Goal: Task Accomplishment & Management: Use online tool/utility

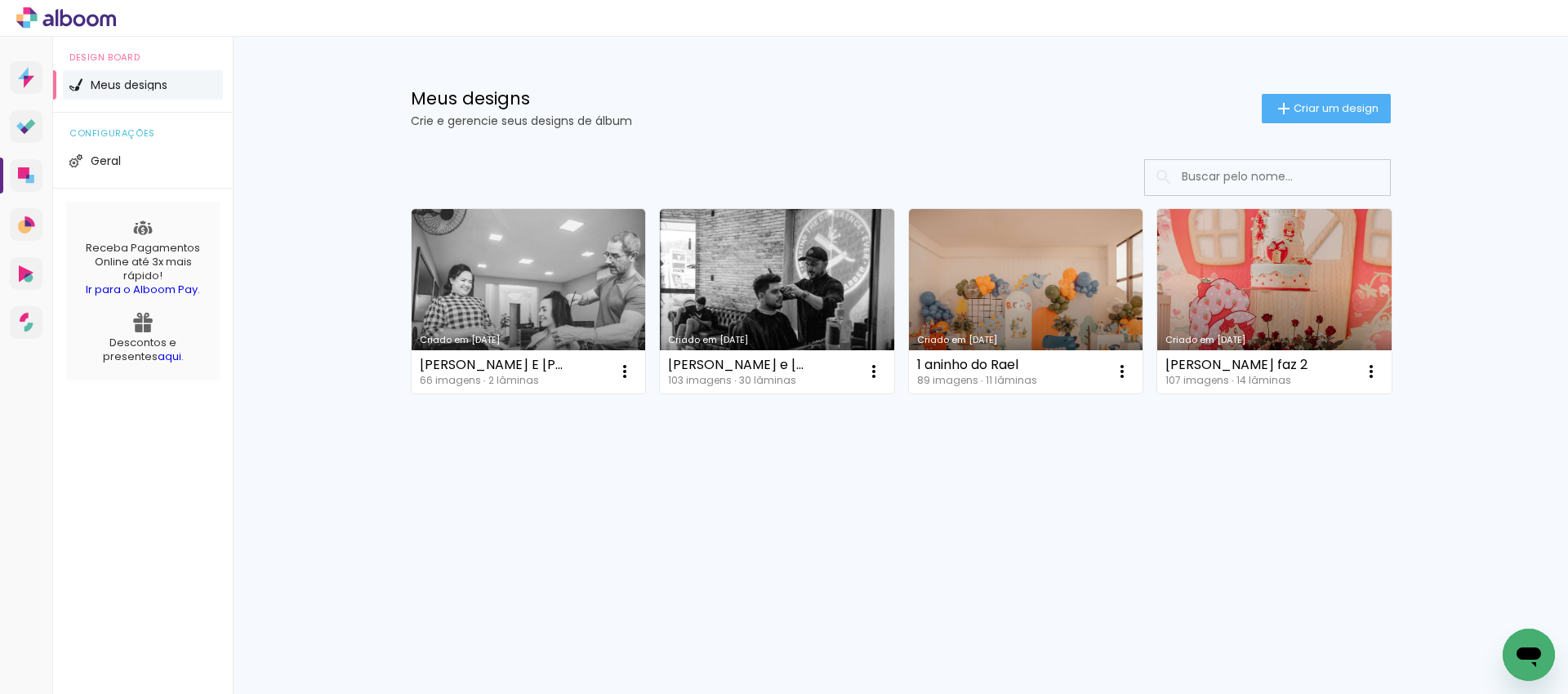
click at [537, 264] on link "Criado em [DATE]" at bounding box center [529, 301] width 235 height 184
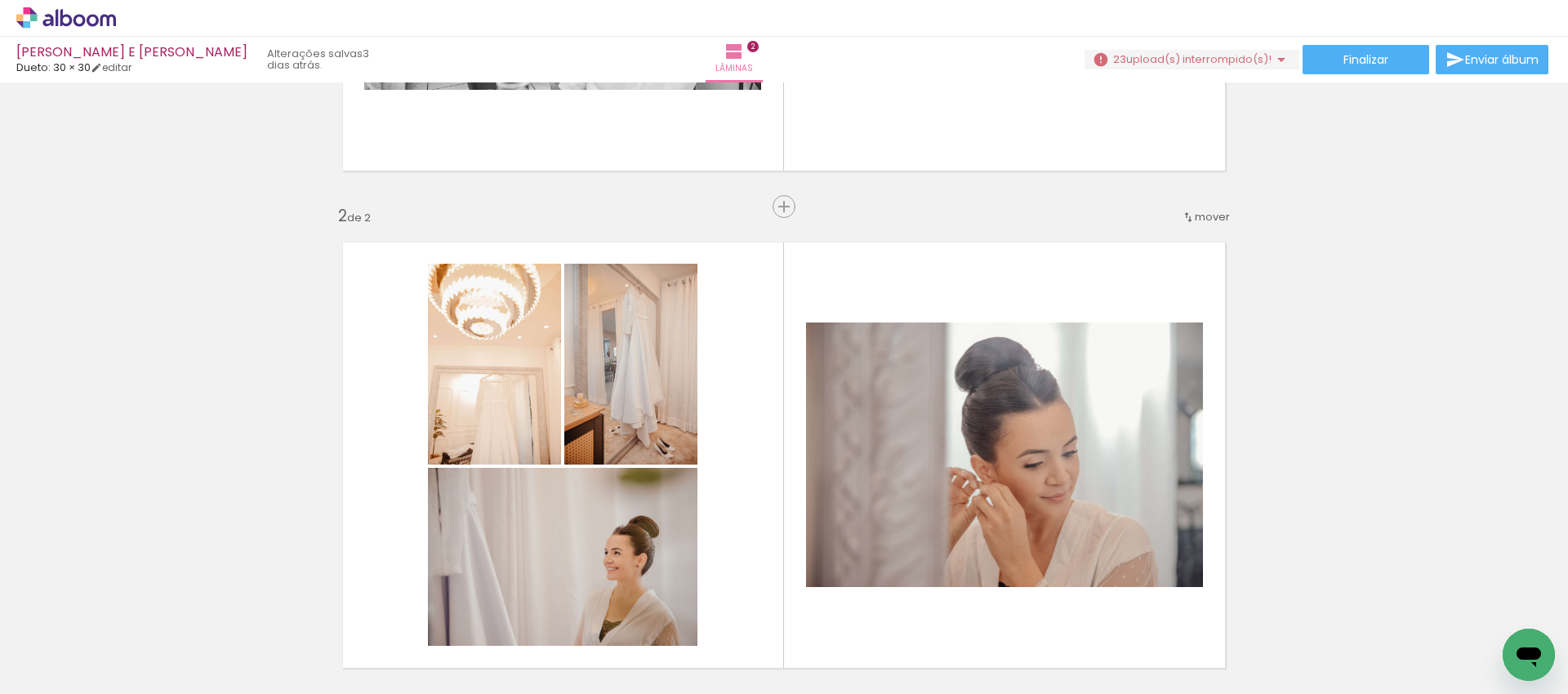
scroll to position [391, 0]
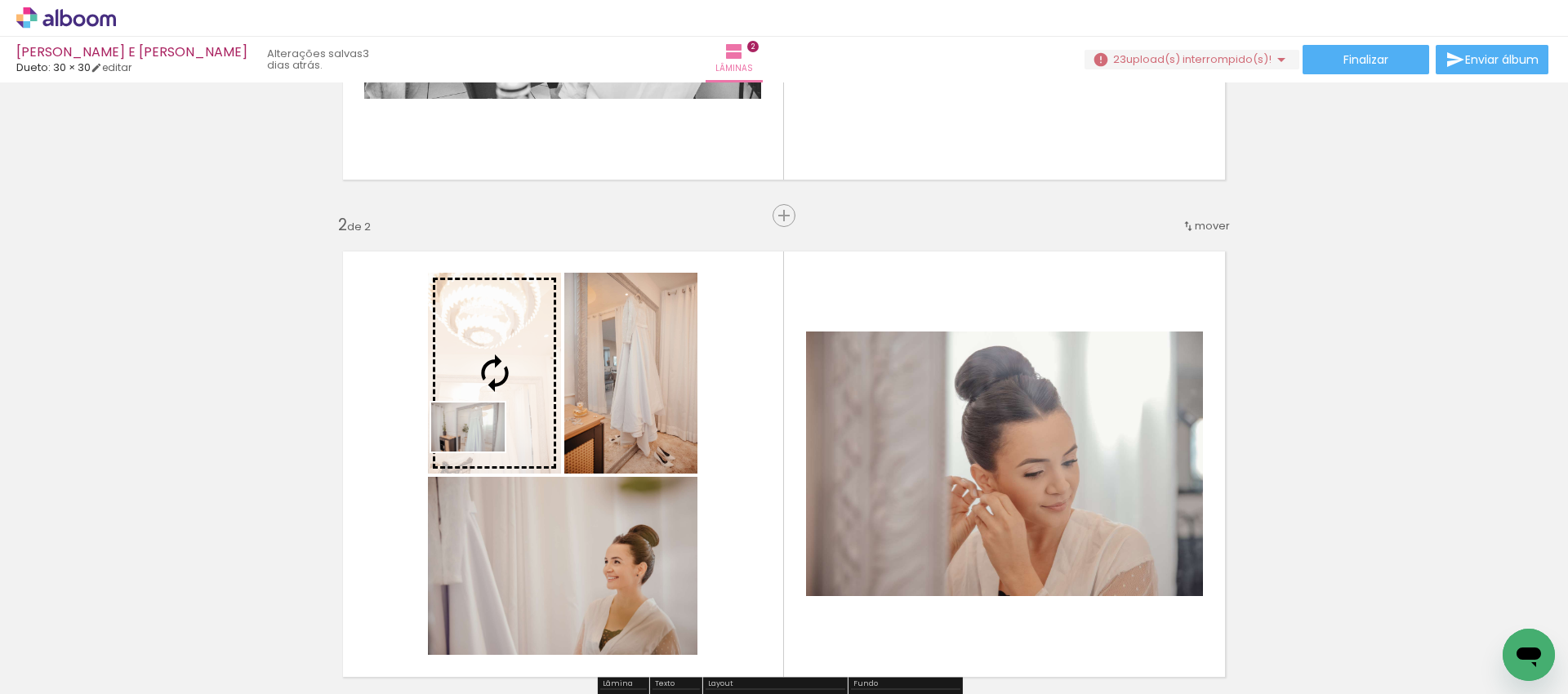
drag, startPoint x: 345, startPoint y: 650, endPoint x: 481, endPoint y: 452, distance: 240.2
click at [481, 452] on quentale-workspace at bounding box center [784, 347] width 1568 height 694
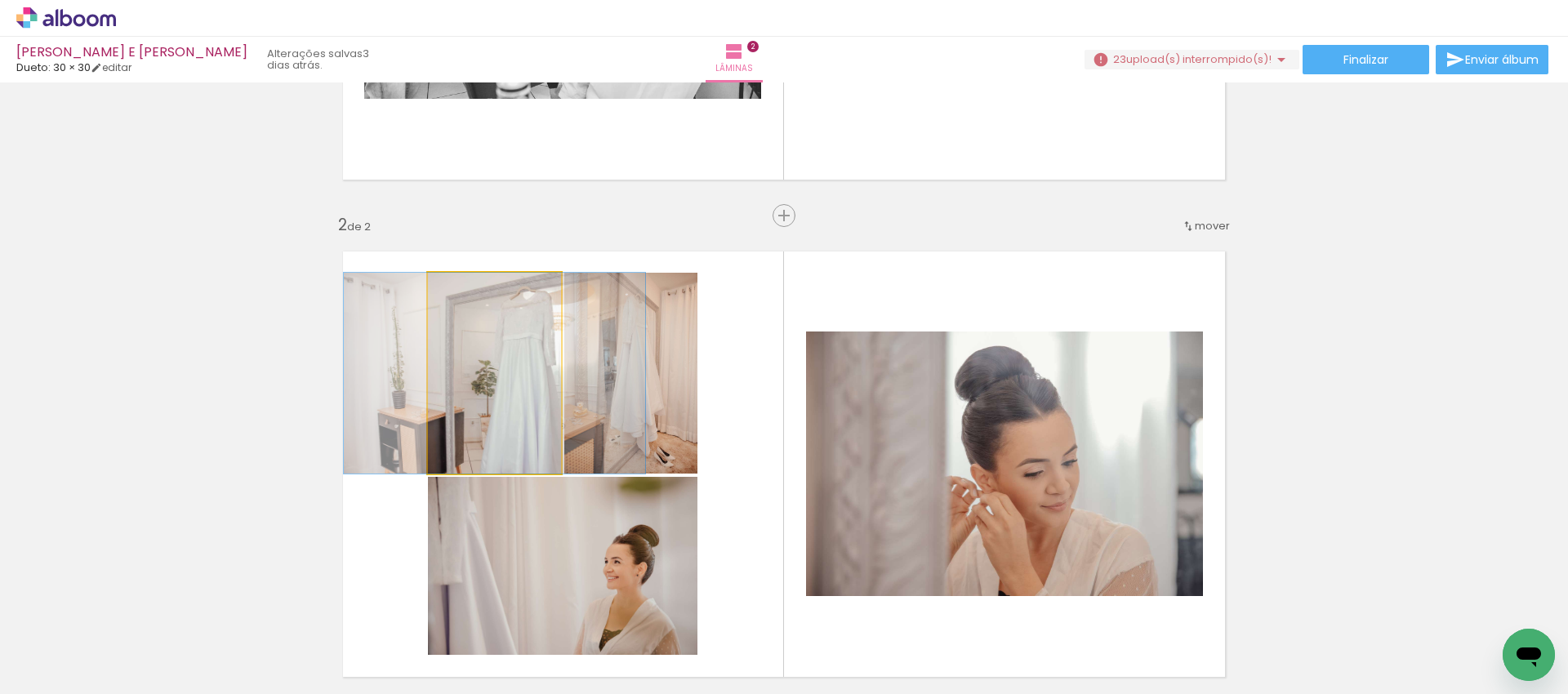
click at [495, 411] on quentale-photo at bounding box center [495, 372] width 134 height 201
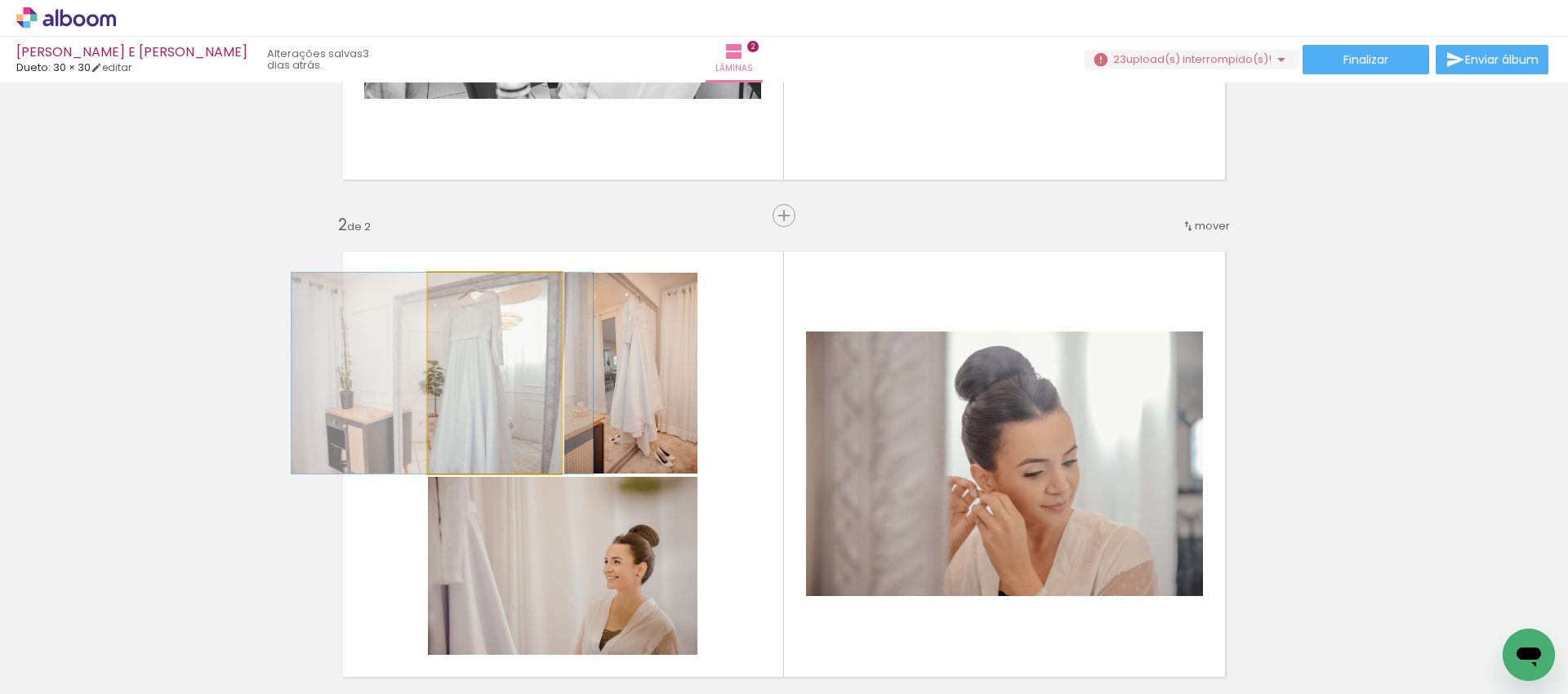
drag, startPoint x: 495, startPoint y: 411, endPoint x: 443, endPoint y: 412, distance: 52.0
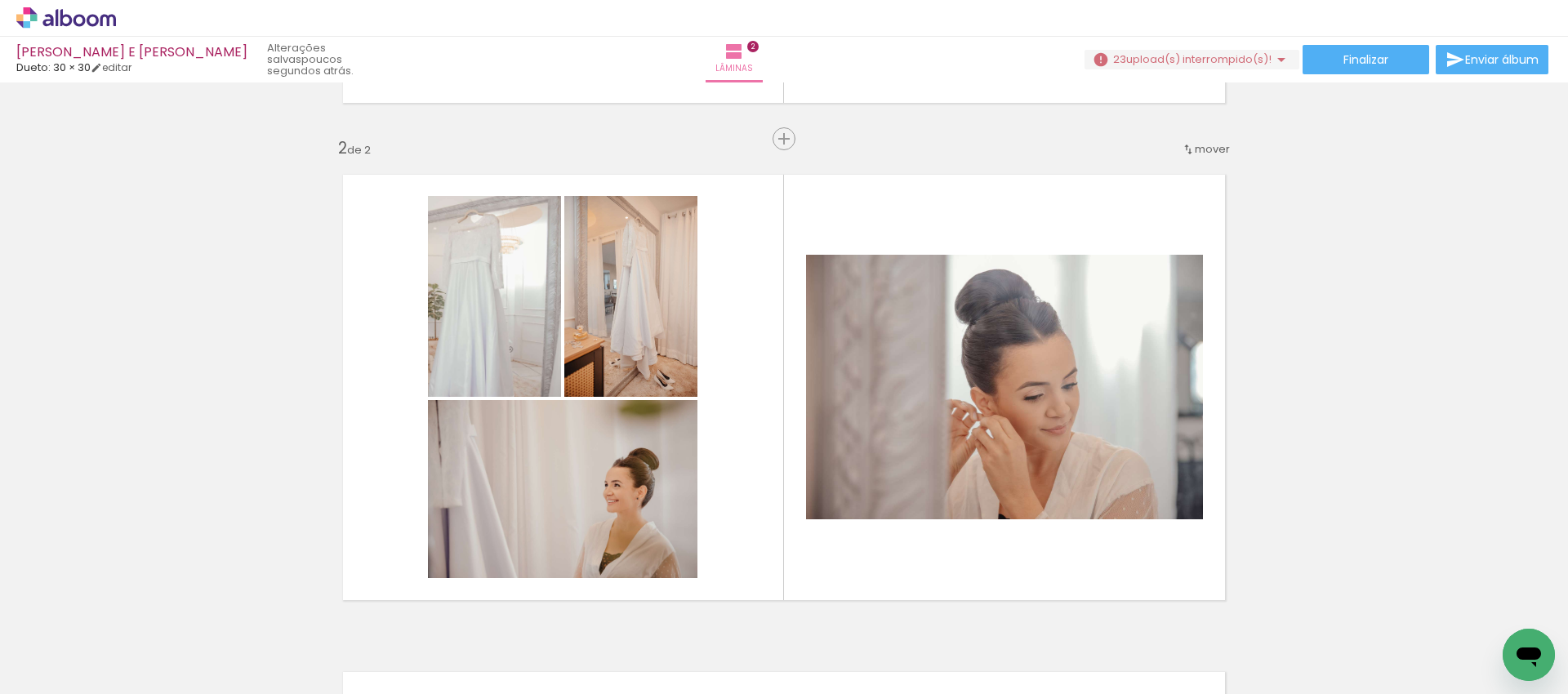
scroll to position [0, 2580]
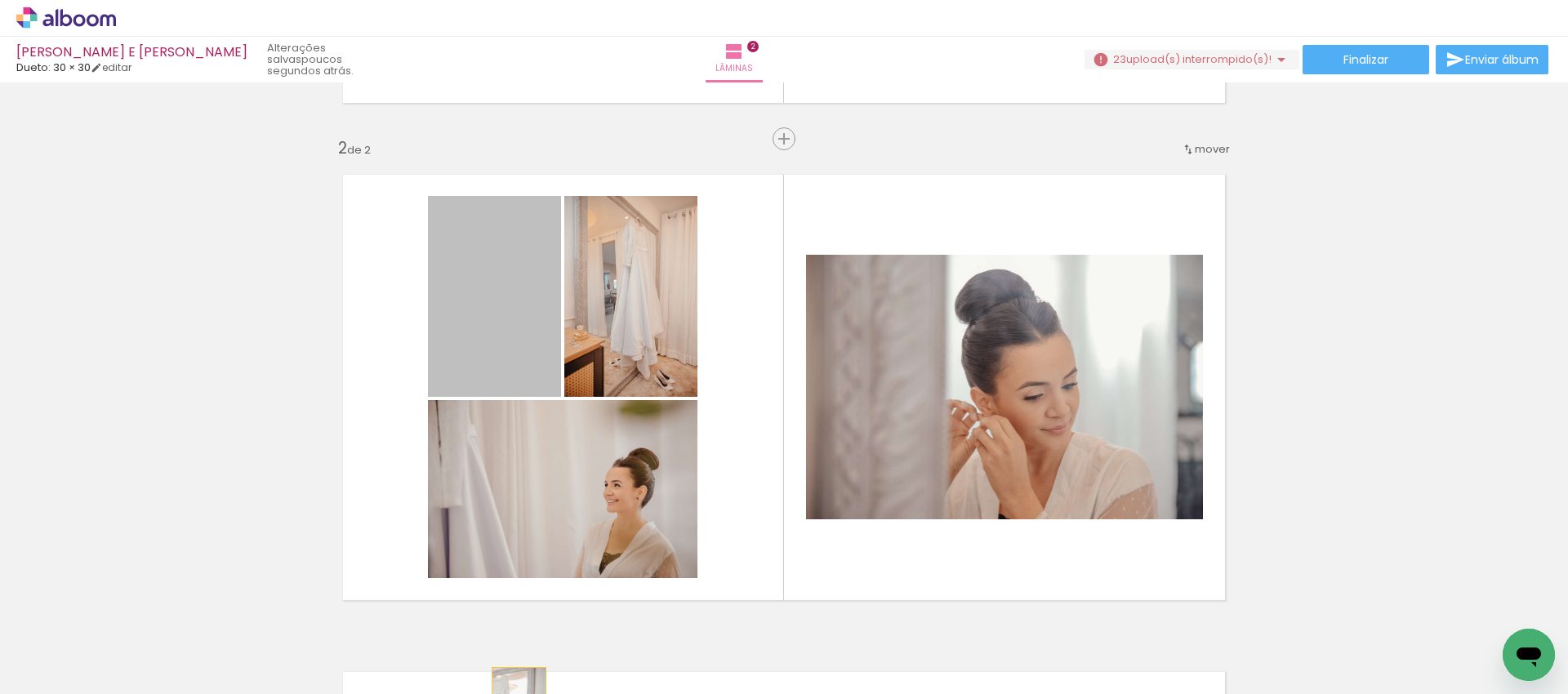
drag, startPoint x: 488, startPoint y: 322, endPoint x: 513, endPoint y: 708, distance: 386.8
click at [513, 693] on html "link( href="../../bower_components/polymer/polymer.html" rel="import" ) picture…" at bounding box center [784, 347] width 1568 height 694
drag, startPoint x: 490, startPoint y: 336, endPoint x: 530, endPoint y: 639, distance: 305.6
click at [530, 639] on quentale-workspace at bounding box center [784, 347] width 1568 height 694
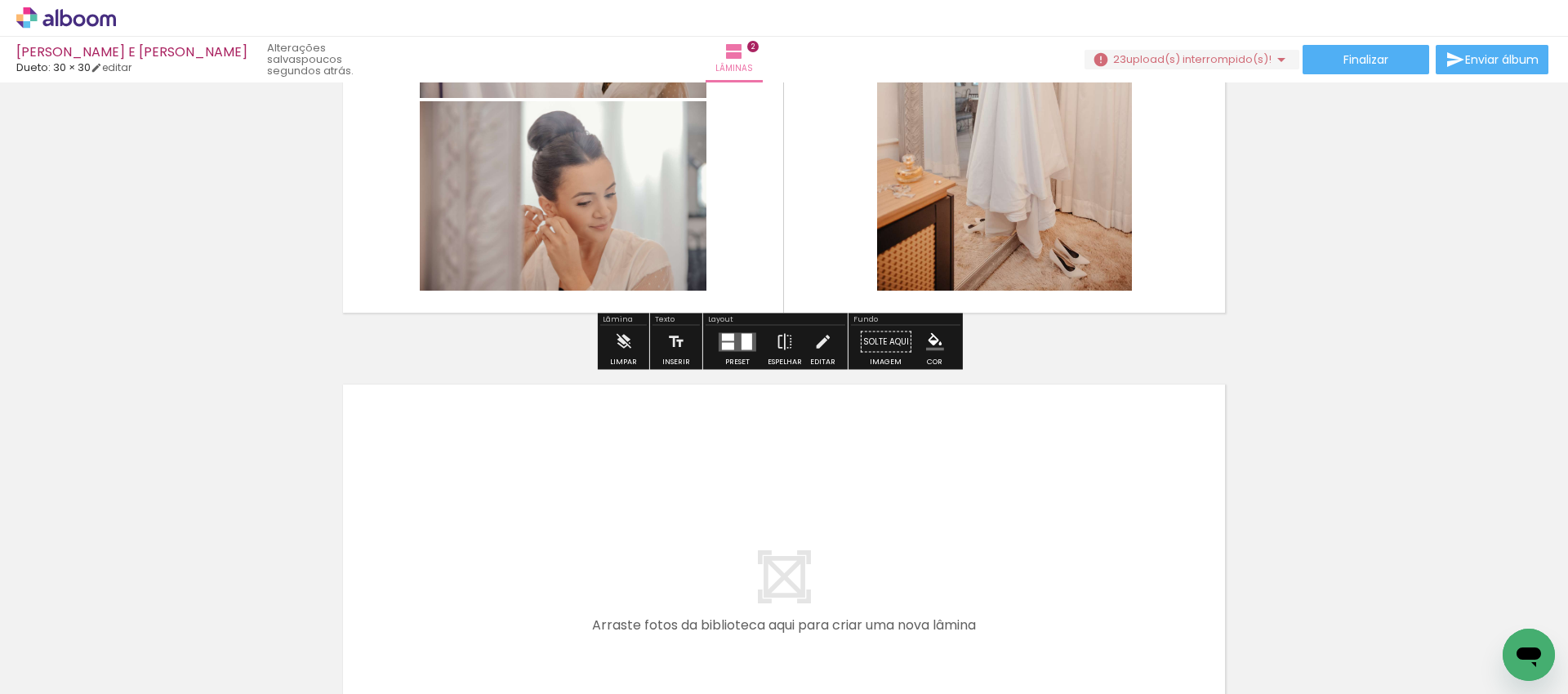
scroll to position [754, 0]
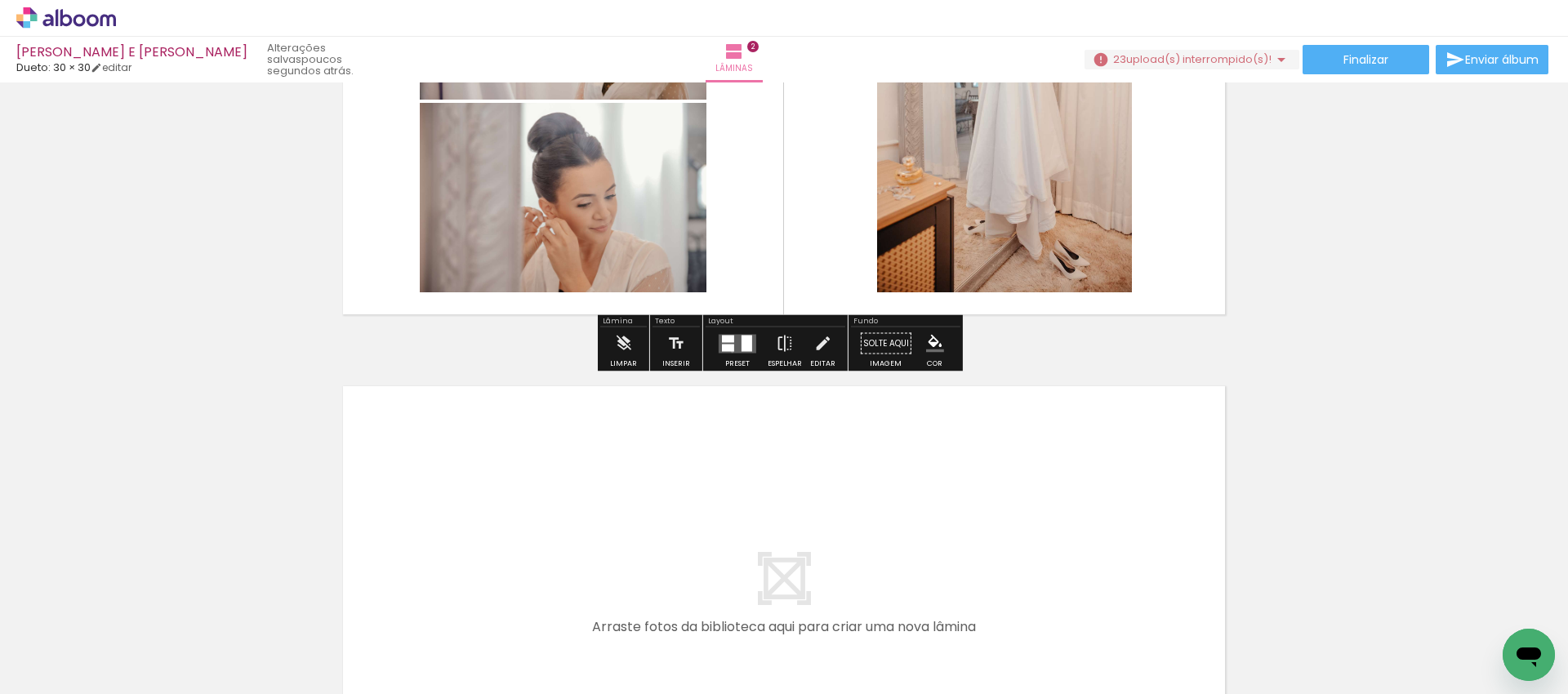
click at [728, 351] on quentale-layouter at bounding box center [737, 343] width 38 height 18
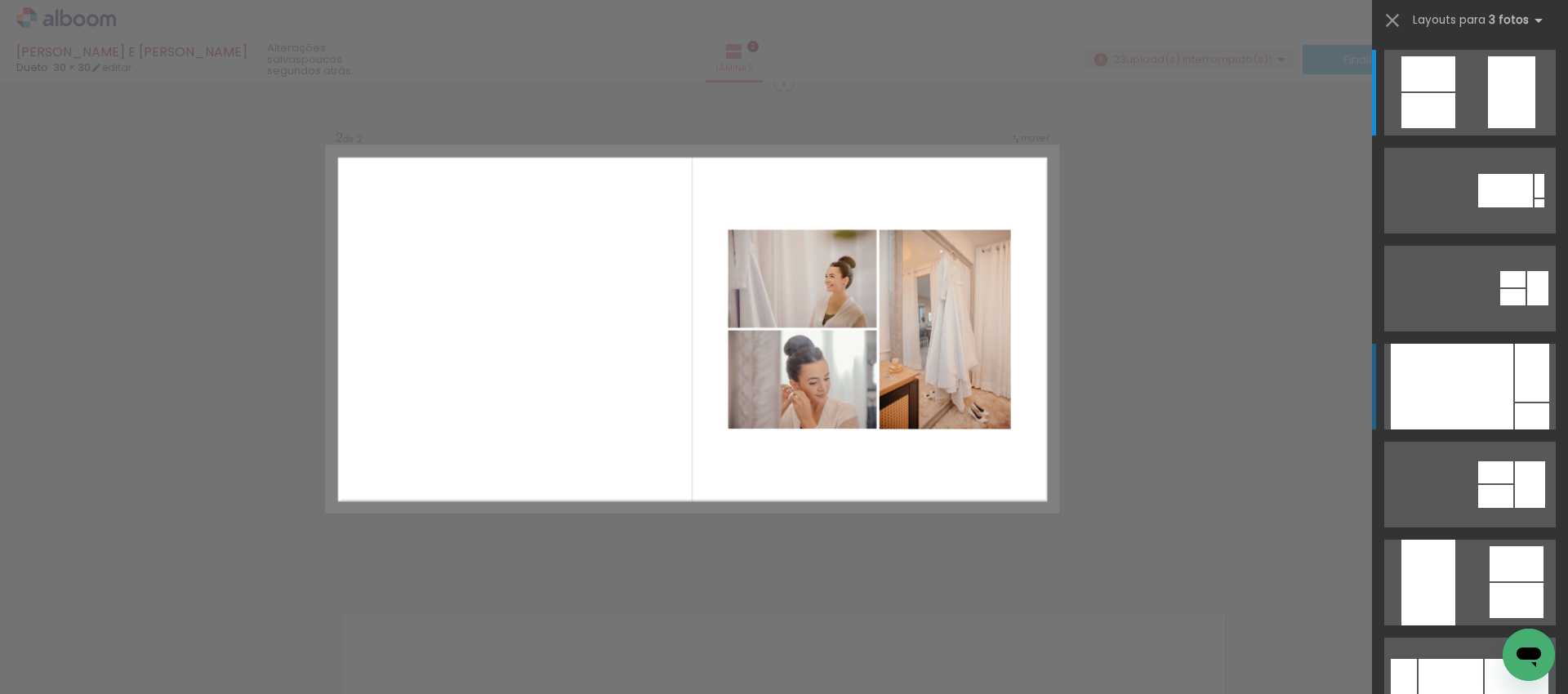
scroll to position [518, 0]
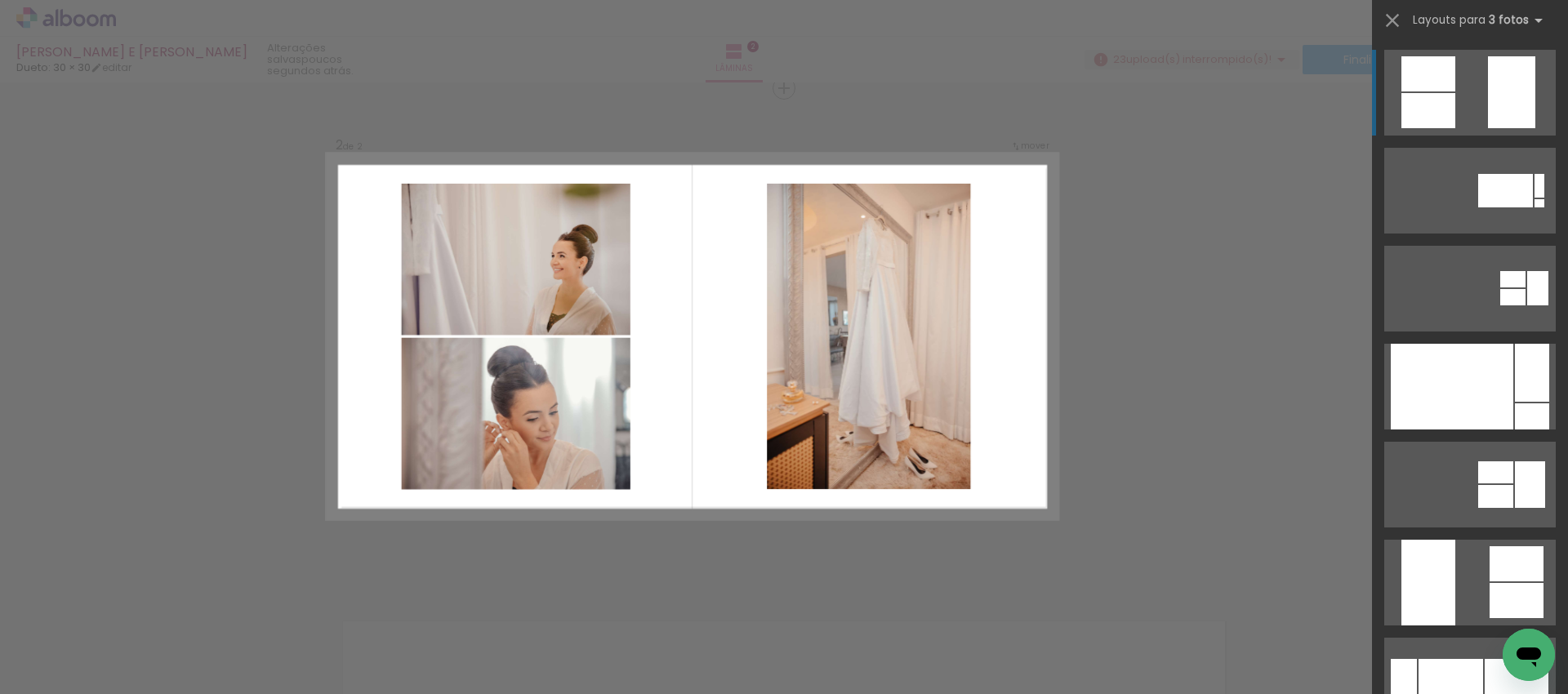
click at [1488, 105] on div at bounding box center [1512, 92] width 47 height 72
click at [1488, 101] on div at bounding box center [1512, 92] width 47 height 72
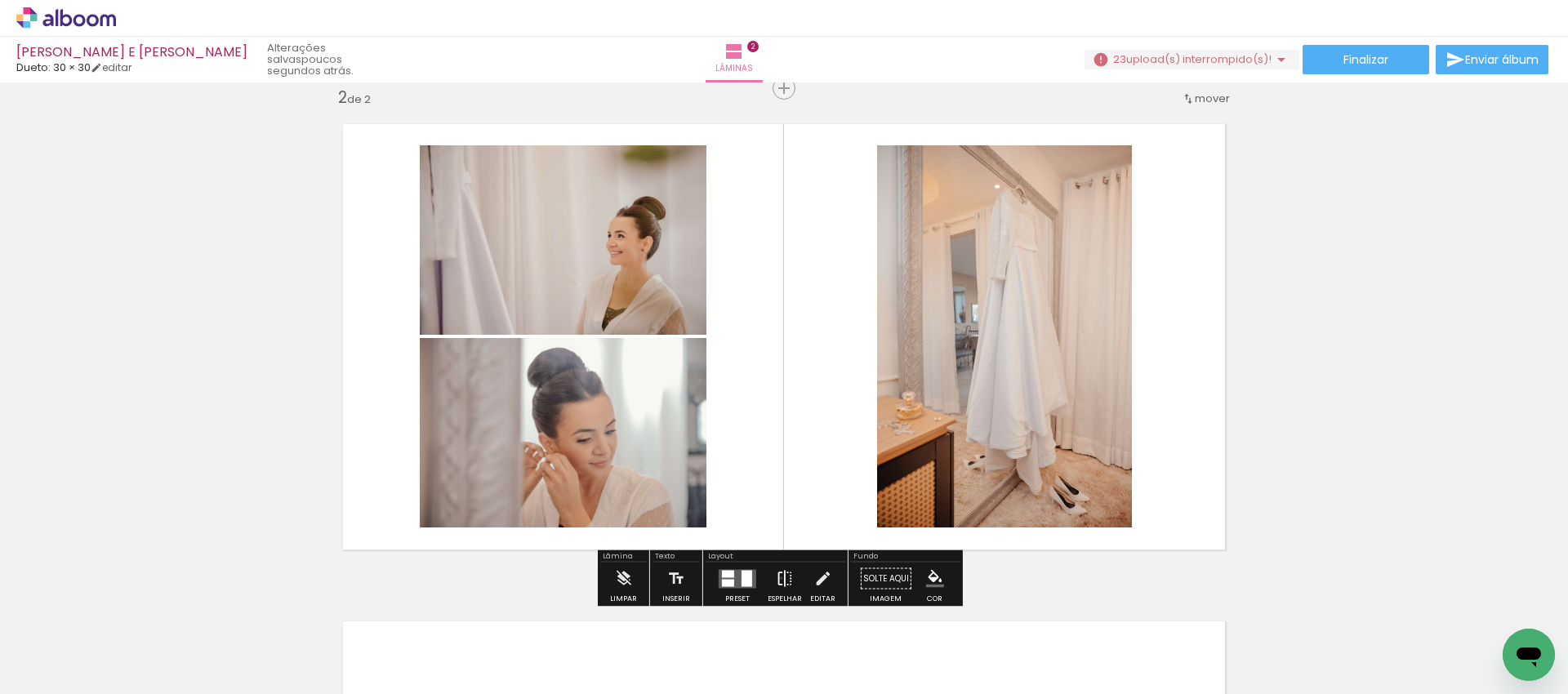
click at [777, 578] on iron-icon at bounding box center [784, 578] width 18 height 33
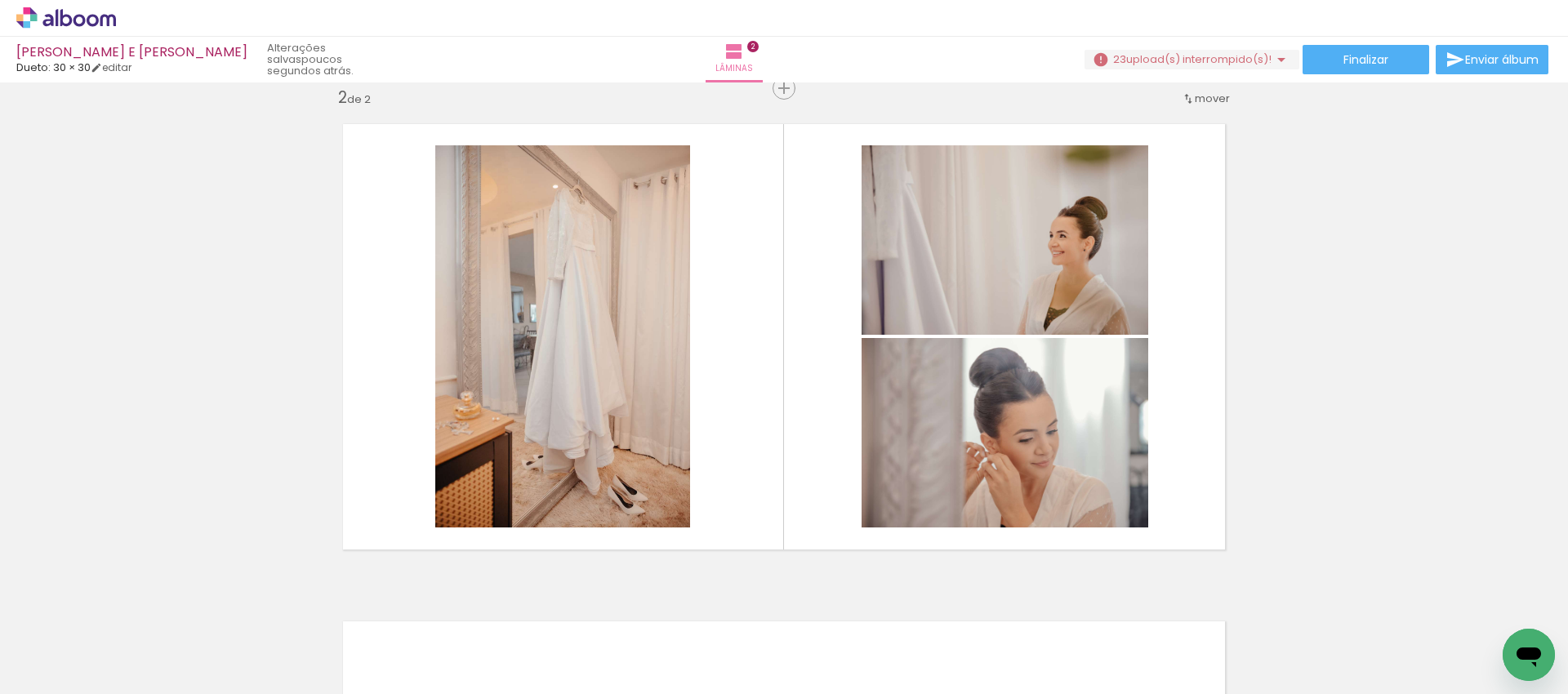
scroll to position [0, 754]
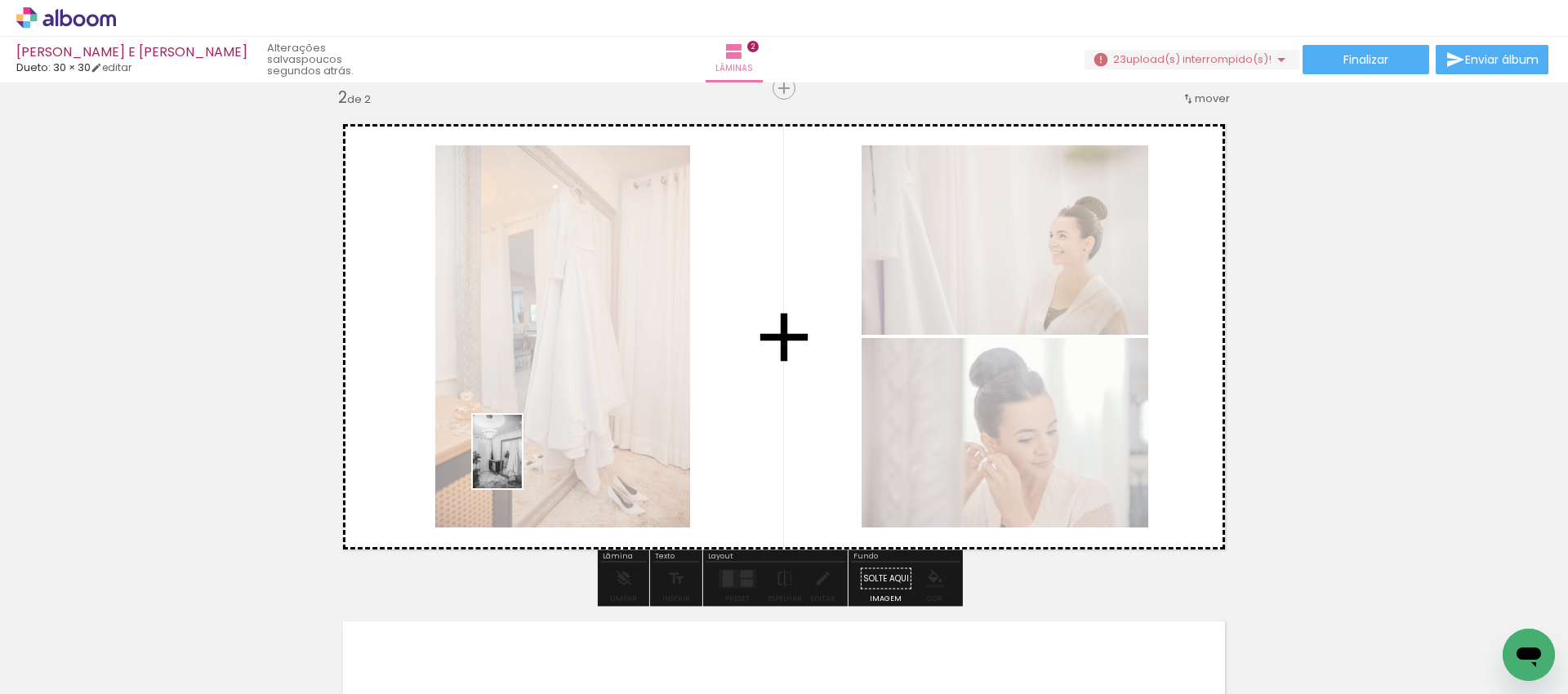
drag, startPoint x: 433, startPoint y: 643, endPoint x: 522, endPoint y: 464, distance: 199.9
click at [522, 464] on quentale-workspace at bounding box center [784, 347] width 1568 height 694
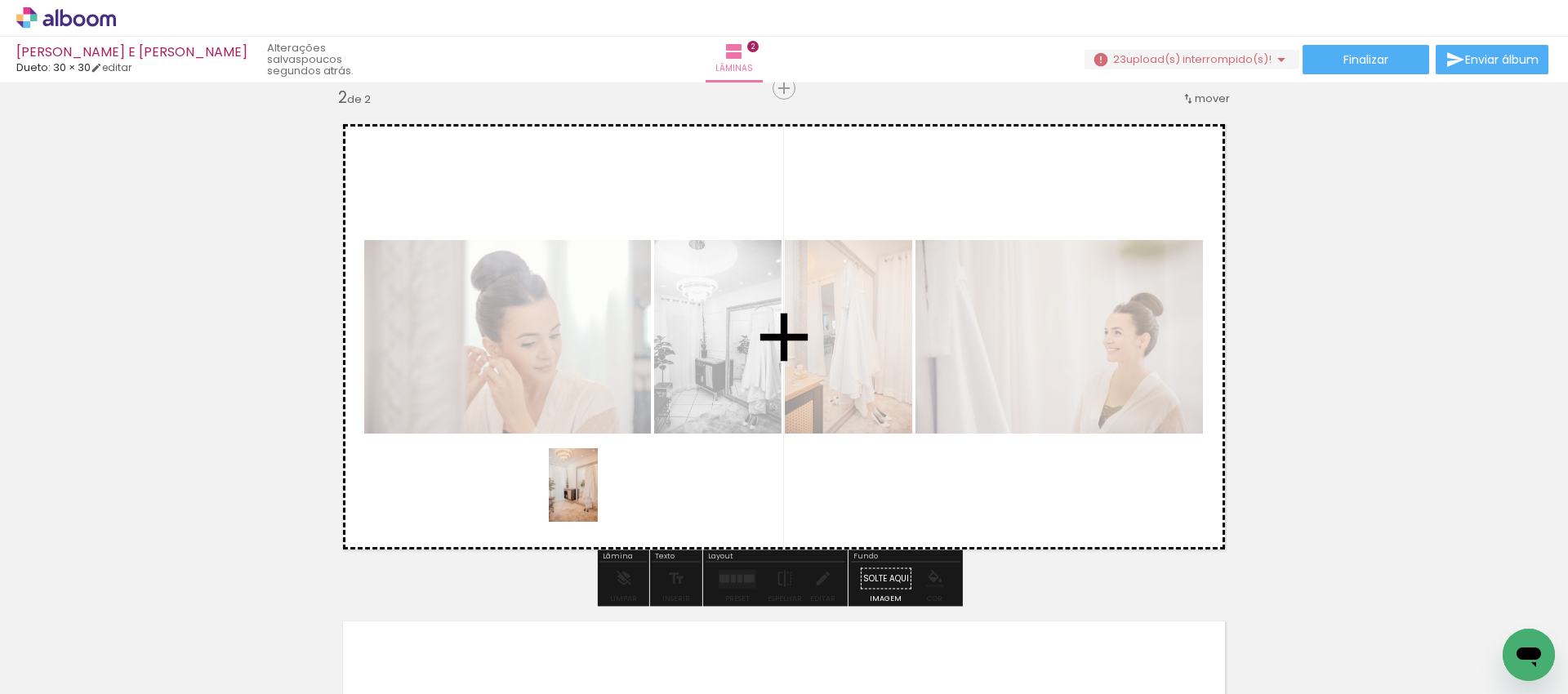
drag, startPoint x: 519, startPoint y: 632, endPoint x: 597, endPoint y: 497, distance: 155.9
click at [597, 497] on quentale-workspace at bounding box center [784, 347] width 1568 height 694
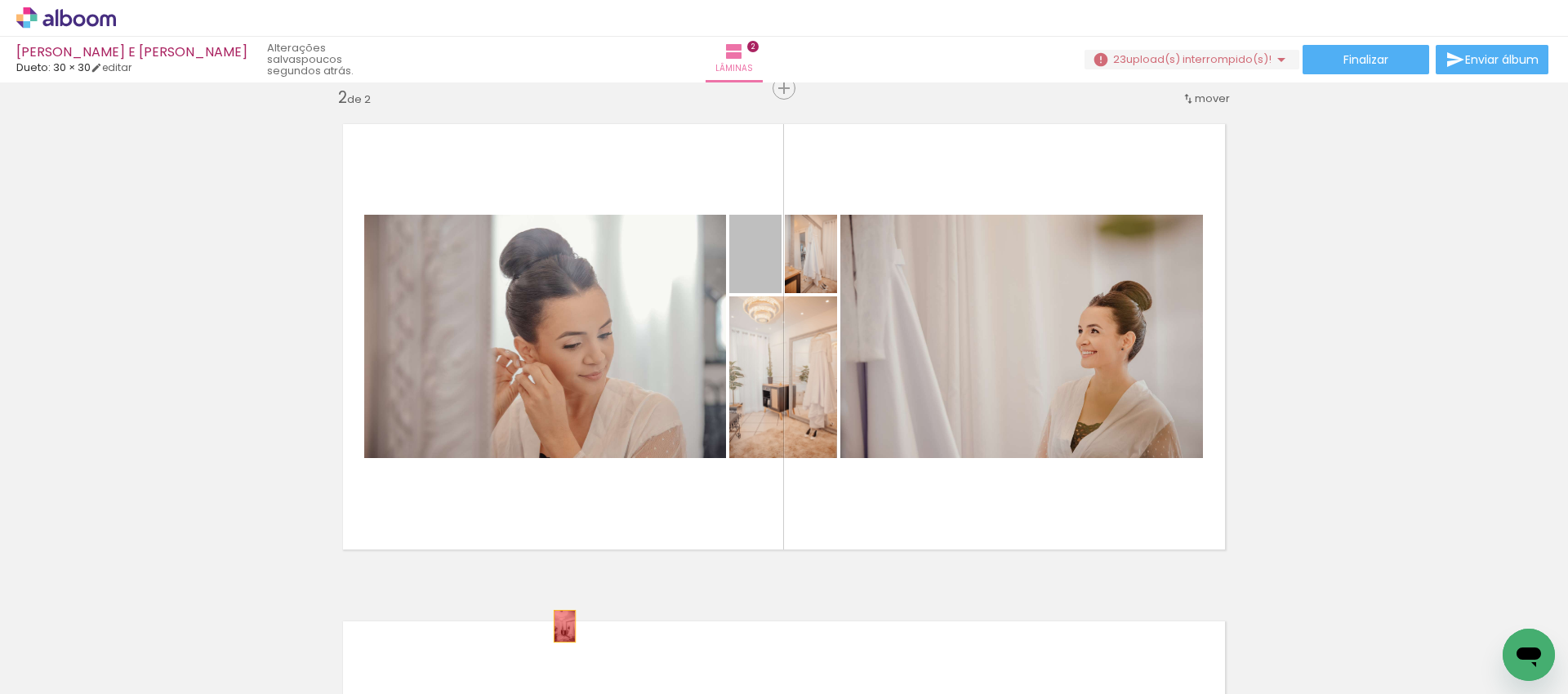
drag, startPoint x: 770, startPoint y: 257, endPoint x: 556, endPoint y: 629, distance: 429.2
click at [556, 629] on quentale-workspace at bounding box center [784, 347] width 1568 height 694
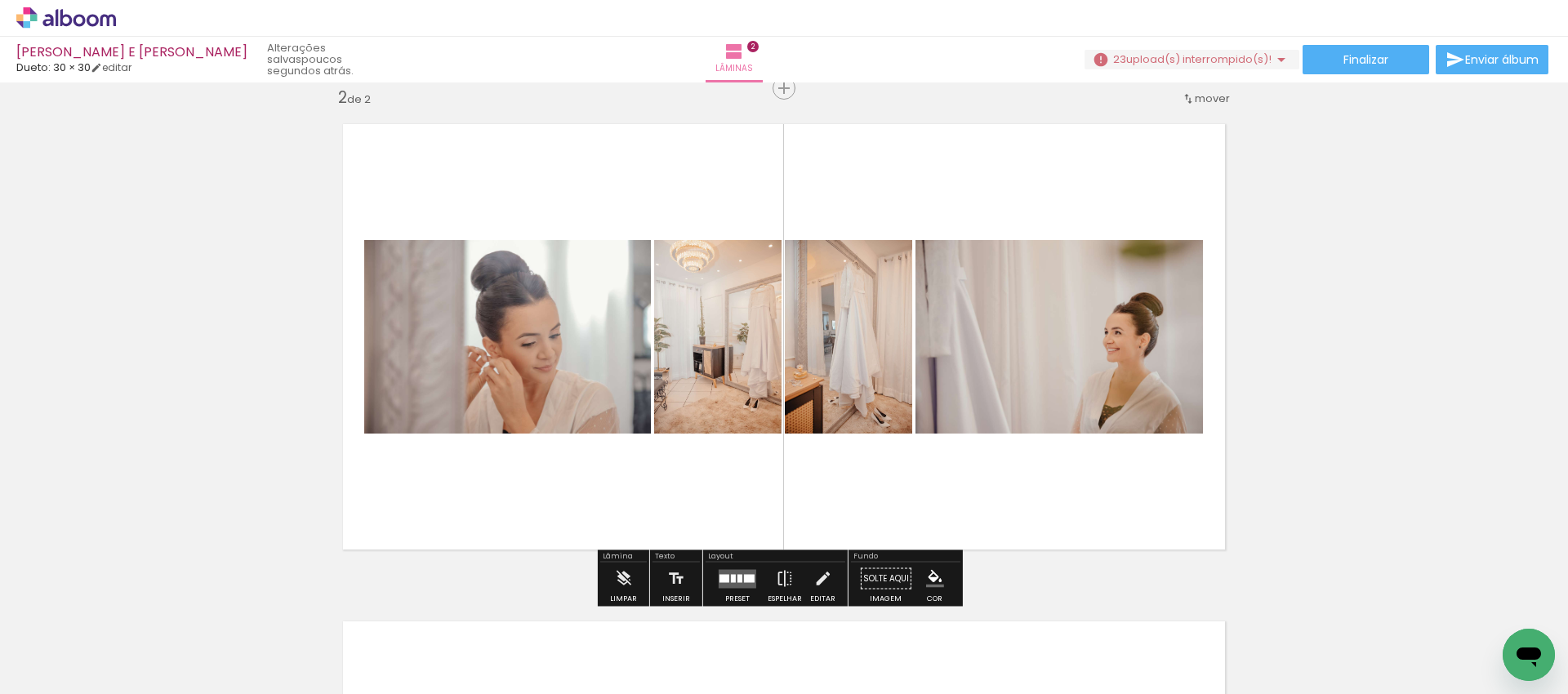
click at [722, 577] on div at bounding box center [724, 577] width 10 height 8
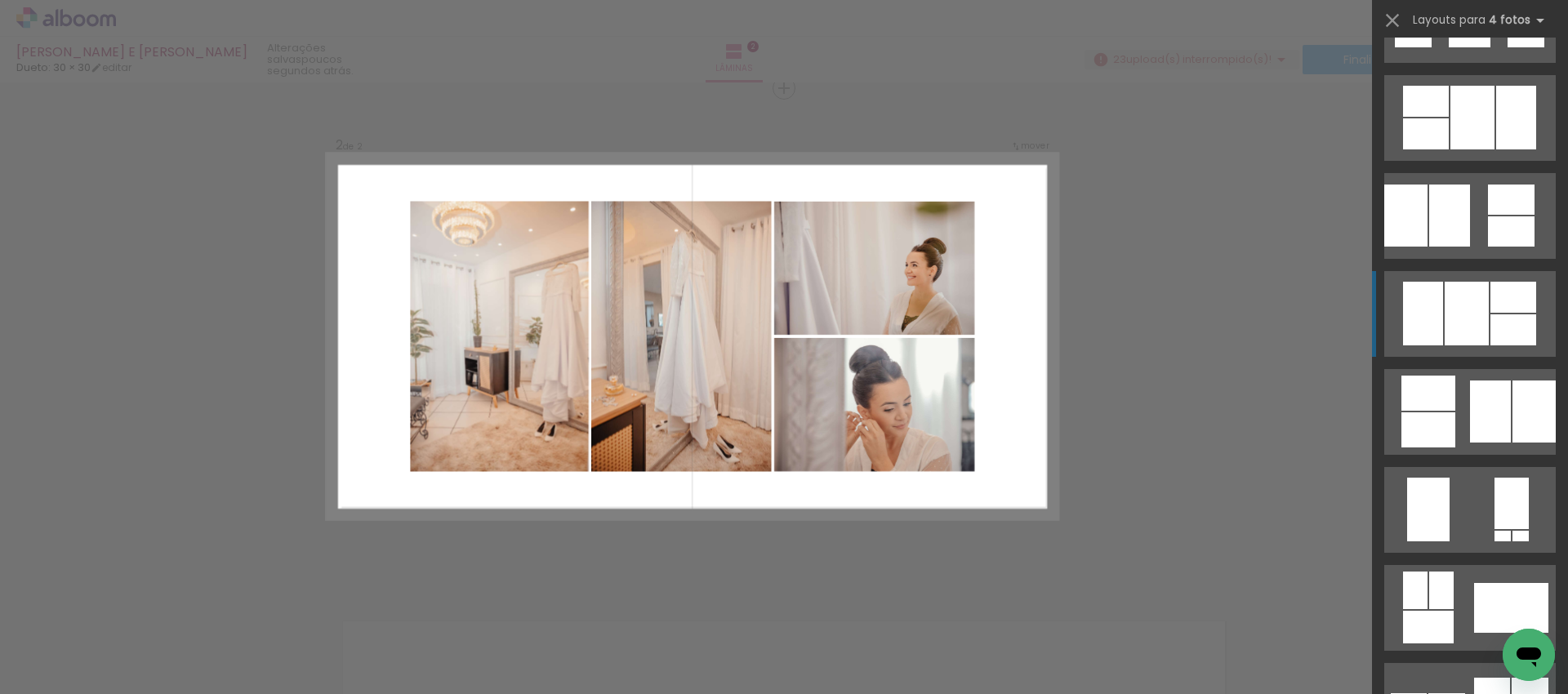
scroll to position [835, 0]
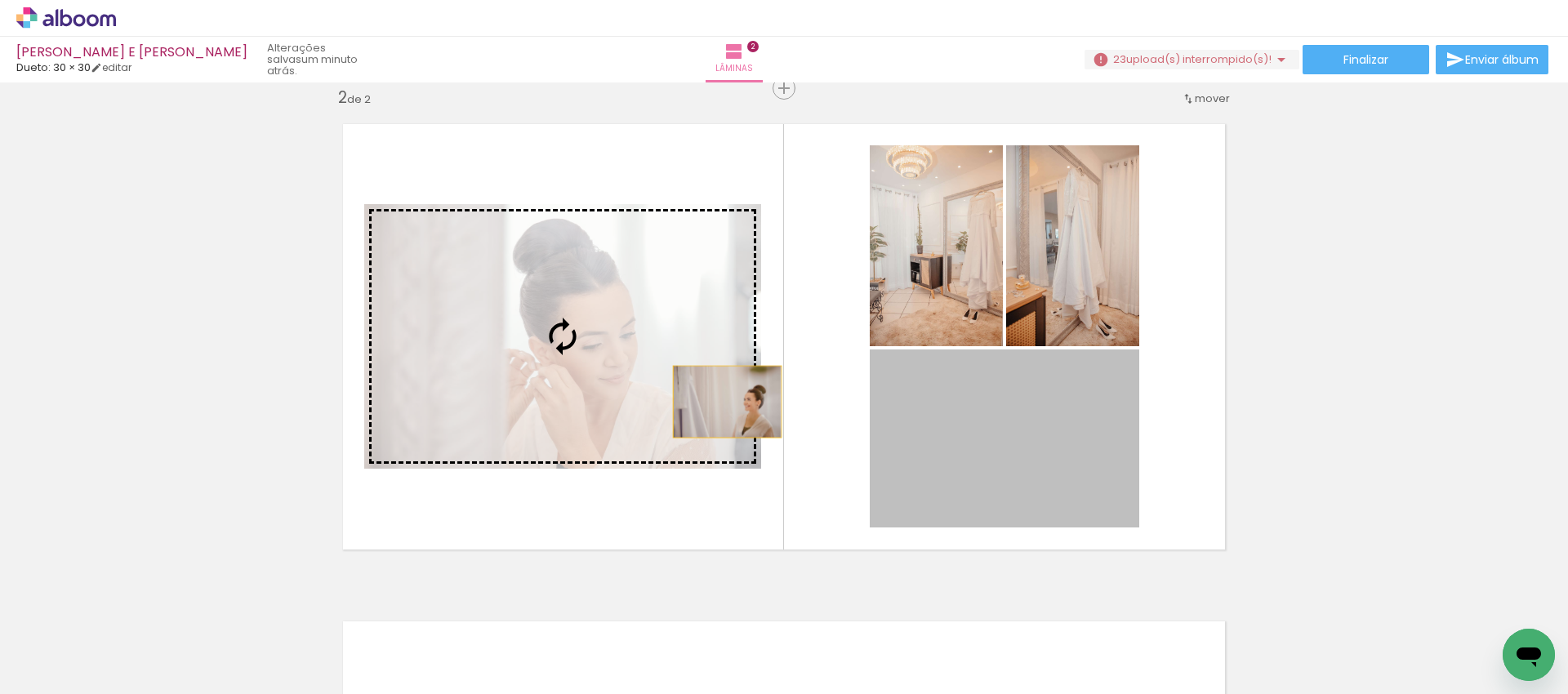
drag, startPoint x: 1038, startPoint y: 479, endPoint x: 721, endPoint y: 401, distance: 326.5
click at [0, 0] on slot at bounding box center [0, 0] width 0 height 0
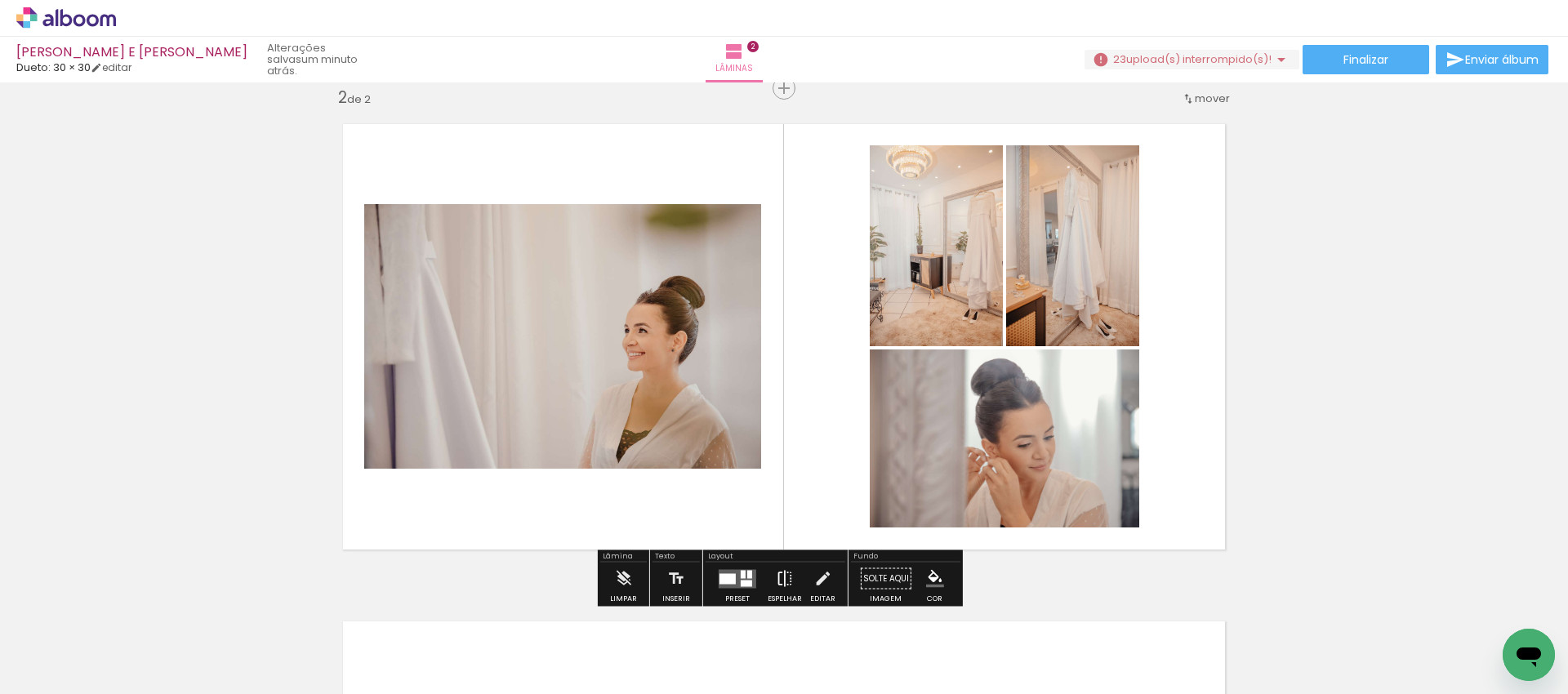
click at [781, 580] on iron-icon at bounding box center [784, 578] width 18 height 33
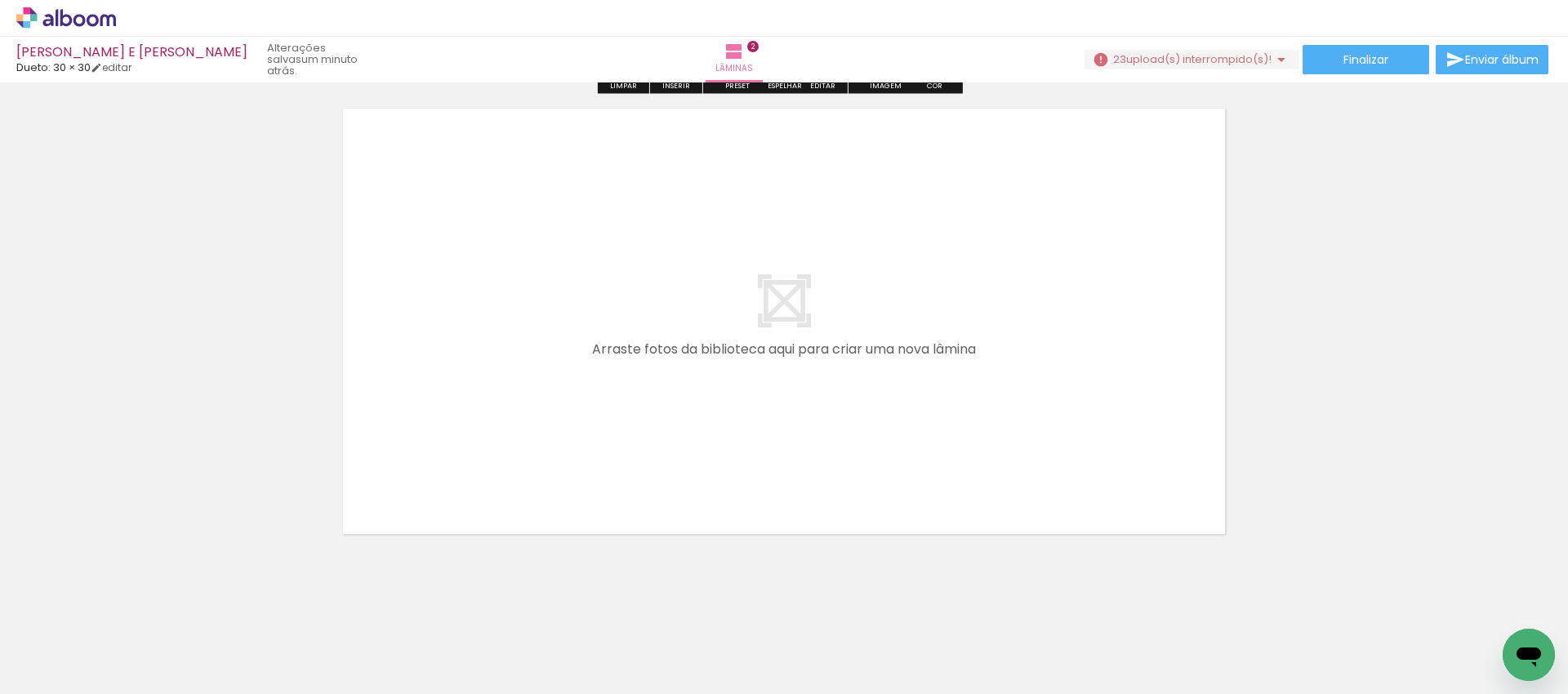
scroll to position [1046, 0]
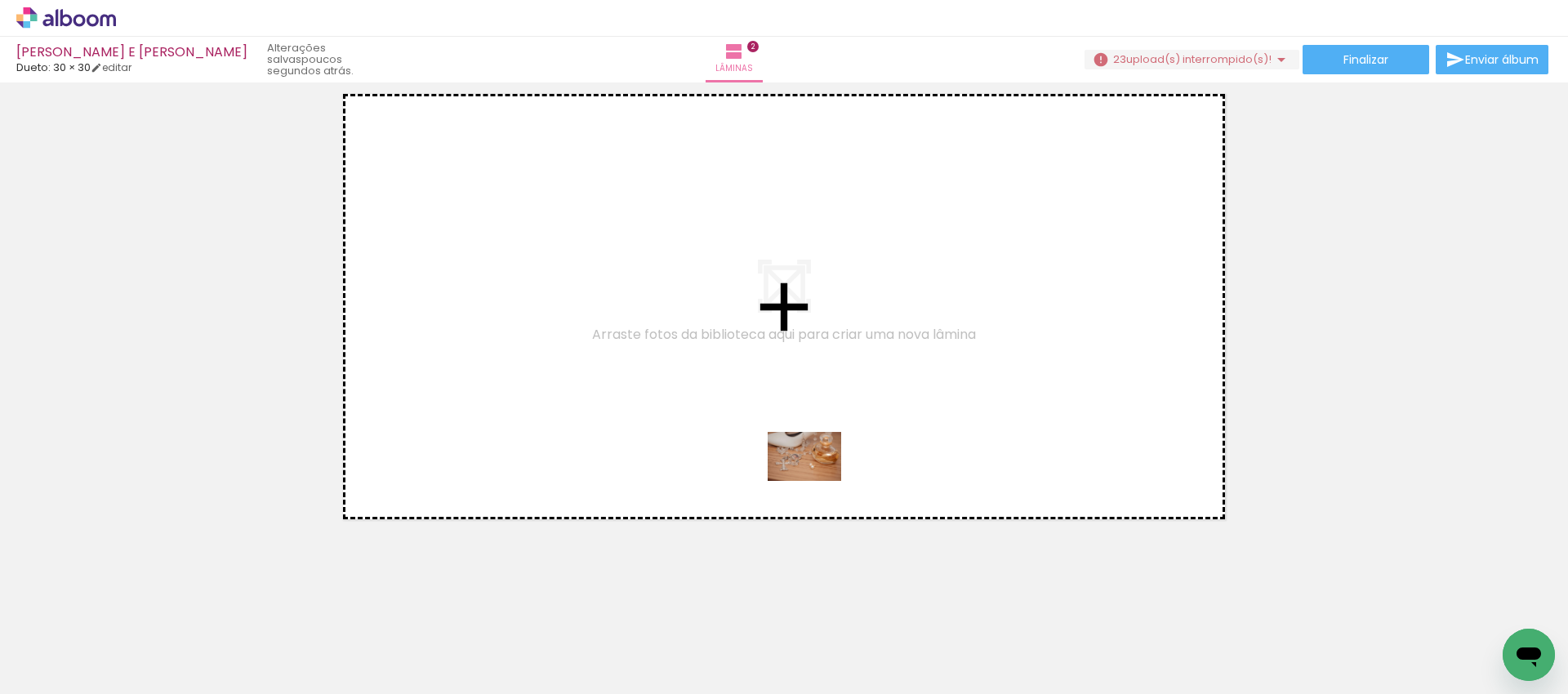
drag, startPoint x: 504, startPoint y: 645, endPoint x: 817, endPoint y: 481, distance: 353.4
click at [817, 481] on quentale-workspace at bounding box center [784, 347] width 1568 height 694
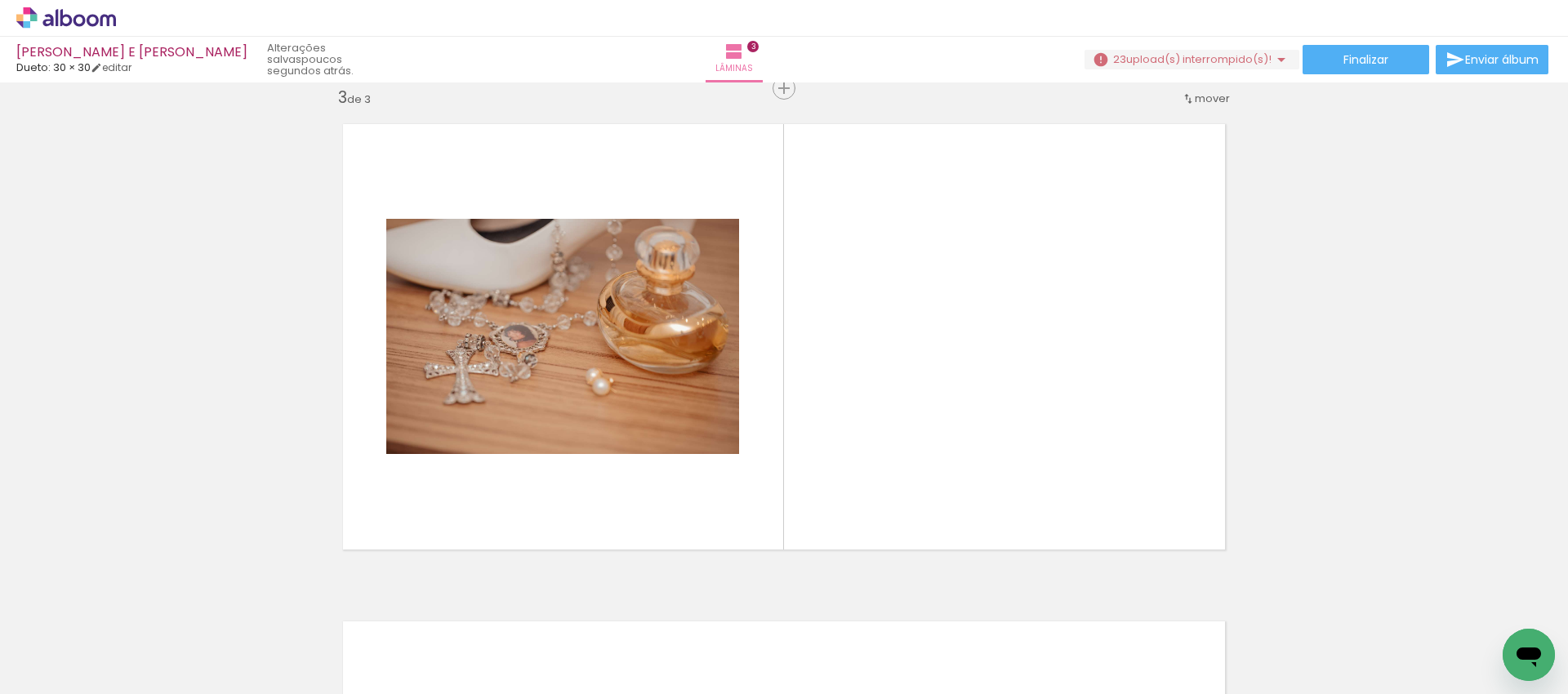
scroll to position [0, 1095]
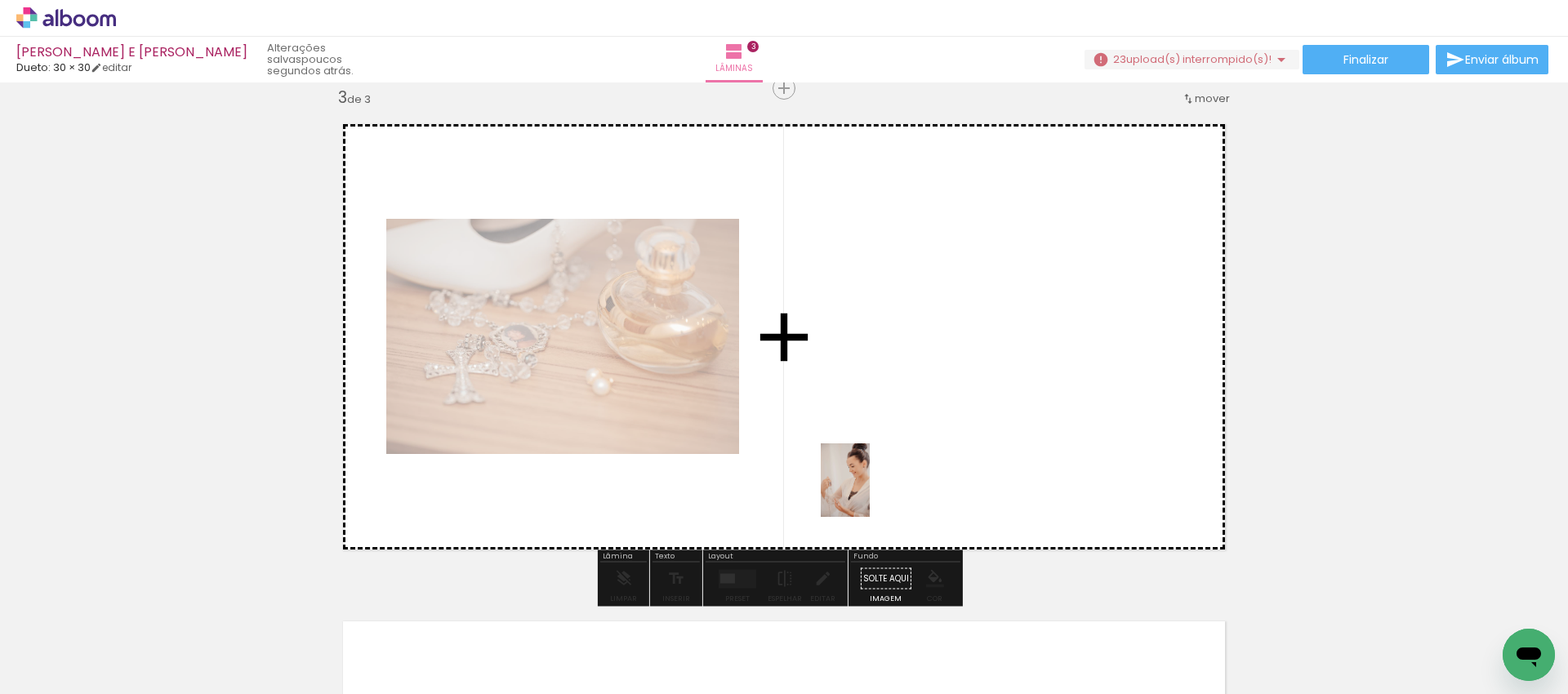
drag, startPoint x: 814, startPoint y: 635, endPoint x: 870, endPoint y: 493, distance: 152.6
click at [870, 493] on quentale-workspace at bounding box center [784, 347] width 1568 height 694
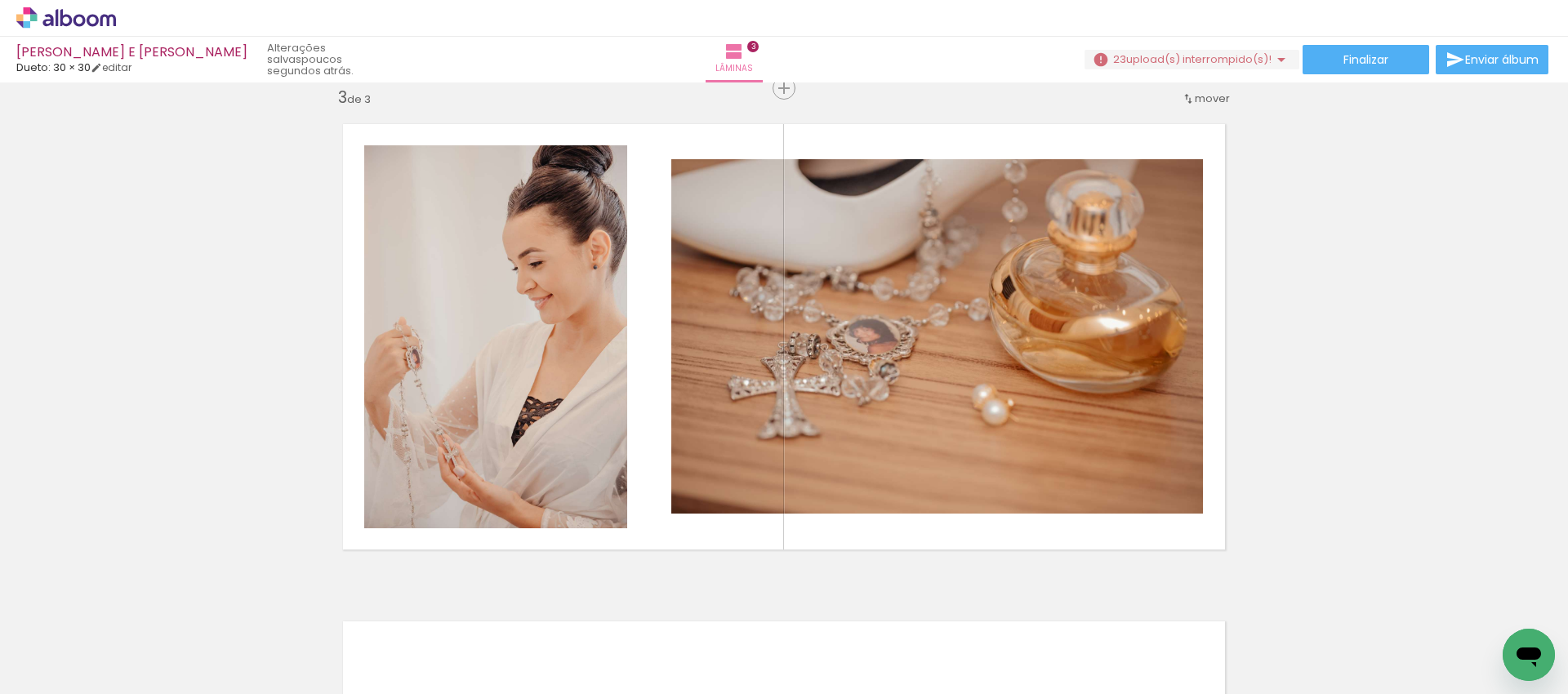
scroll to position [0, 1839]
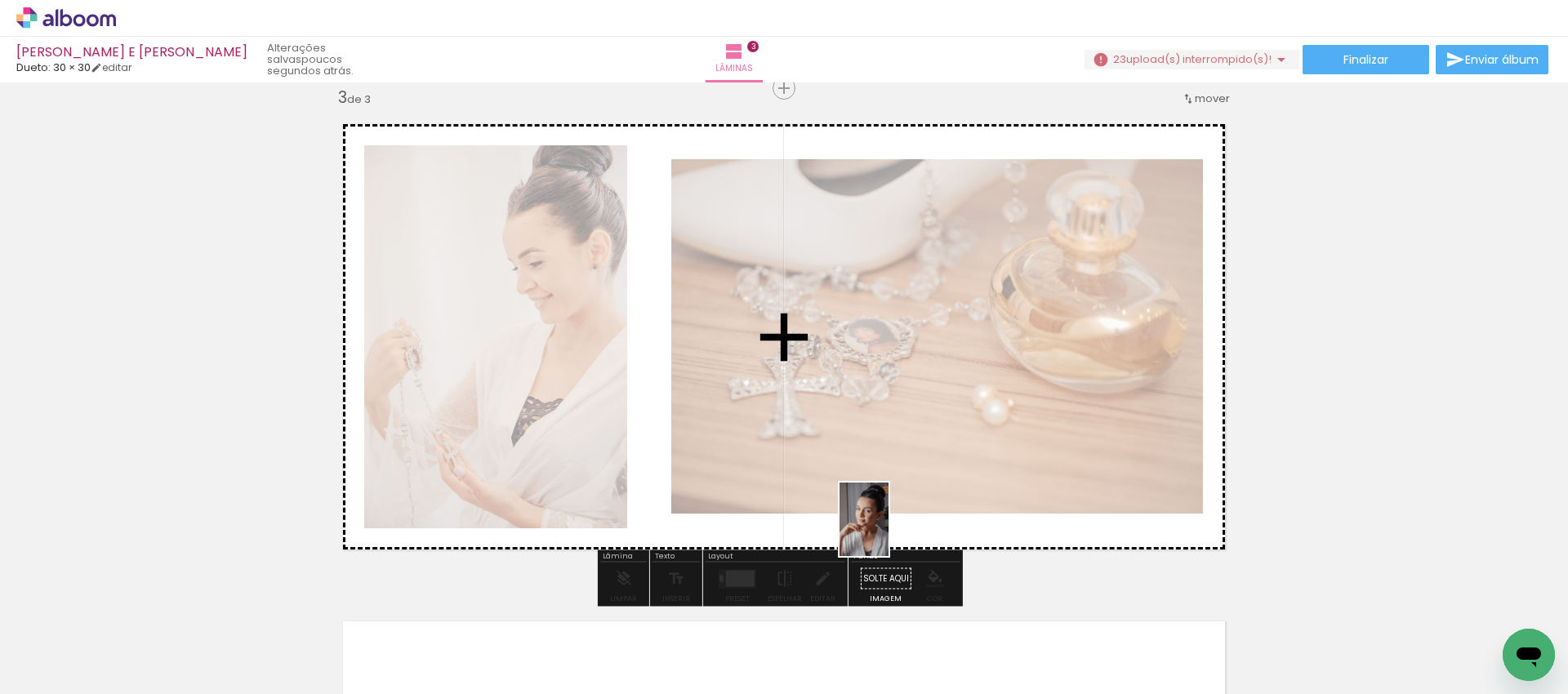
drag, startPoint x: 801, startPoint y: 653, endPoint x: 888, endPoint y: 531, distance: 149.8
click at [888, 531] on quentale-workspace at bounding box center [784, 347] width 1568 height 694
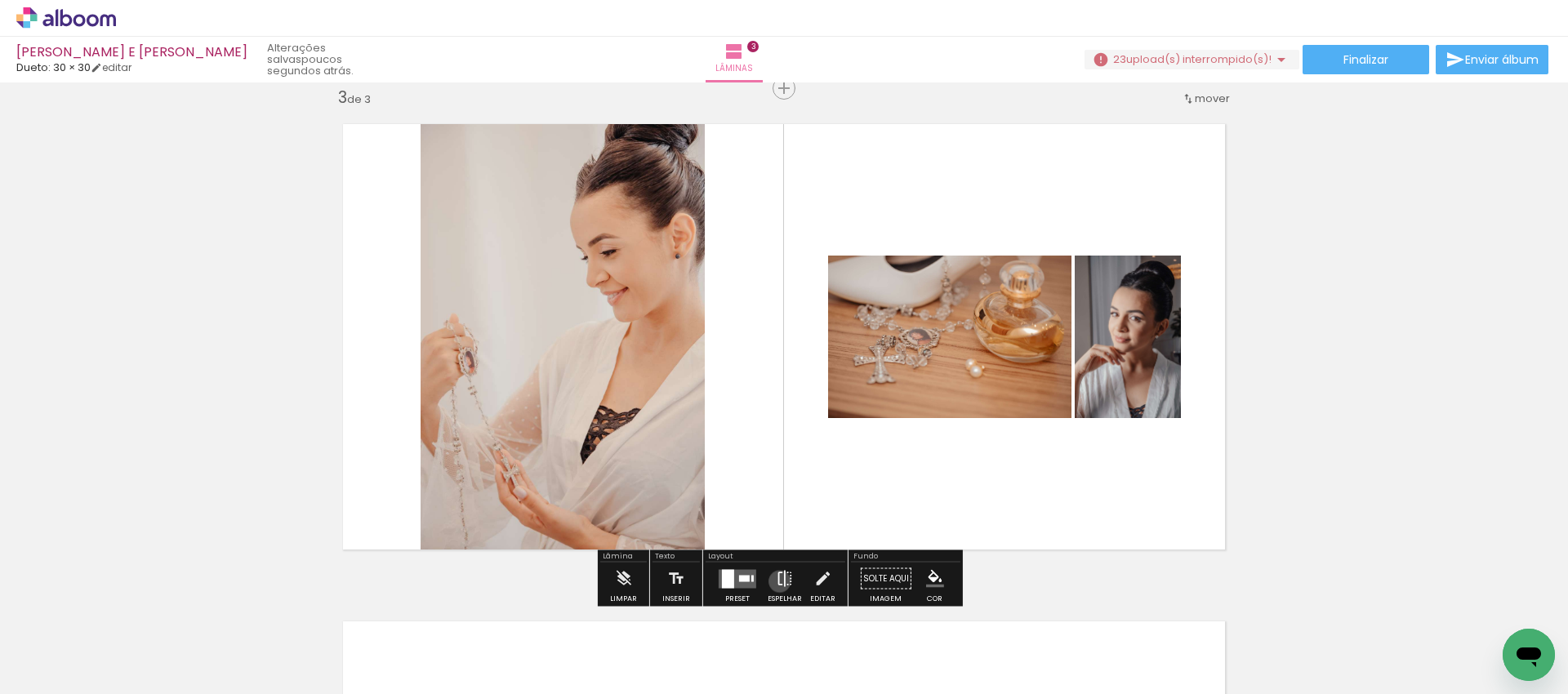
click at [776, 582] on iron-icon at bounding box center [784, 578] width 18 height 33
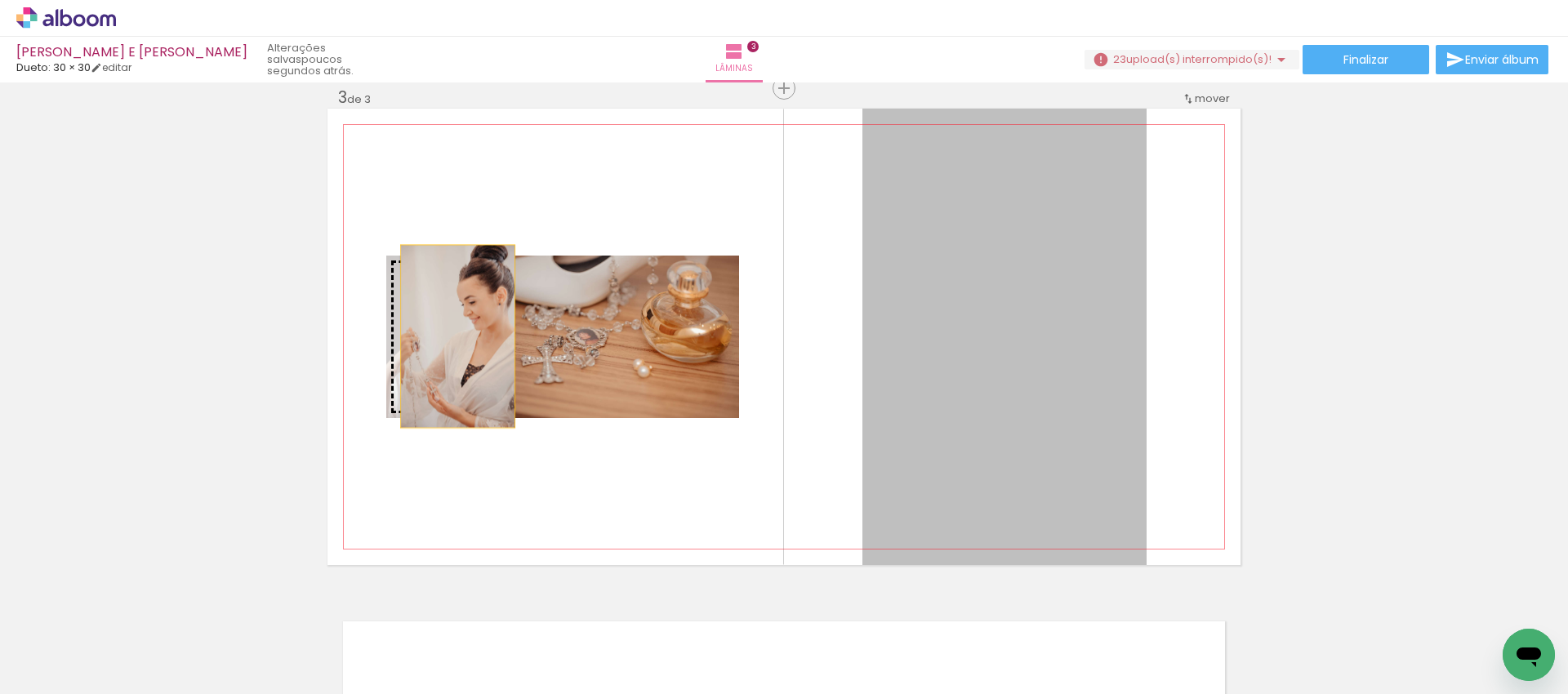
drag, startPoint x: 928, startPoint y: 386, endPoint x: 450, endPoint y: 336, distance: 480.6
click at [0, 0] on slot at bounding box center [0, 0] width 0 height 0
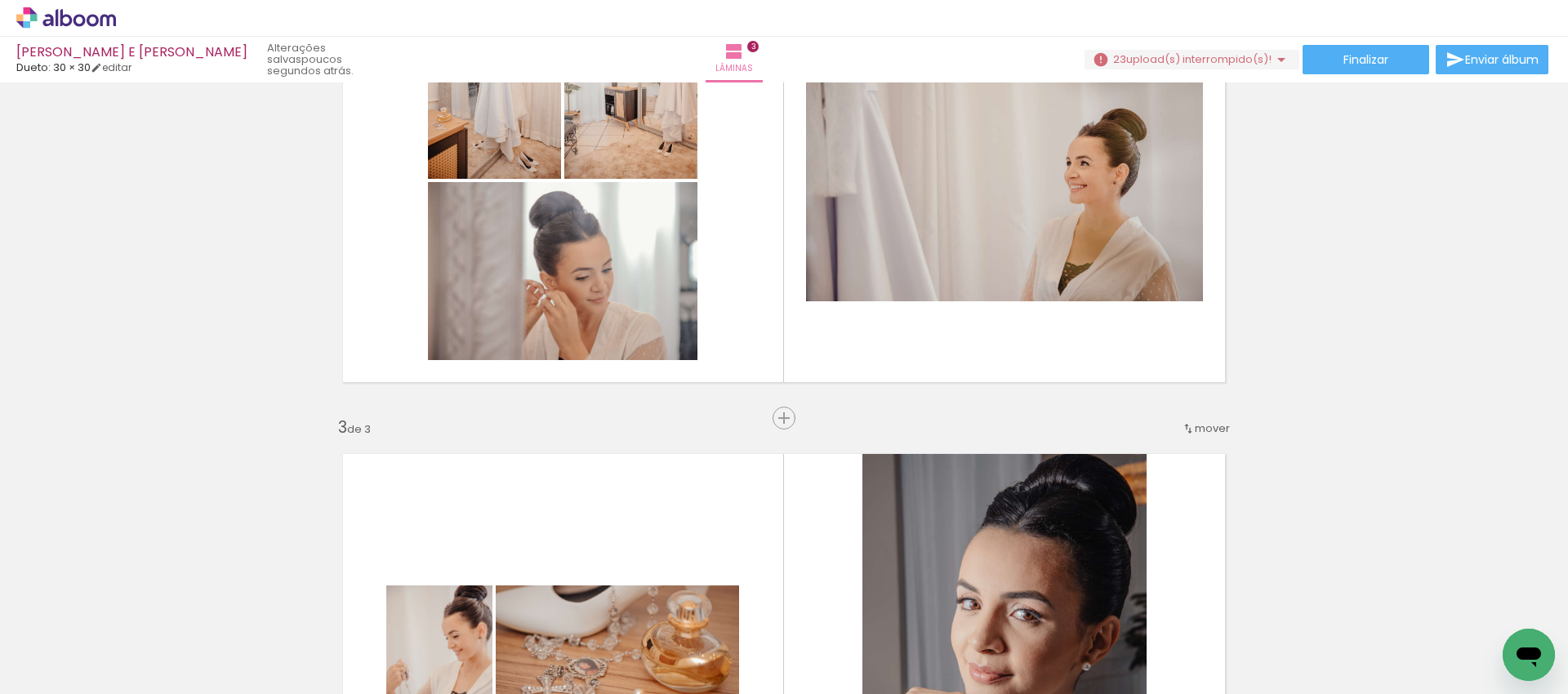
scroll to position [1117, 0]
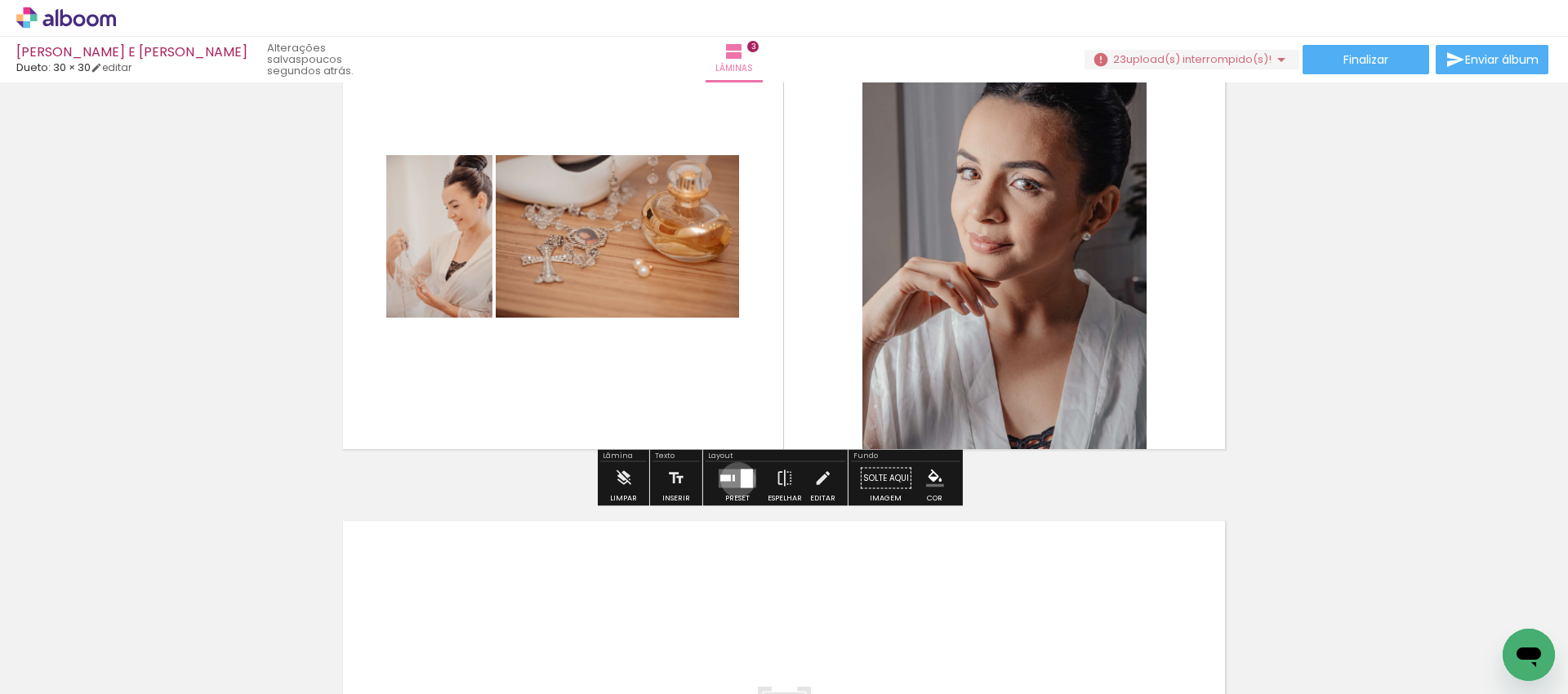
click at [734, 480] on quentale-layouter at bounding box center [737, 478] width 38 height 18
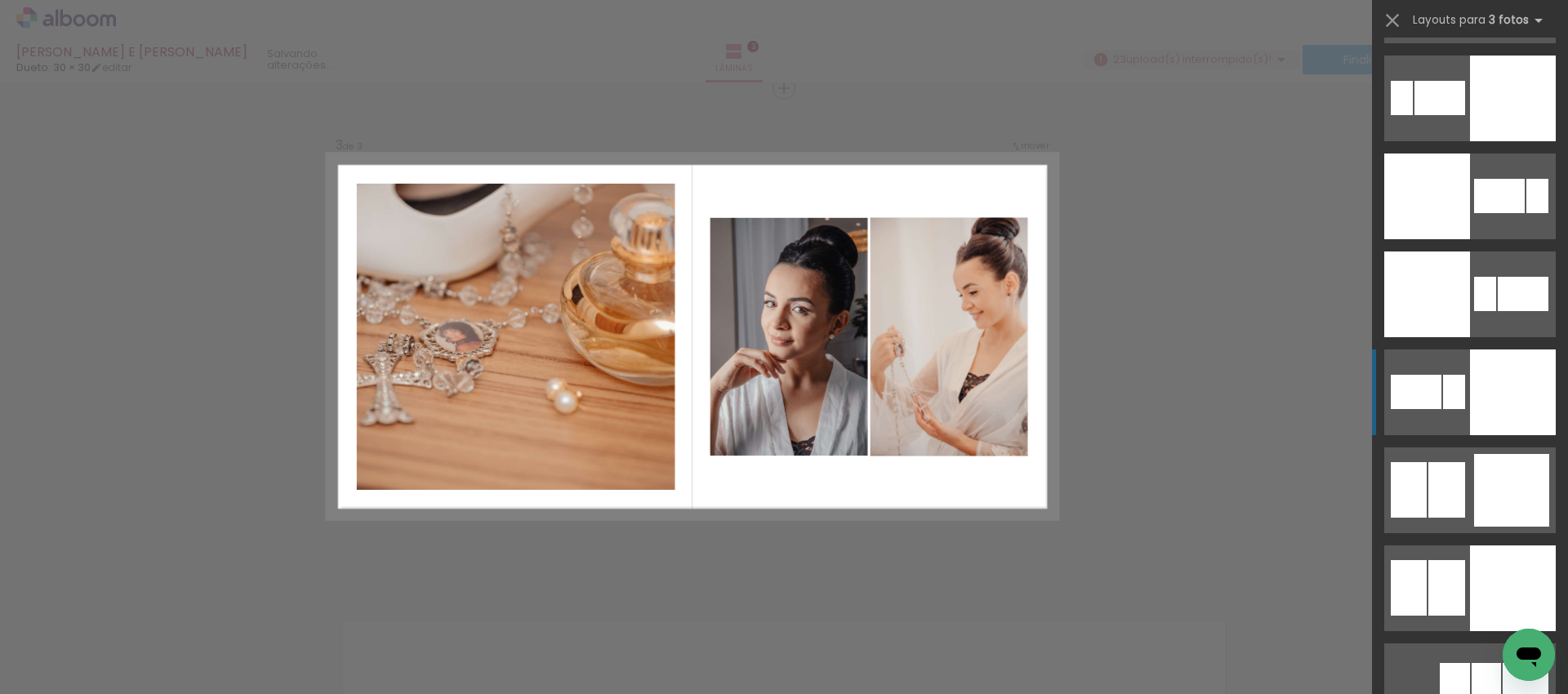
scroll to position [3633, 0]
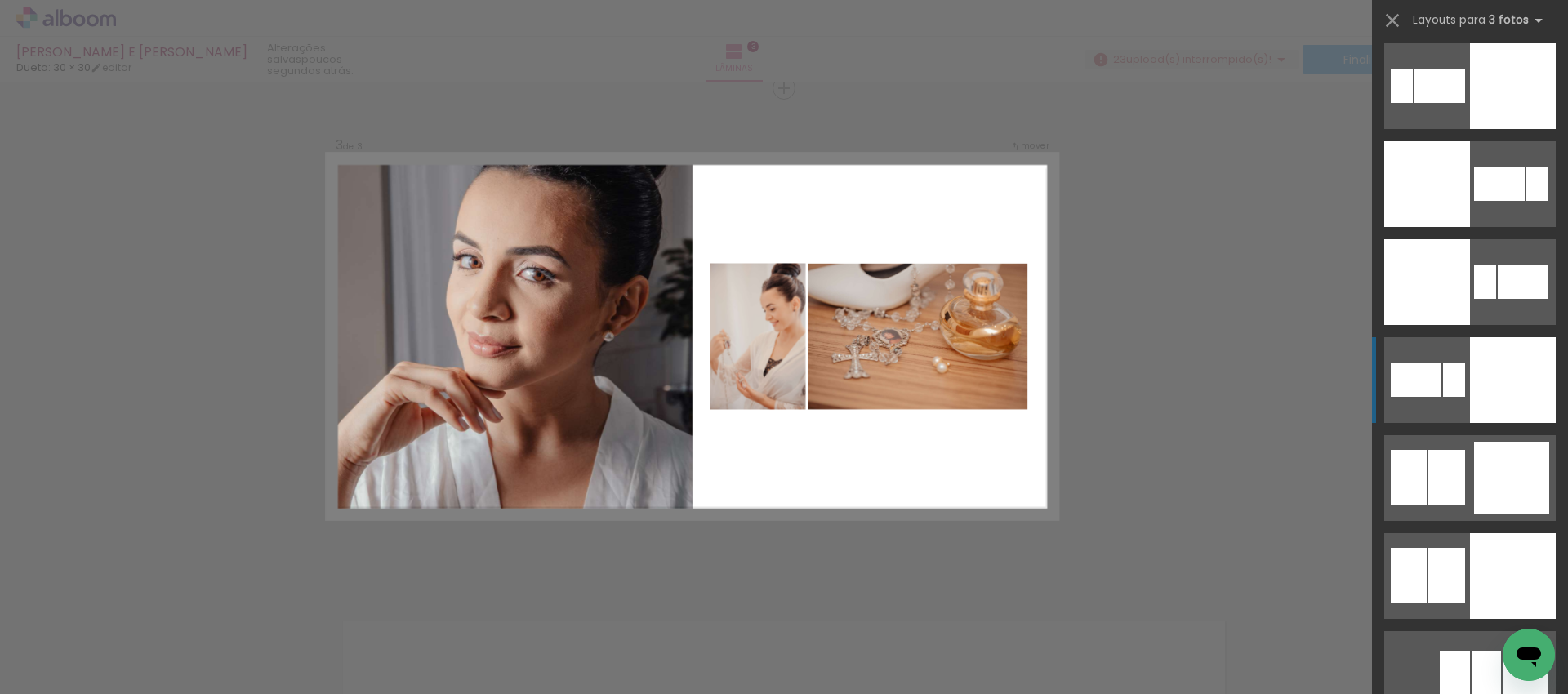
click at [1509, 129] on div at bounding box center [1513, 86] width 86 height 86
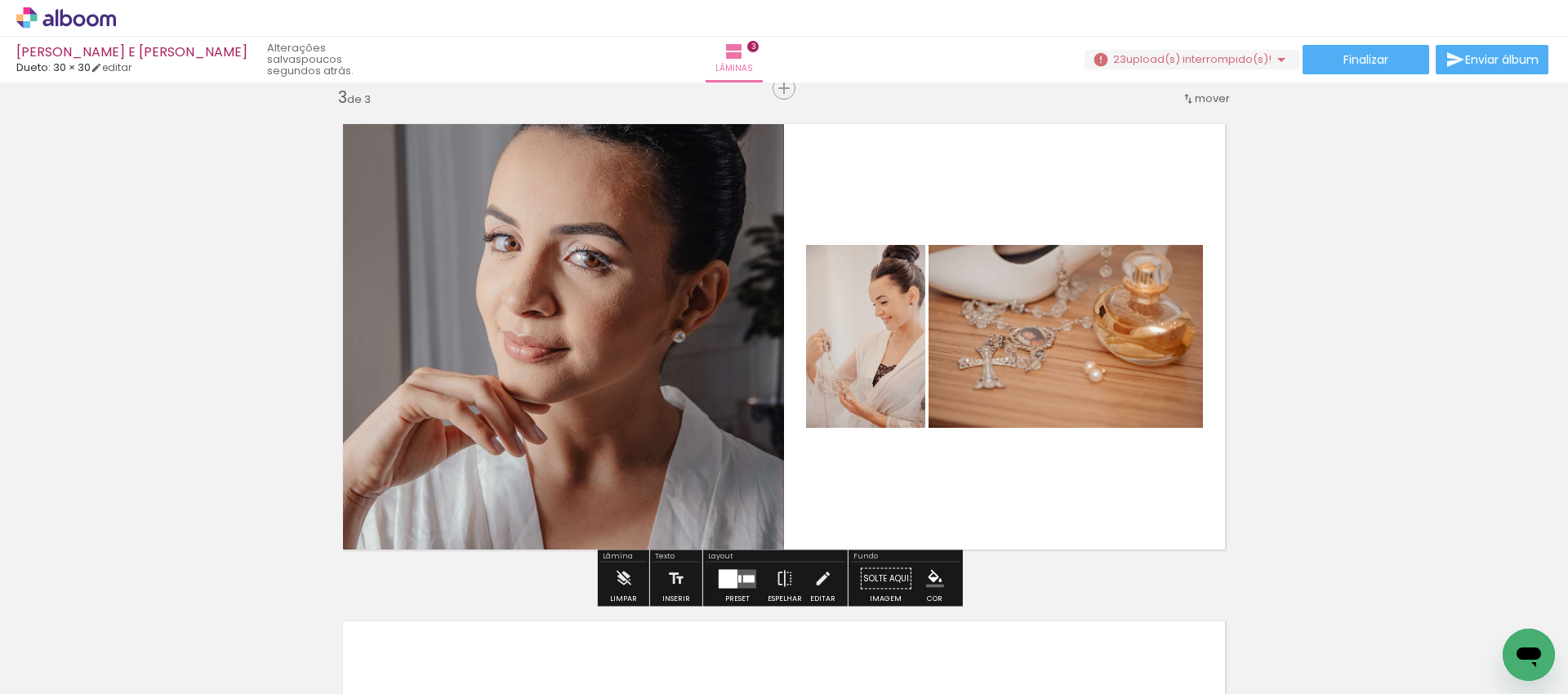
click at [716, 478] on quentale-photo at bounding box center [556, 337] width 457 height 457
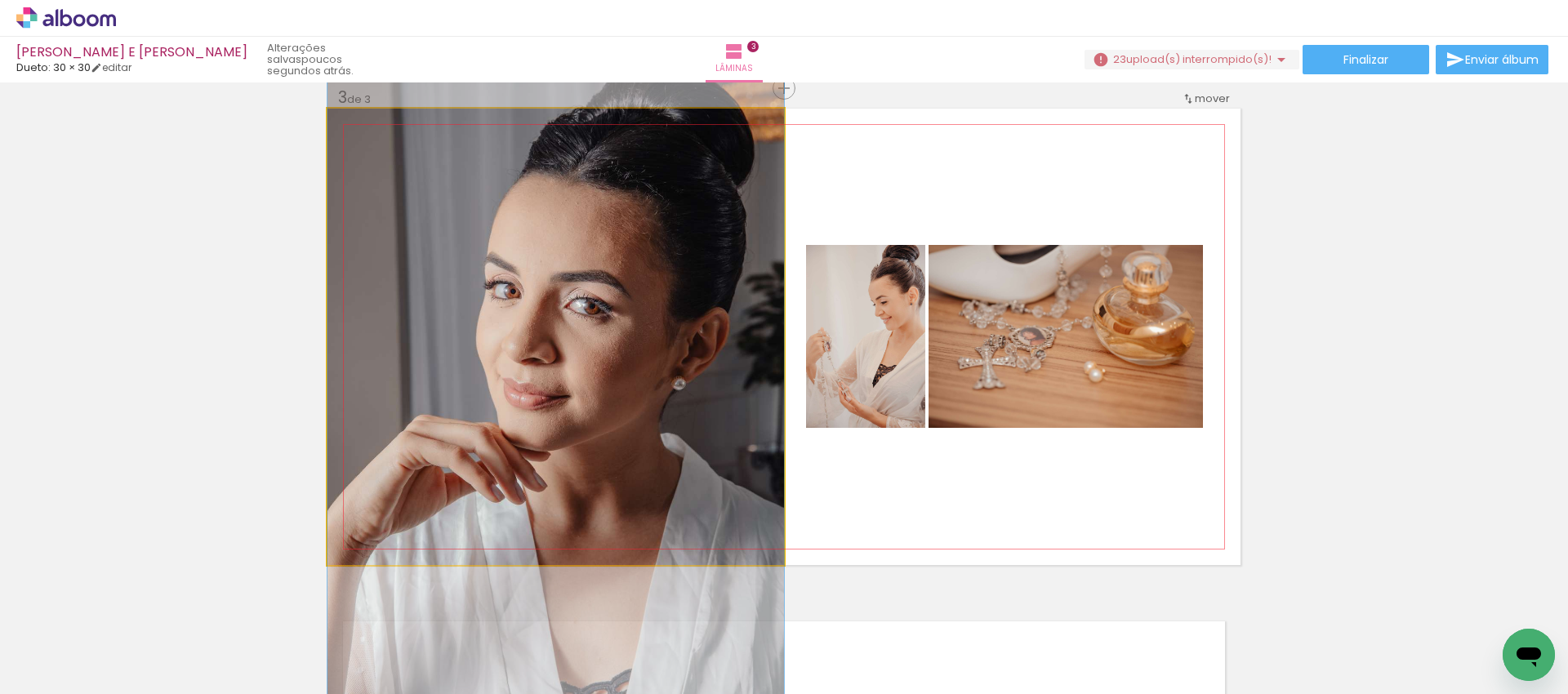
drag, startPoint x: 716, startPoint y: 478, endPoint x: 705, endPoint y: 525, distance: 48.3
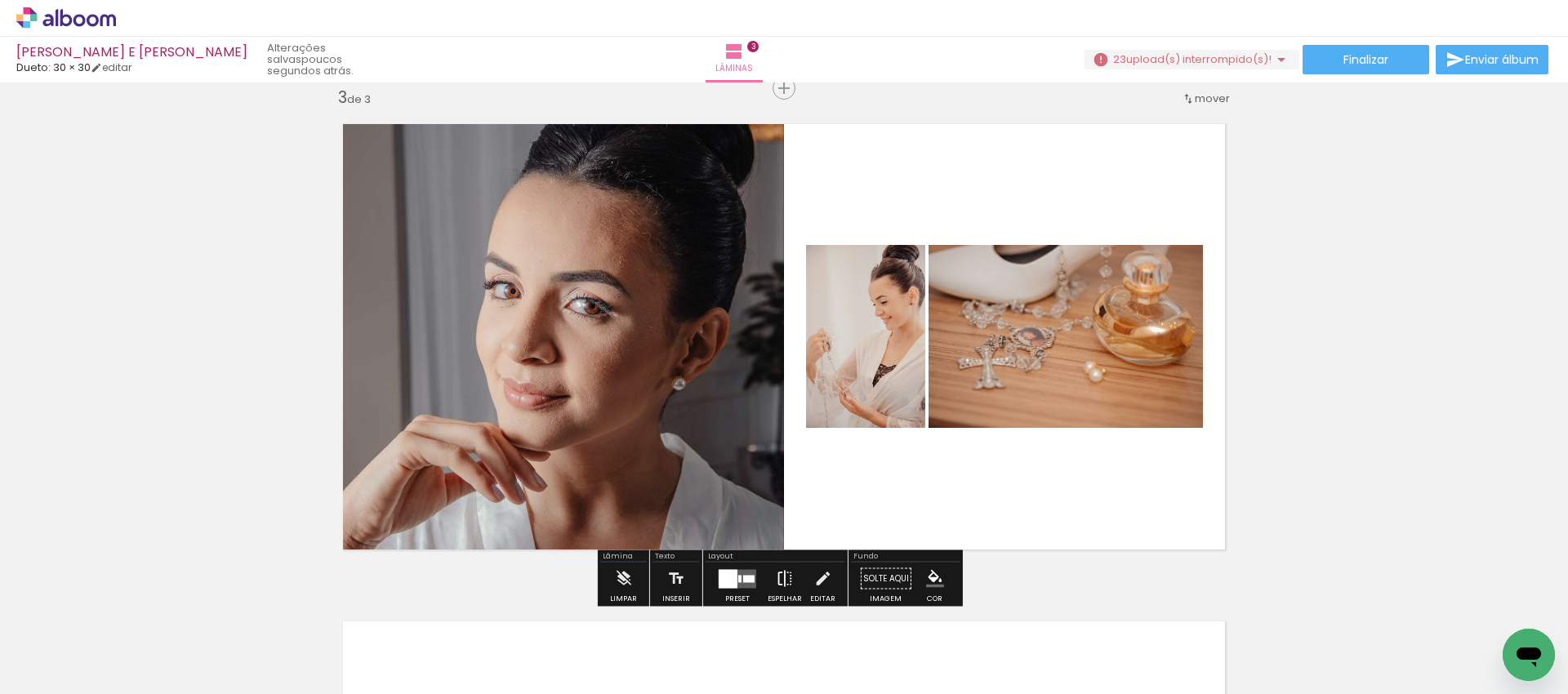
click at [777, 570] on iron-icon at bounding box center [784, 578] width 18 height 33
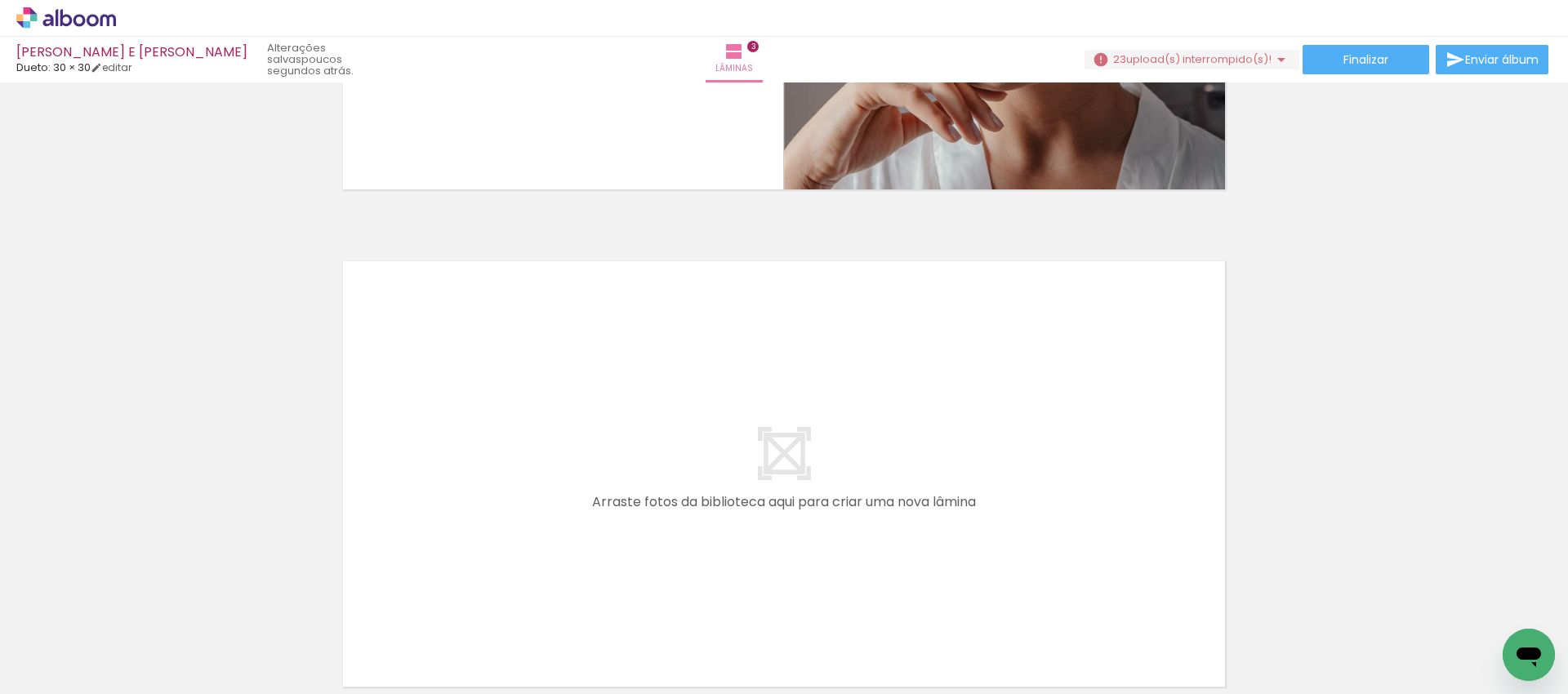
scroll to position [0, 4607]
drag, startPoint x: 852, startPoint y: 690, endPoint x: 43, endPoint y: 22, distance: 1049.1
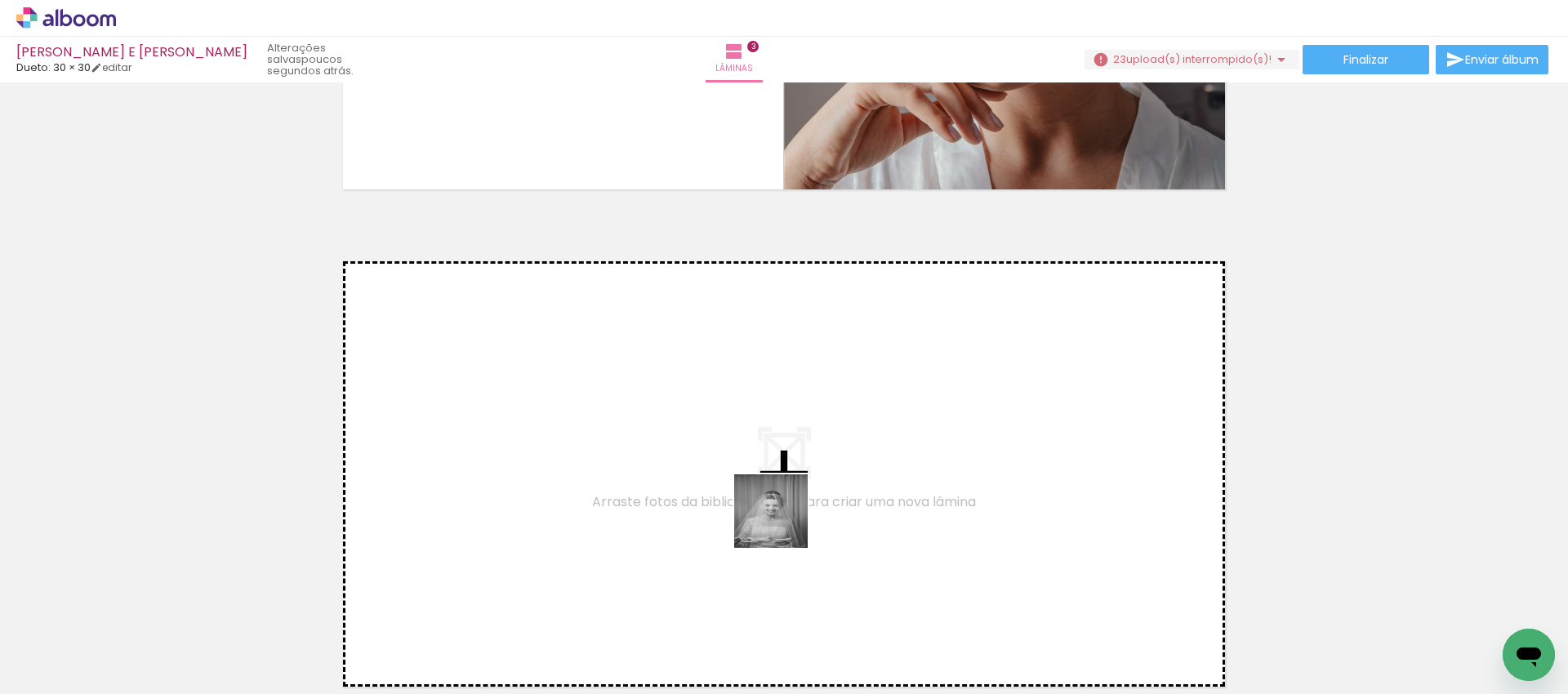
drag, startPoint x: 878, startPoint y: 646, endPoint x: 782, endPoint y: 522, distance: 156.8
click at [782, 522] on quentale-workspace at bounding box center [784, 347] width 1568 height 694
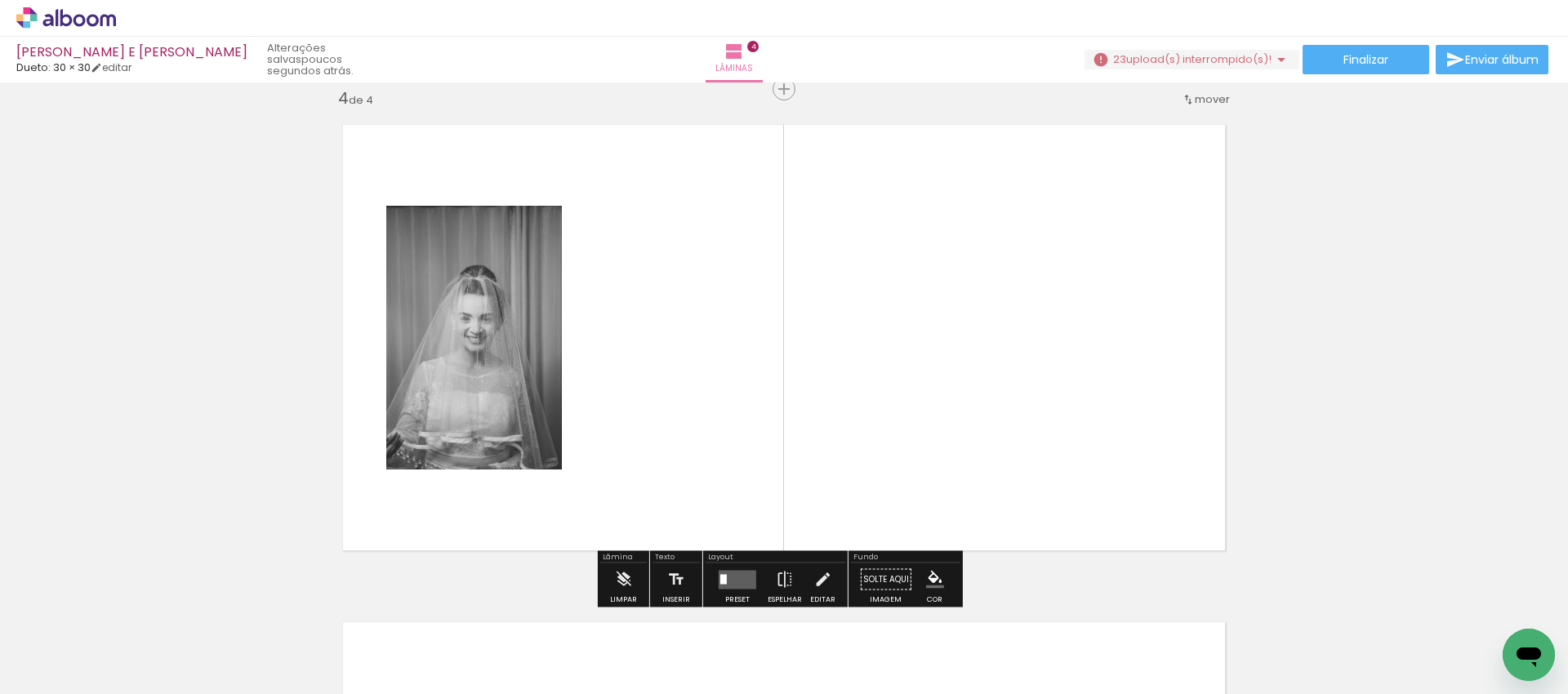
scroll to position [1514, 0]
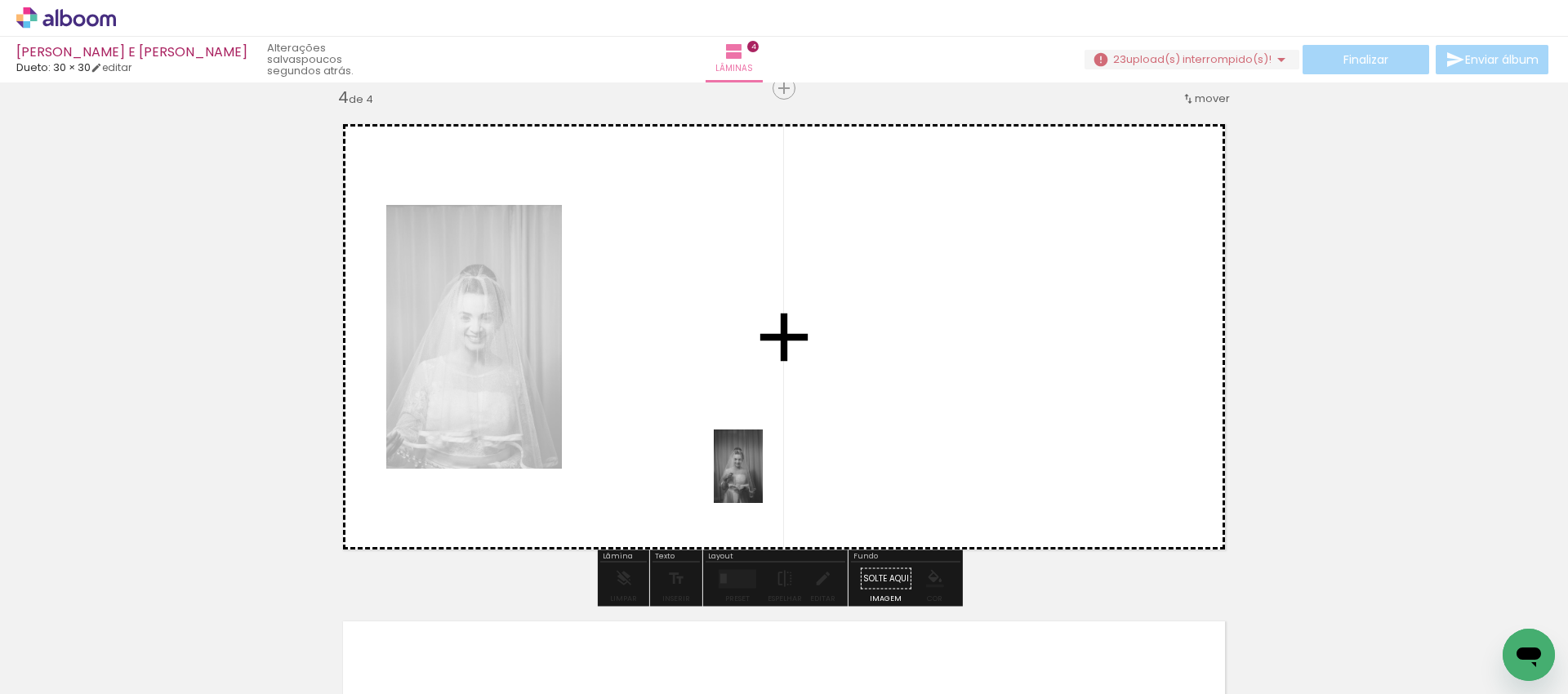
drag, startPoint x: 953, startPoint y: 639, endPoint x: 762, endPoint y: 479, distance: 249.2
click at [762, 479] on quentale-workspace at bounding box center [784, 347] width 1568 height 694
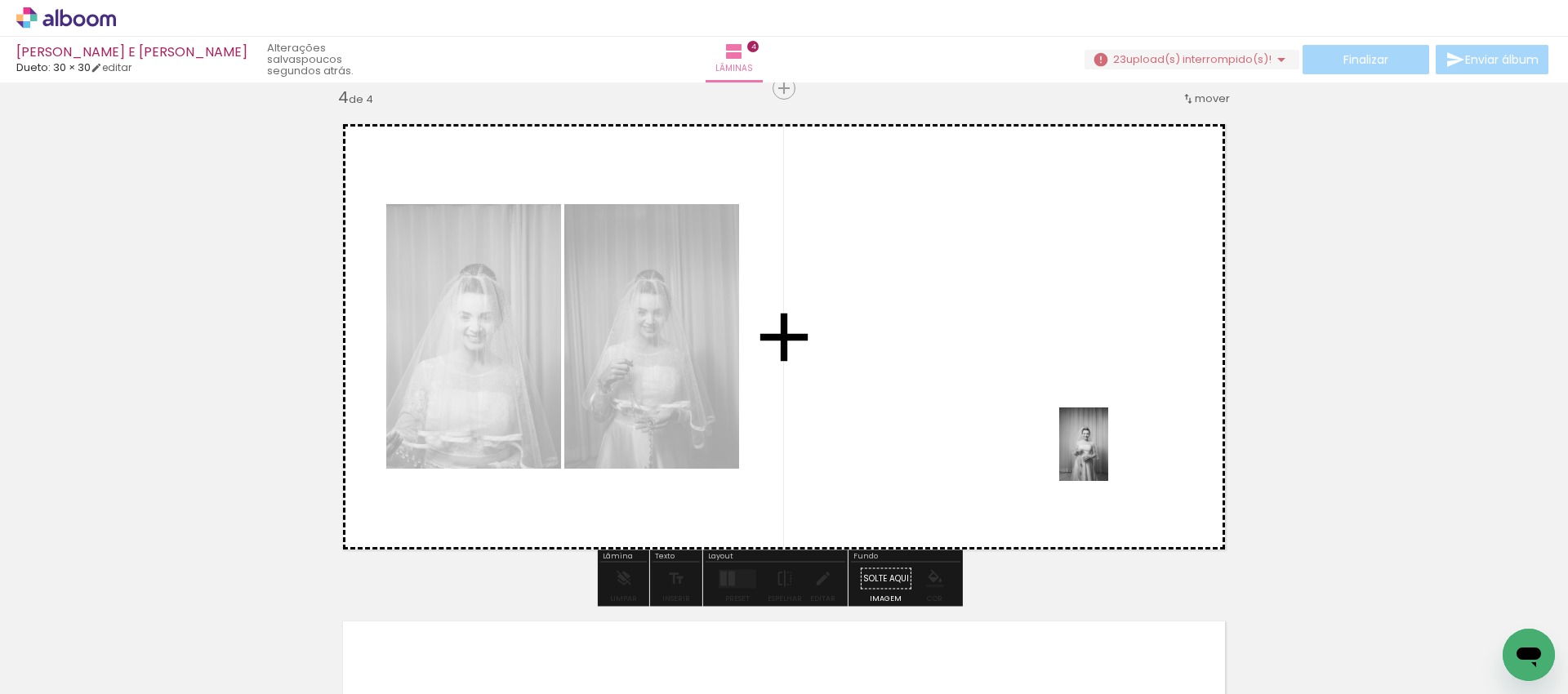
drag, startPoint x: 1335, startPoint y: 638, endPoint x: 1108, endPoint y: 457, distance: 290.3
click at [1108, 457] on quentale-workspace at bounding box center [784, 347] width 1568 height 694
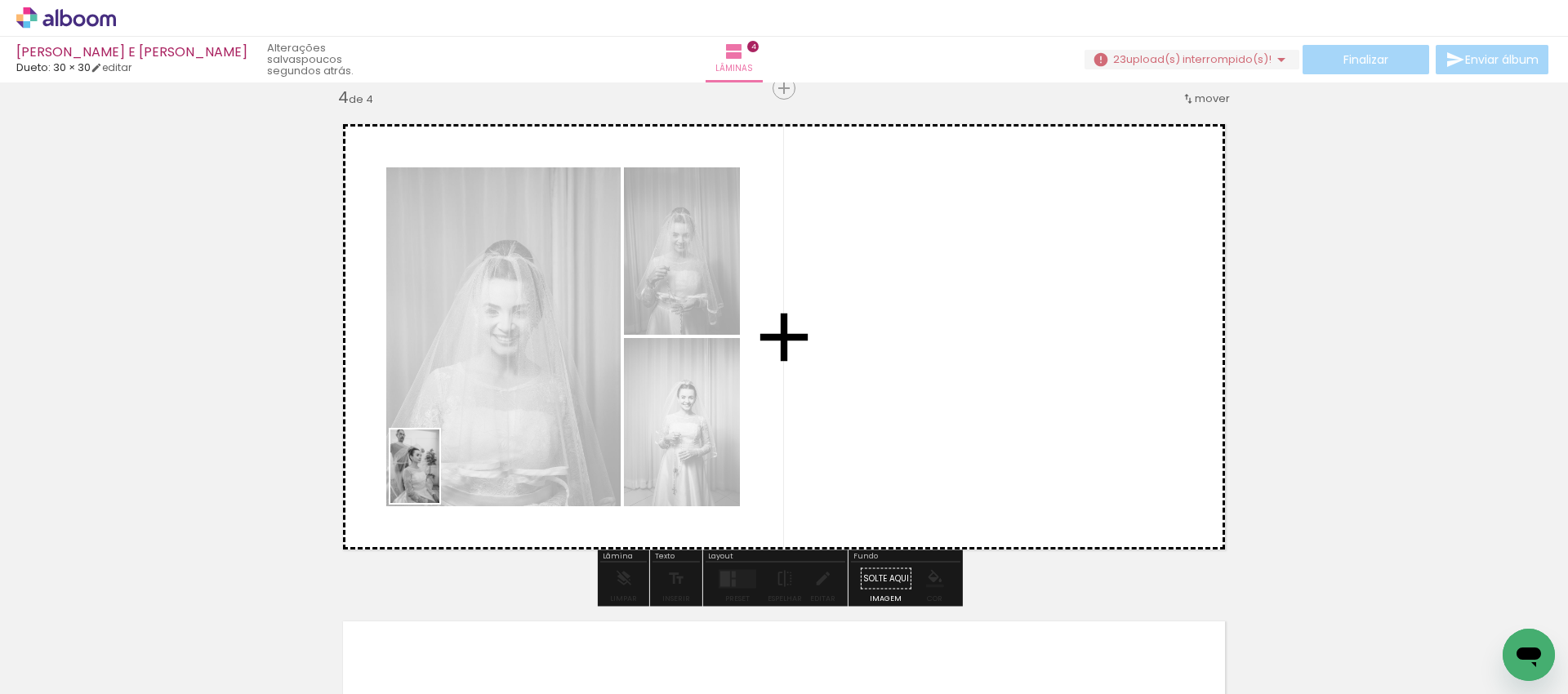
drag, startPoint x: 319, startPoint y: 652, endPoint x: 439, endPoint y: 479, distance: 210.5
click at [439, 479] on quentale-workspace at bounding box center [784, 347] width 1568 height 694
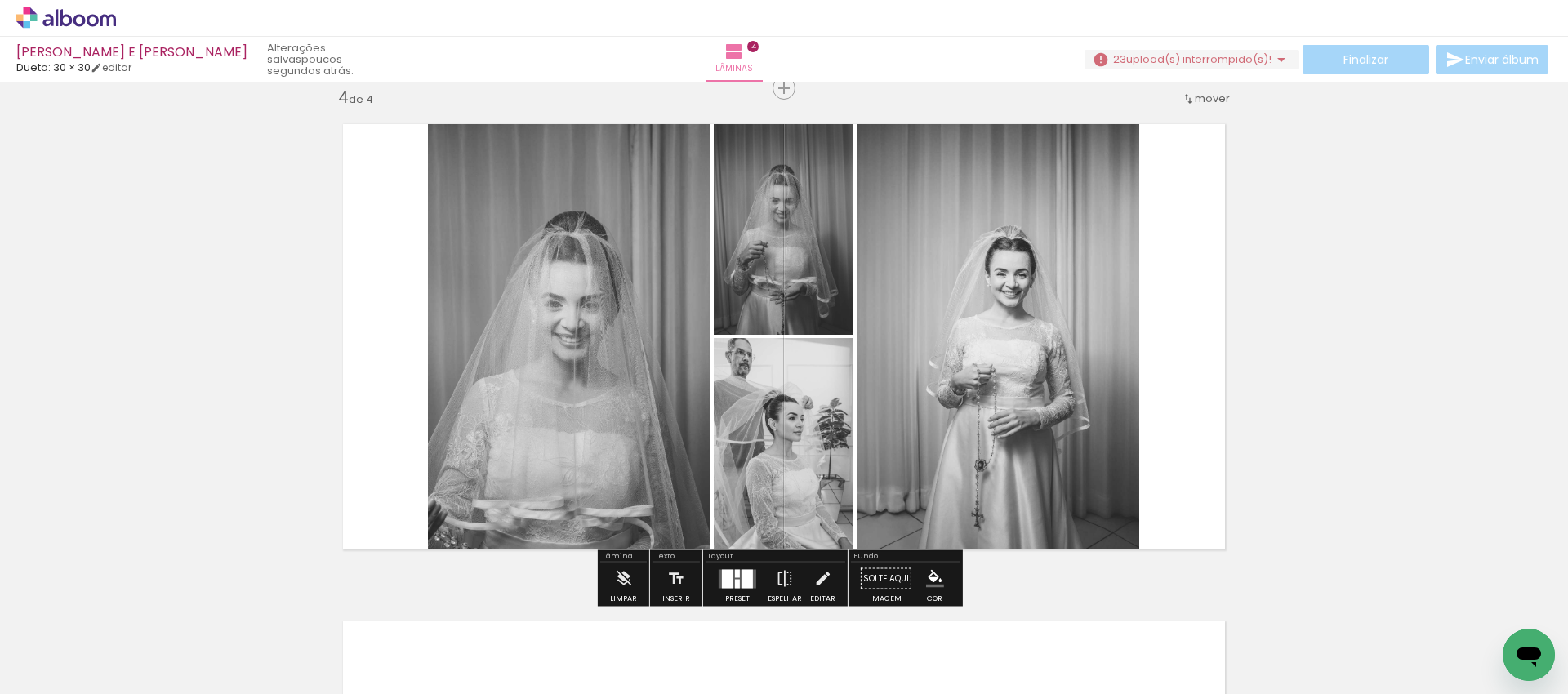
click at [741, 574] on div at bounding box center [747, 578] width 11 height 18
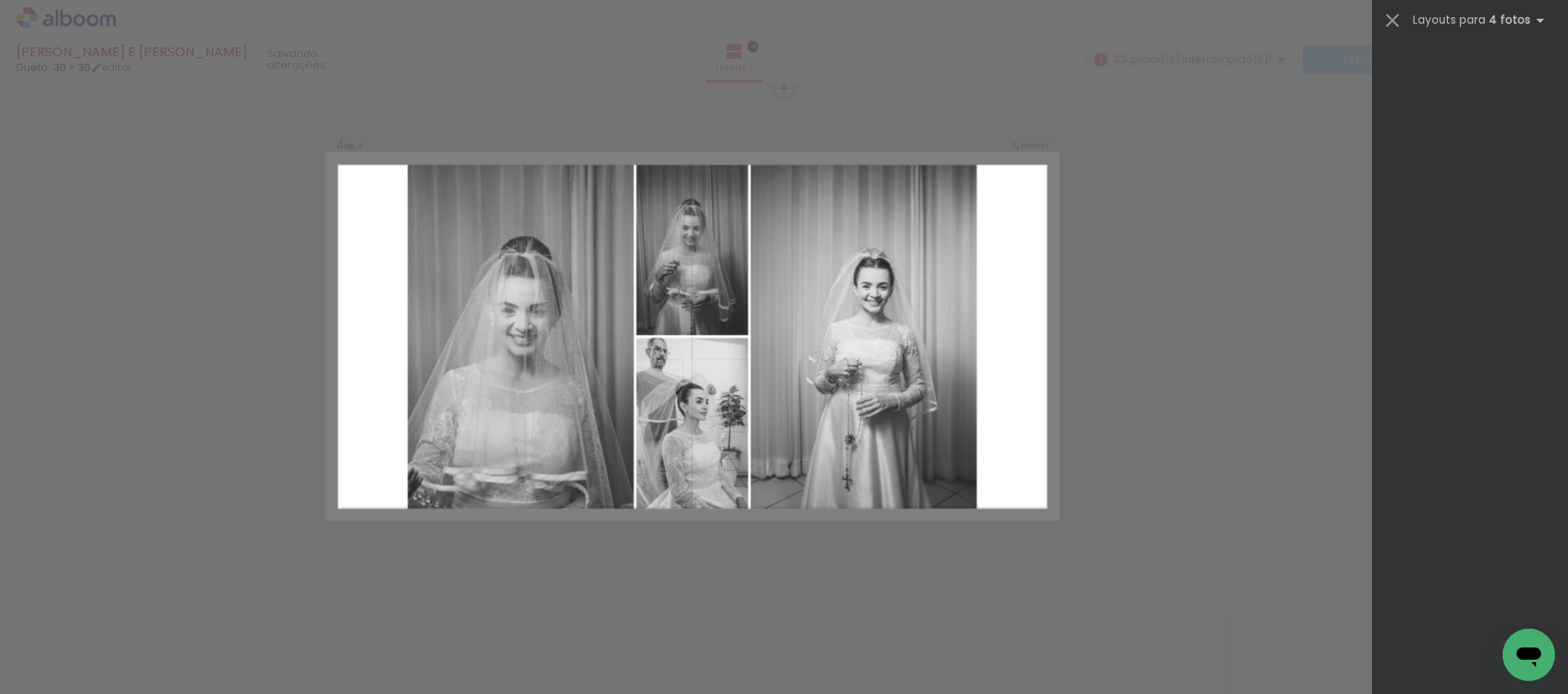
scroll to position [0, 0]
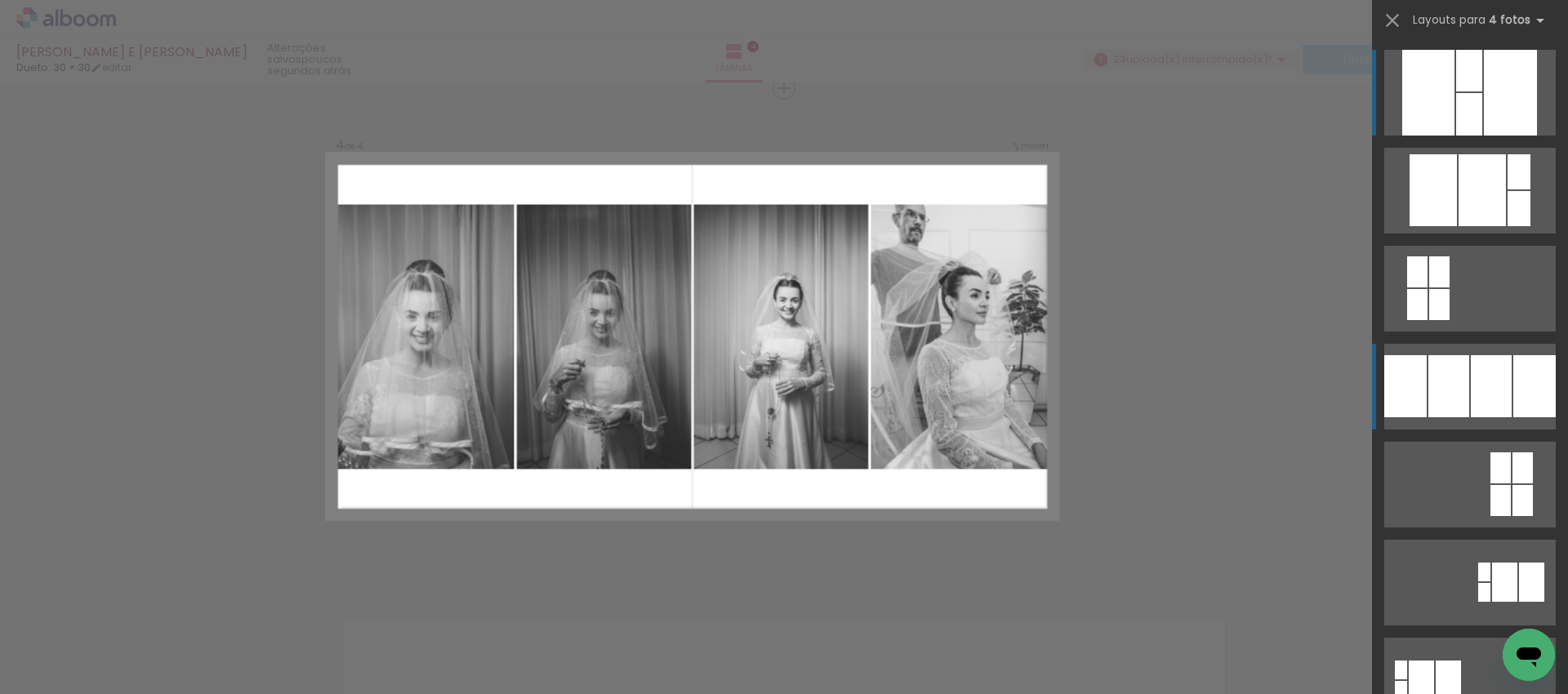
click at [1463, 234] on quentale-layouter at bounding box center [1470, 191] width 171 height 86
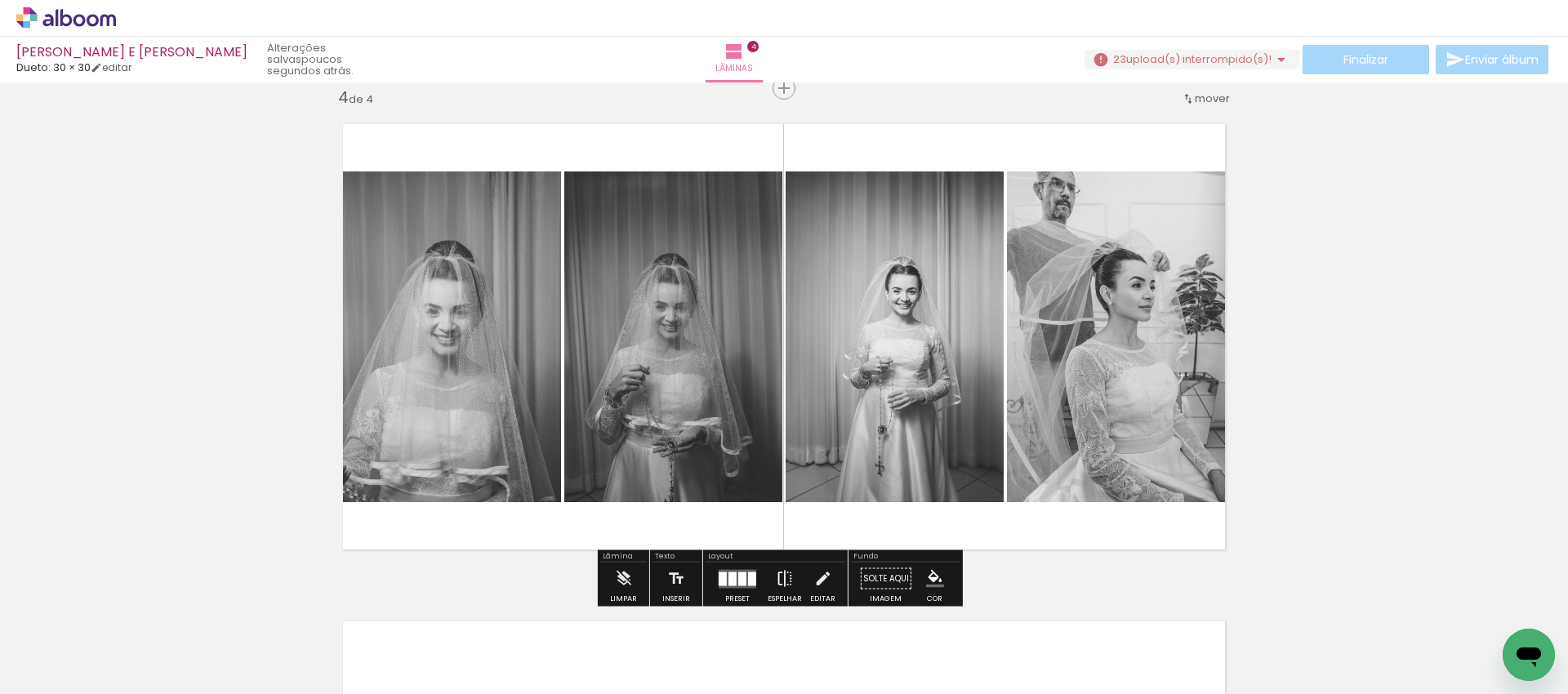
click at [789, 574] on iron-icon at bounding box center [784, 578] width 18 height 33
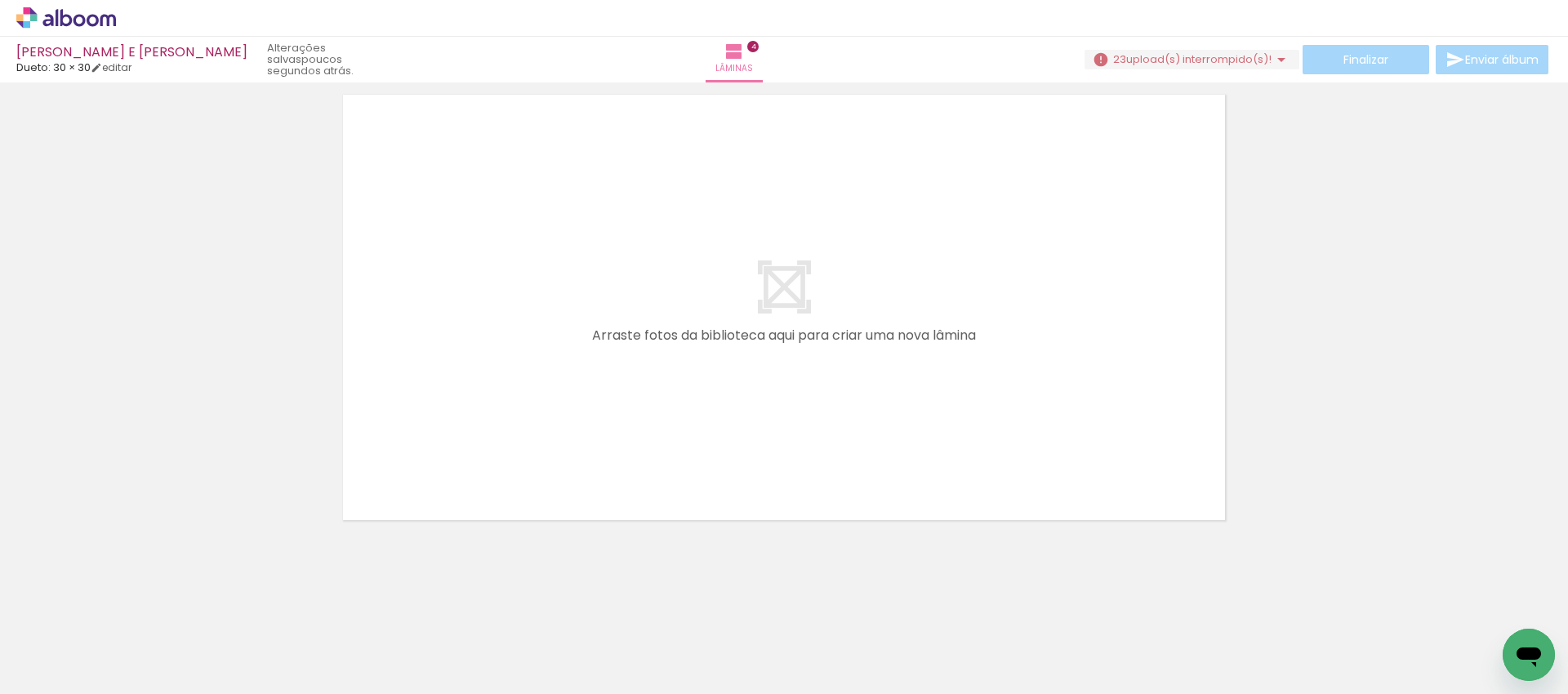
scroll to position [2016, 0]
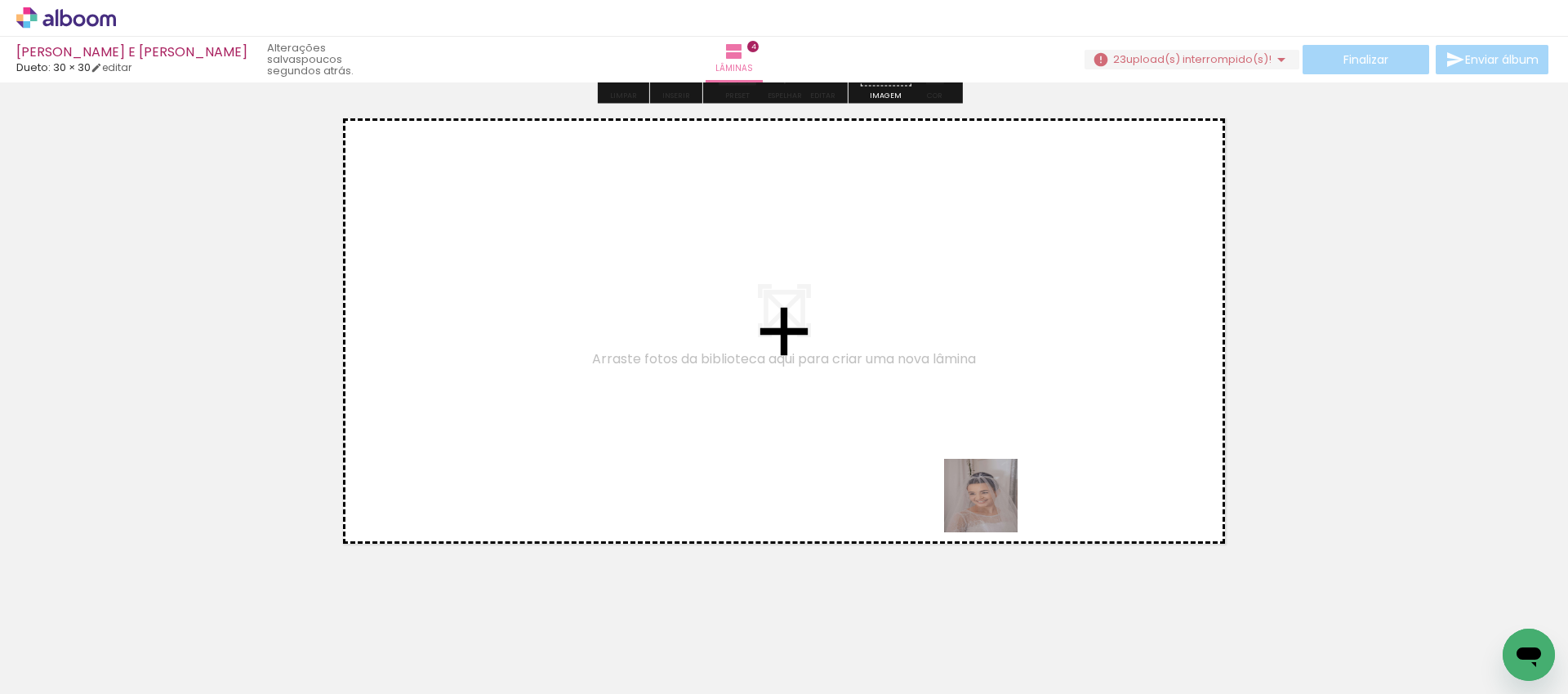
drag, startPoint x: 1003, startPoint y: 632, endPoint x: 992, endPoint y: 501, distance: 131.5
click at [992, 501] on quentale-workspace at bounding box center [784, 347] width 1568 height 694
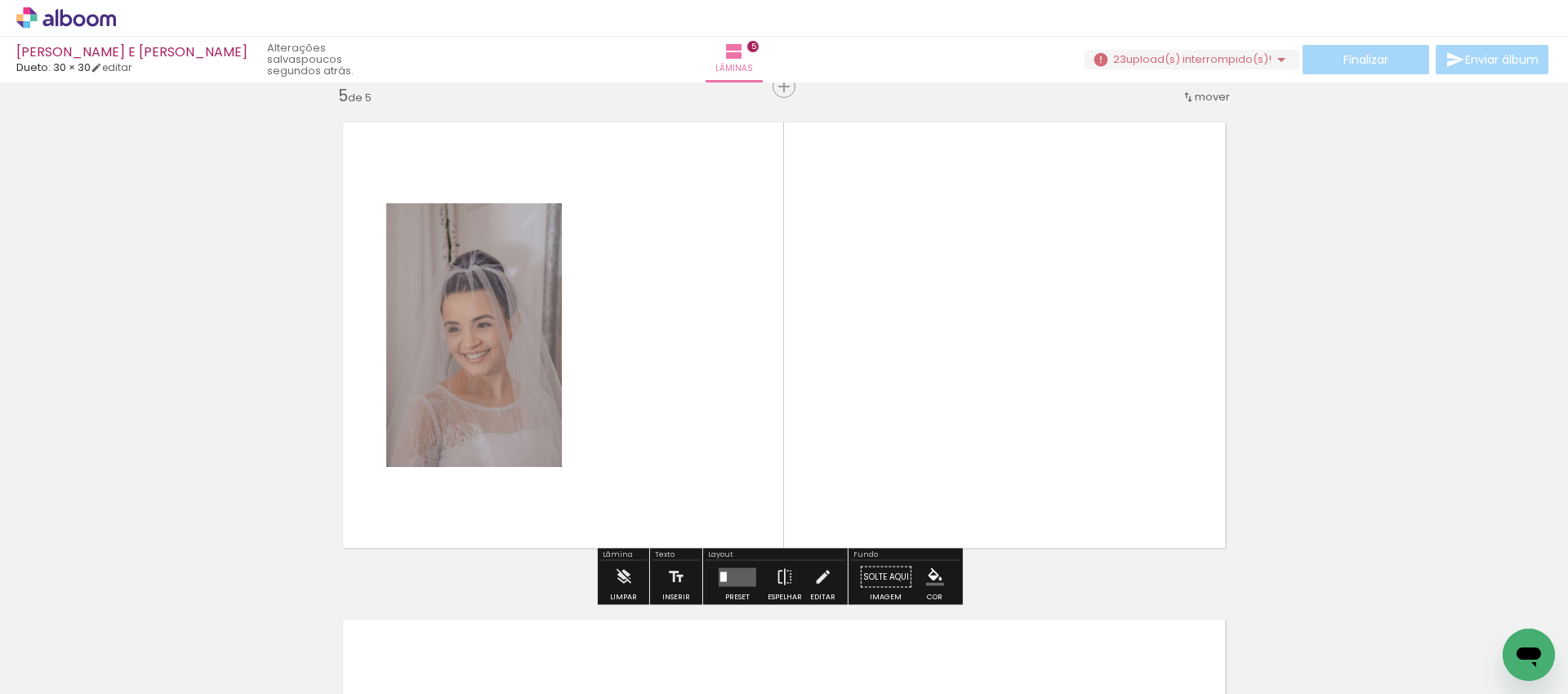
scroll to position [2011, 0]
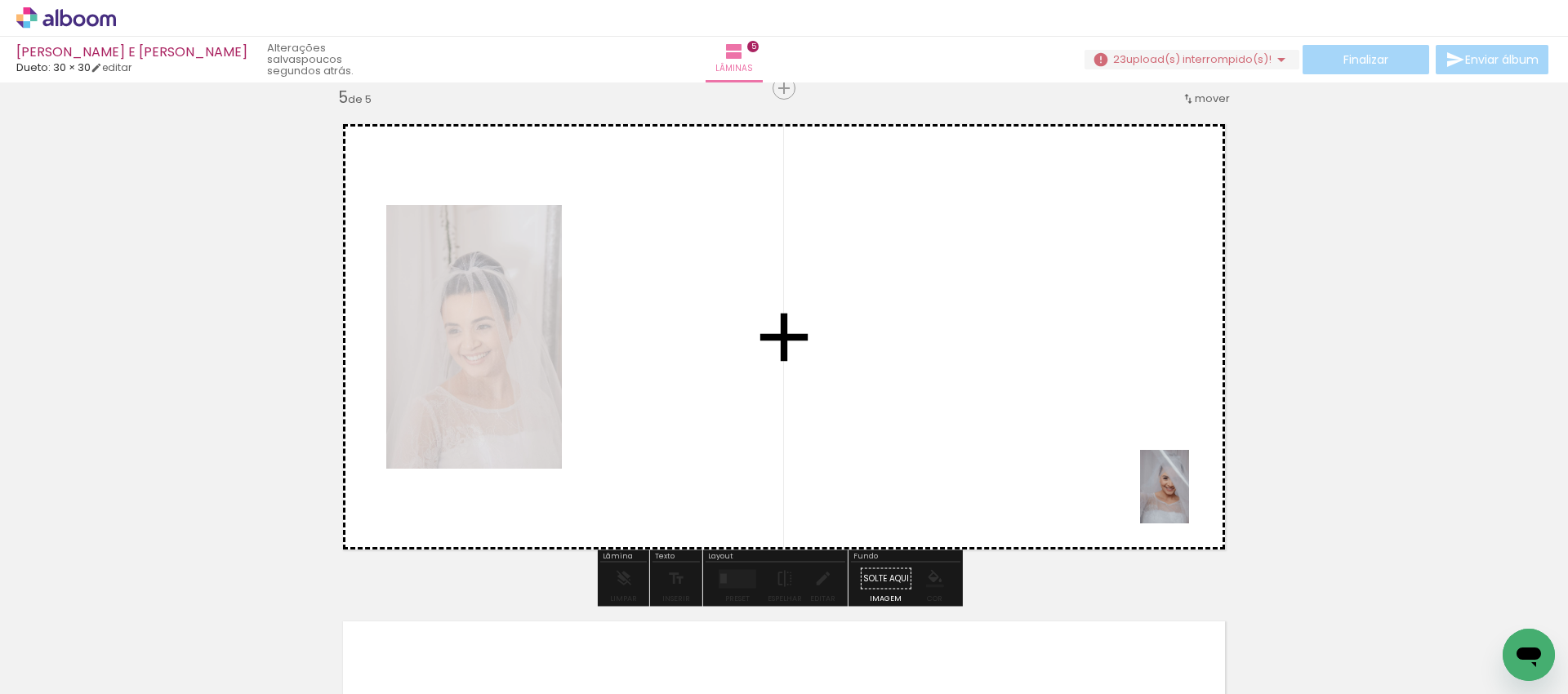
drag, startPoint x: 1369, startPoint y: 641, endPoint x: 1178, endPoint y: 493, distance: 241.6
click at [1178, 493] on quentale-workspace at bounding box center [784, 347] width 1568 height 694
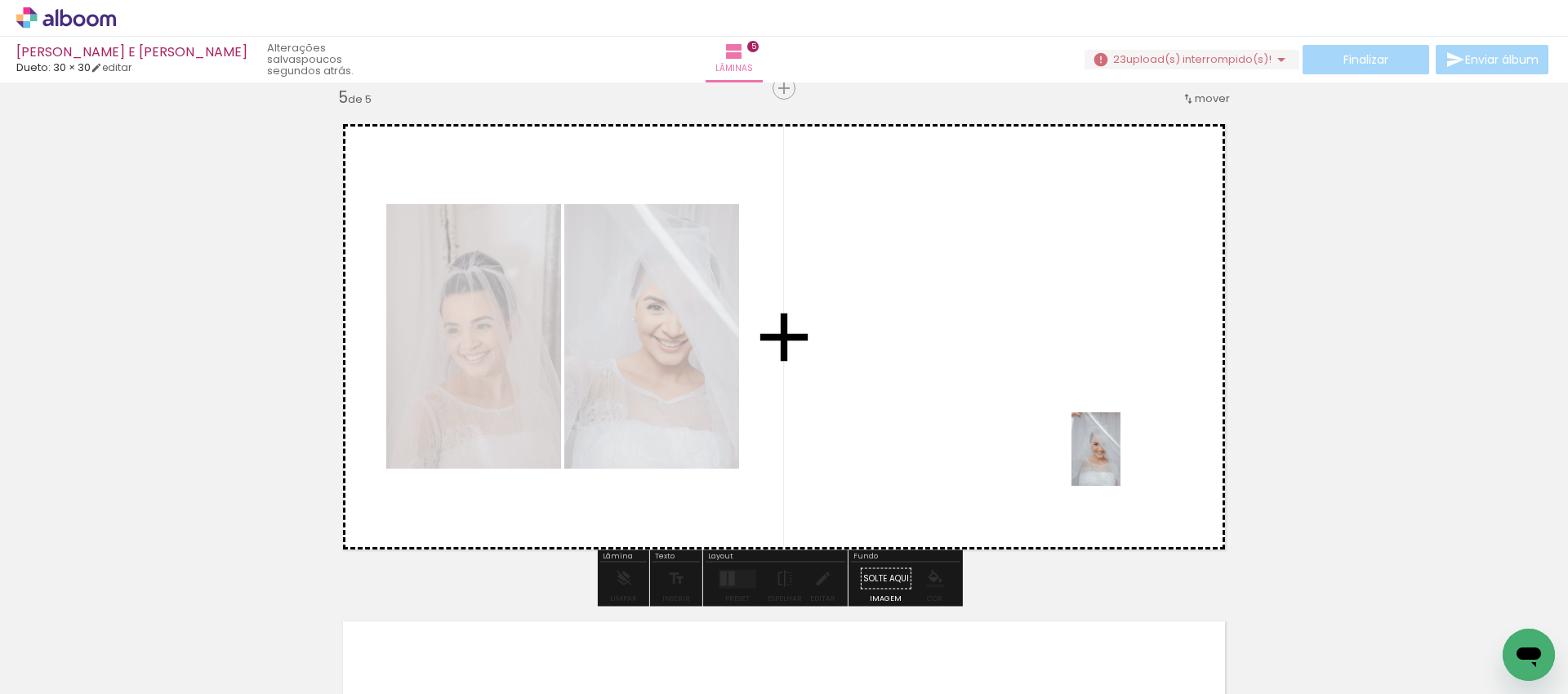
drag, startPoint x: 1434, startPoint y: 643, endPoint x: 1120, endPoint y: 461, distance: 362.9
click at [1120, 461] on quentale-workspace at bounding box center [784, 347] width 1568 height 694
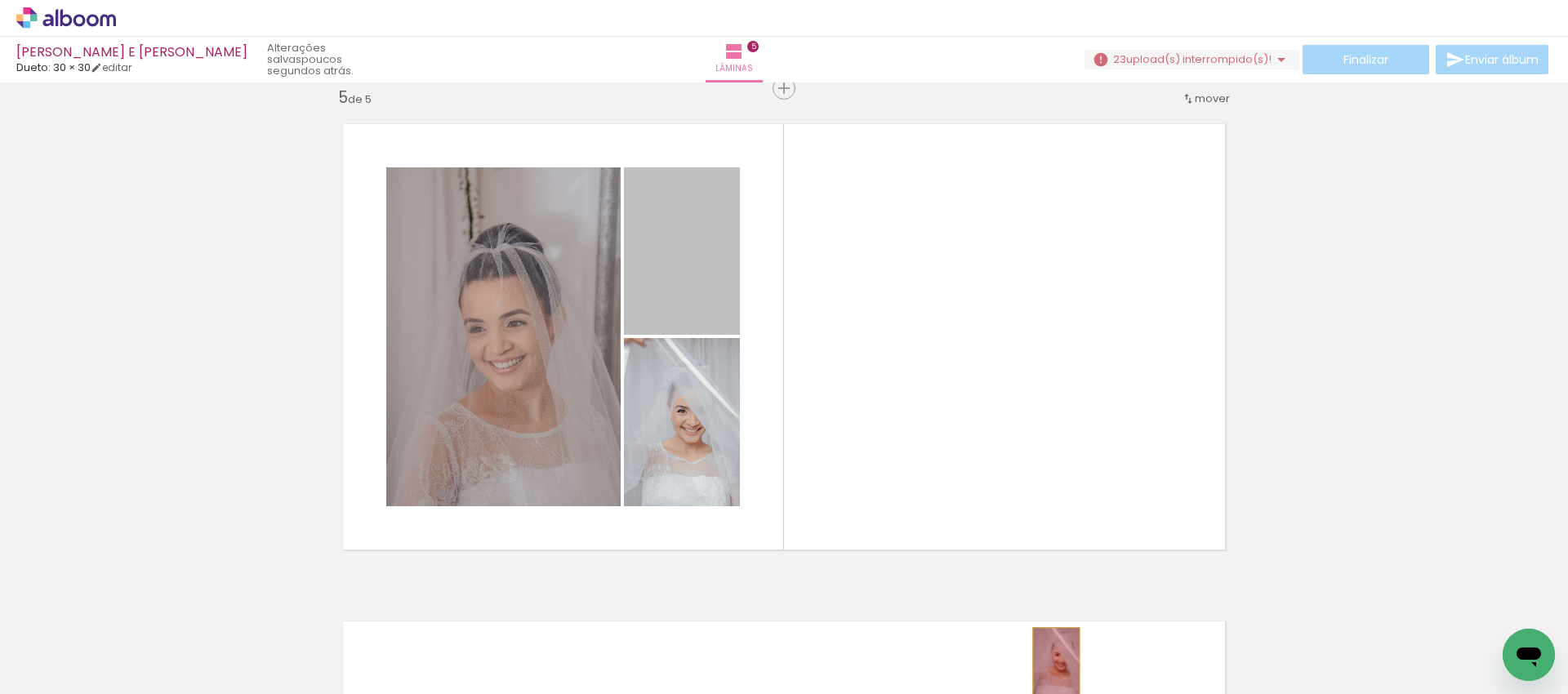
drag, startPoint x: 696, startPoint y: 303, endPoint x: 1050, endPoint y: 661, distance: 503.5
click at [1050, 661] on quentale-workspace at bounding box center [784, 347] width 1568 height 694
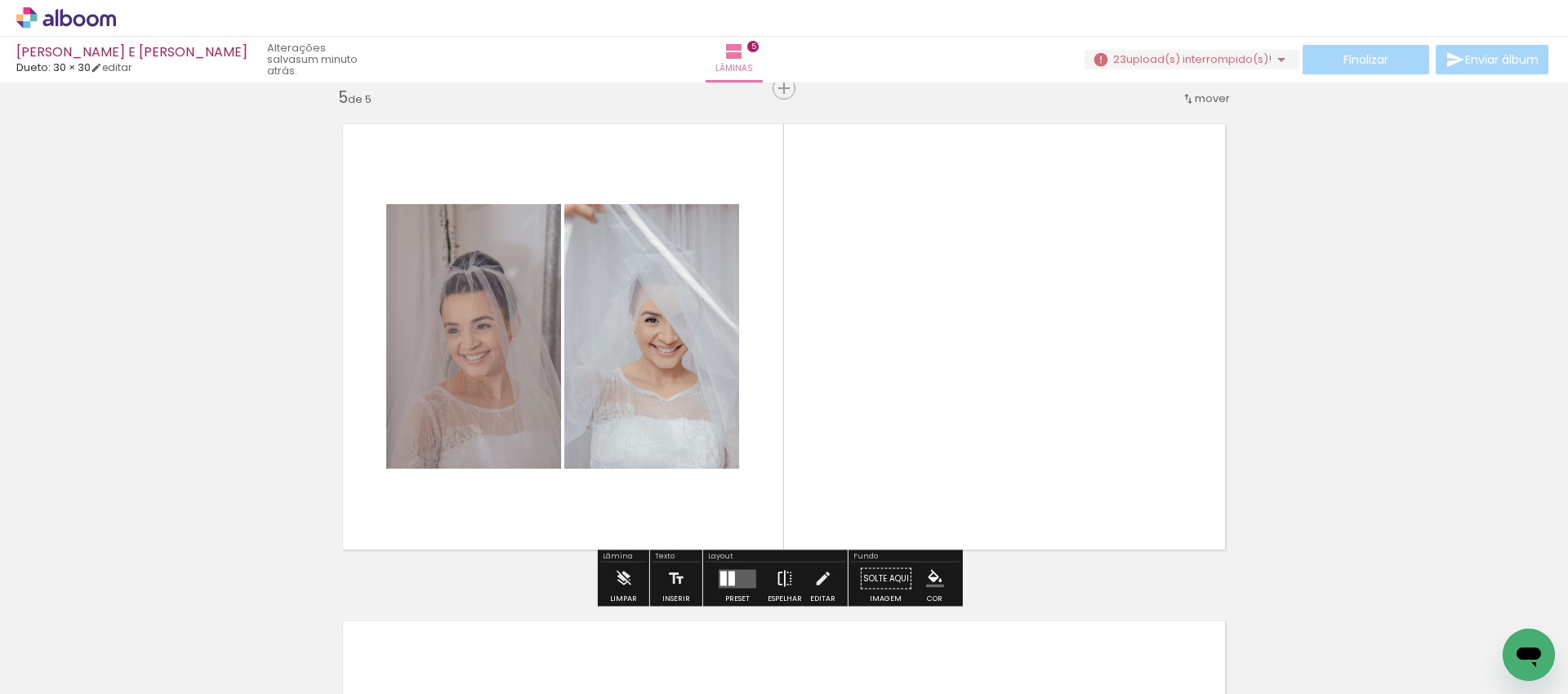
click at [776, 580] on iron-icon at bounding box center [784, 578] width 18 height 33
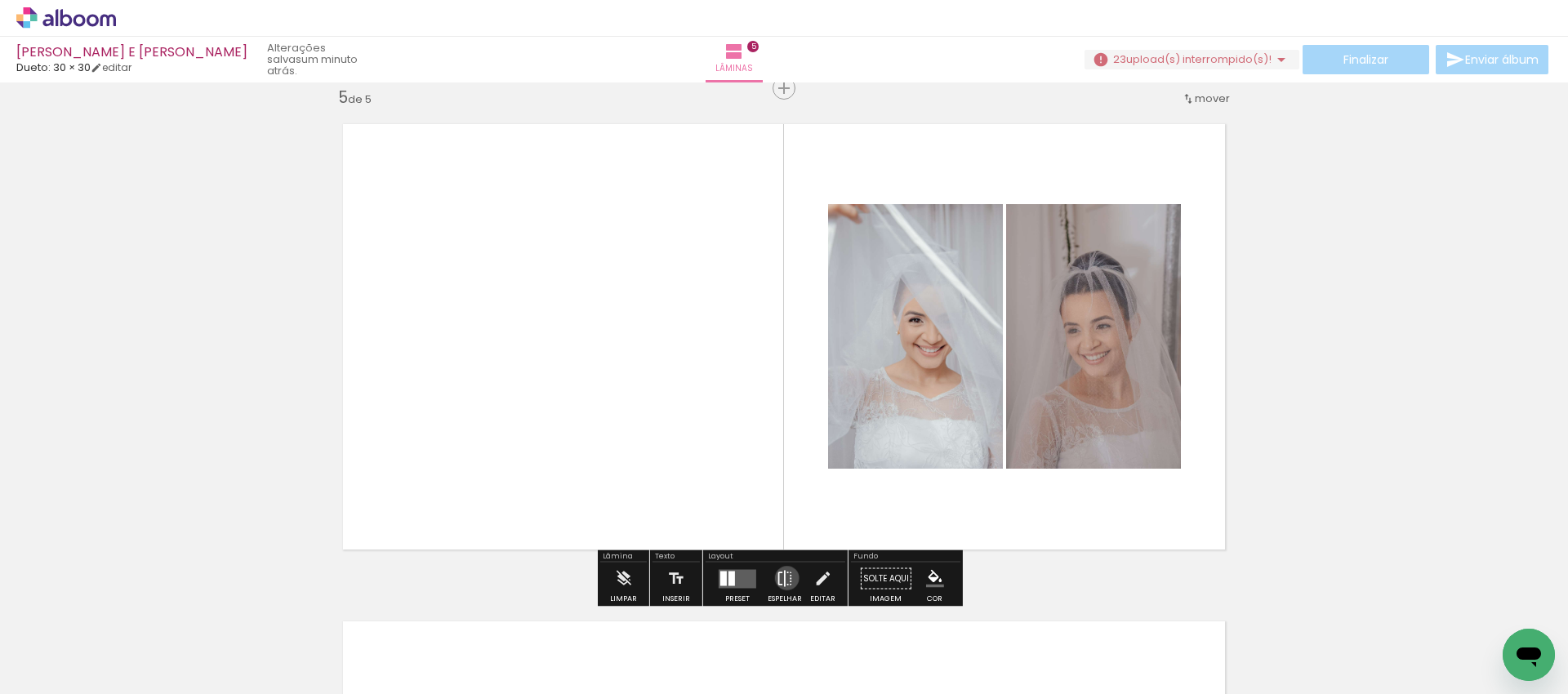
click at [783, 578] on iron-icon at bounding box center [784, 578] width 18 height 33
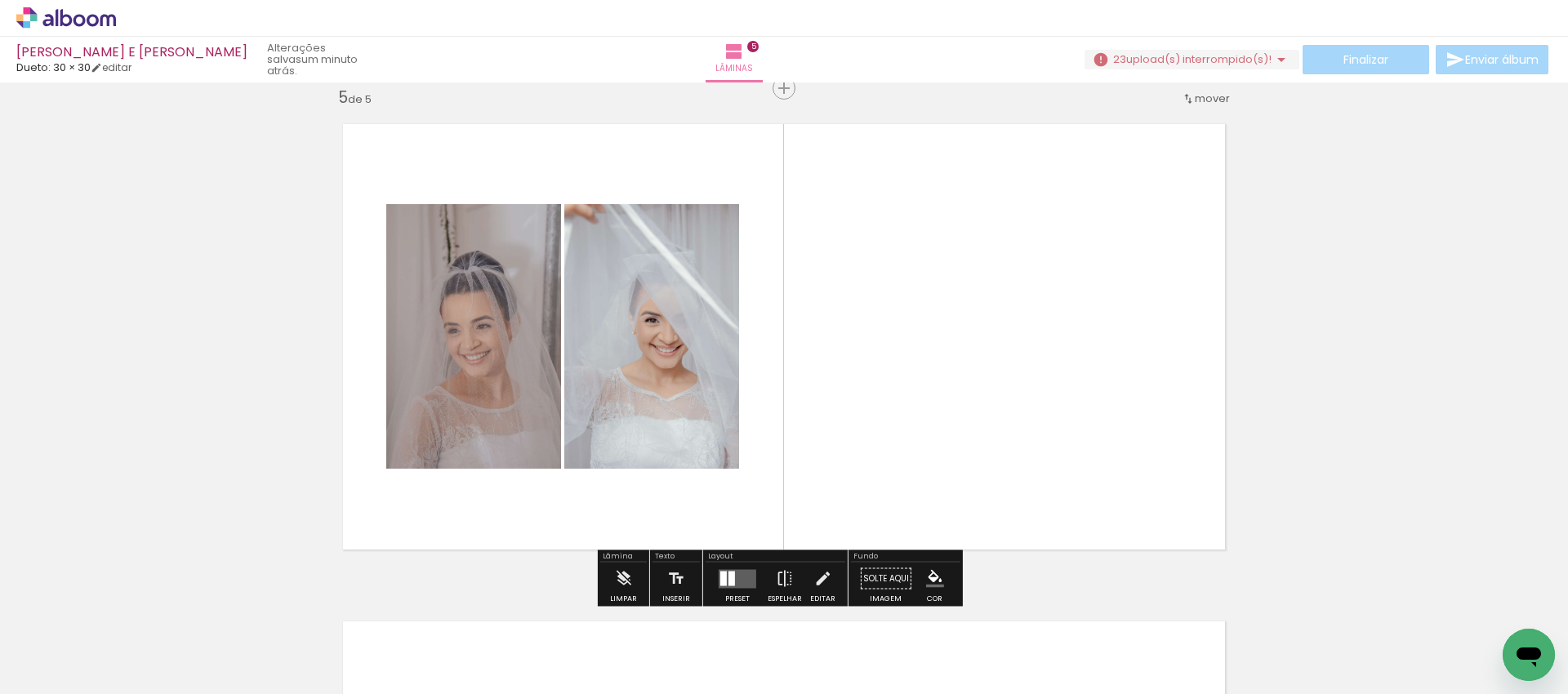
click at [739, 575] on quentale-layouter at bounding box center [737, 578] width 38 height 18
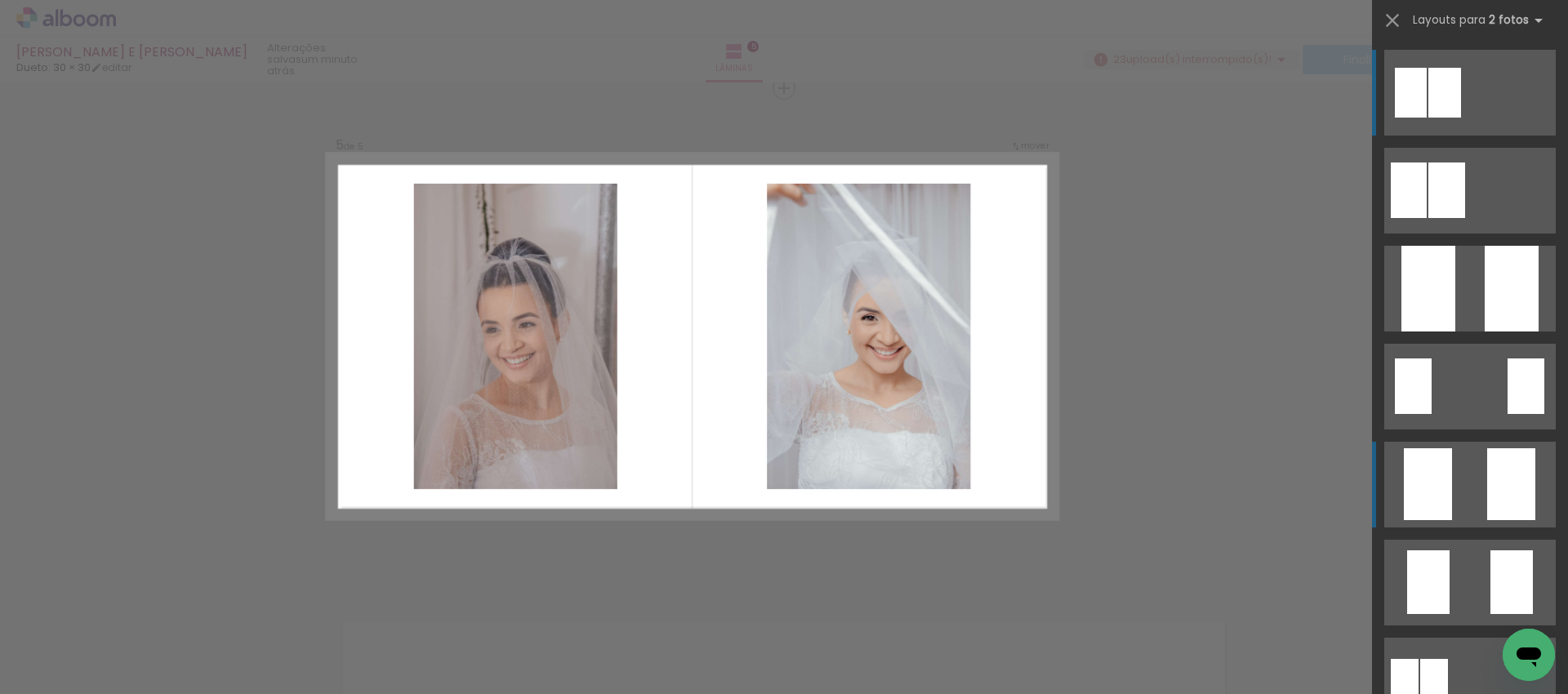
click at [1455, 234] on quentale-layouter at bounding box center [1470, 191] width 171 height 86
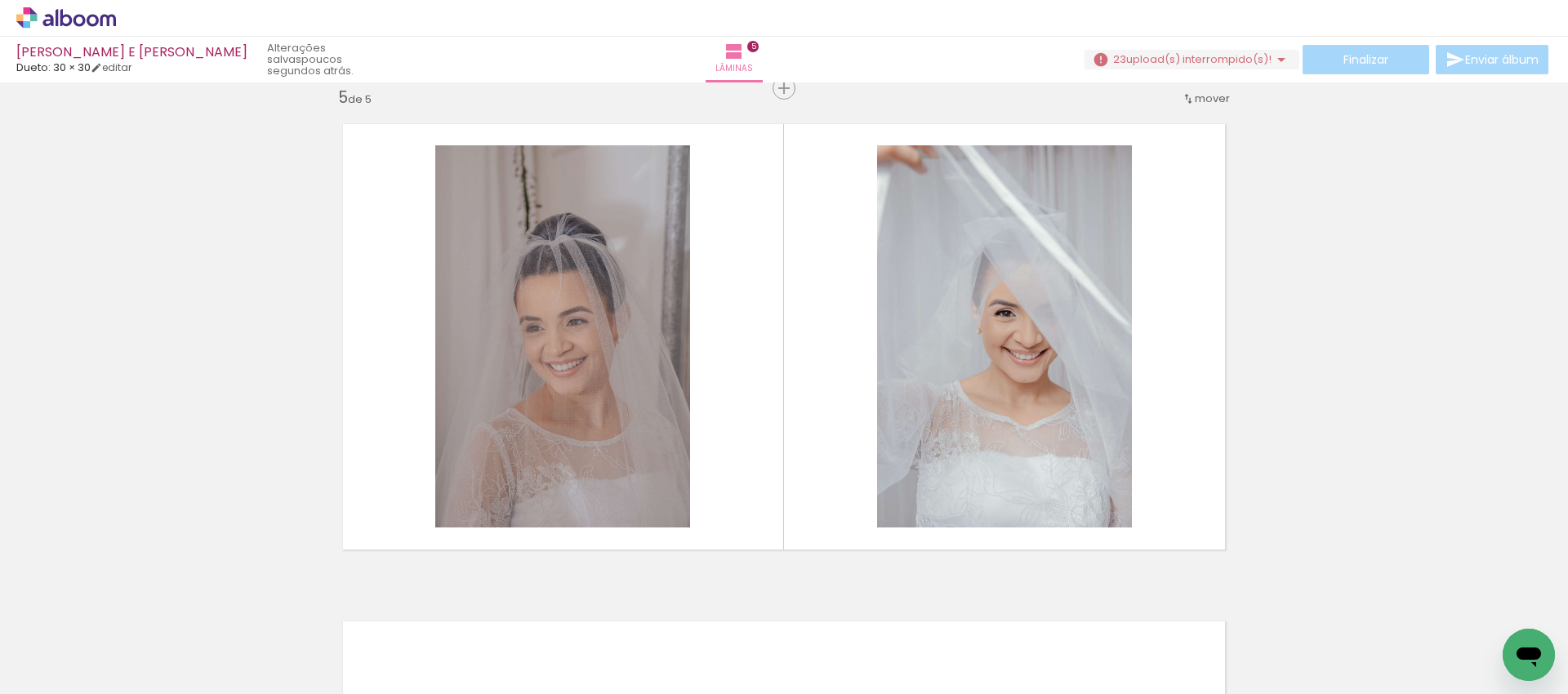
scroll to position [0, 3355]
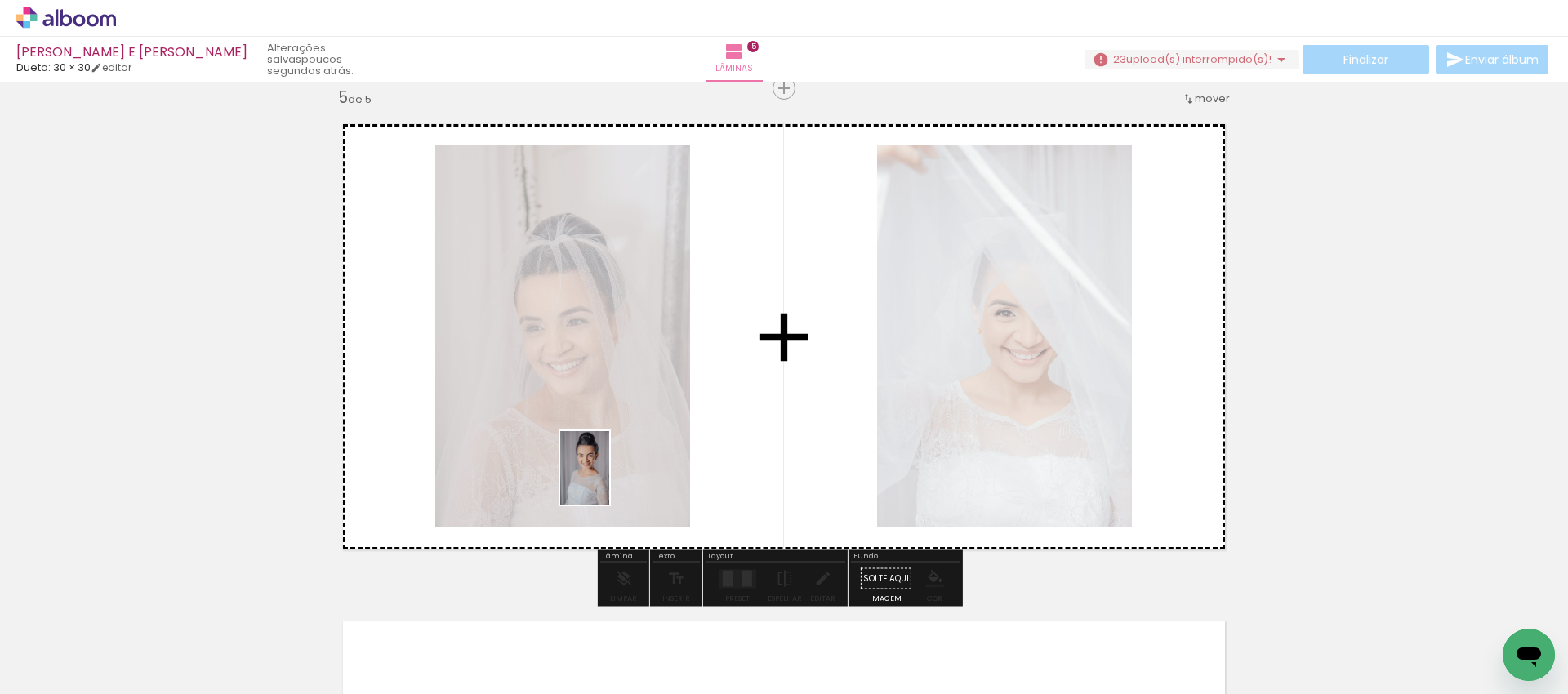
drag, startPoint x: 461, startPoint y: 642, endPoint x: 609, endPoint y: 481, distance: 218.7
click at [609, 481] on quentale-workspace at bounding box center [784, 347] width 1568 height 694
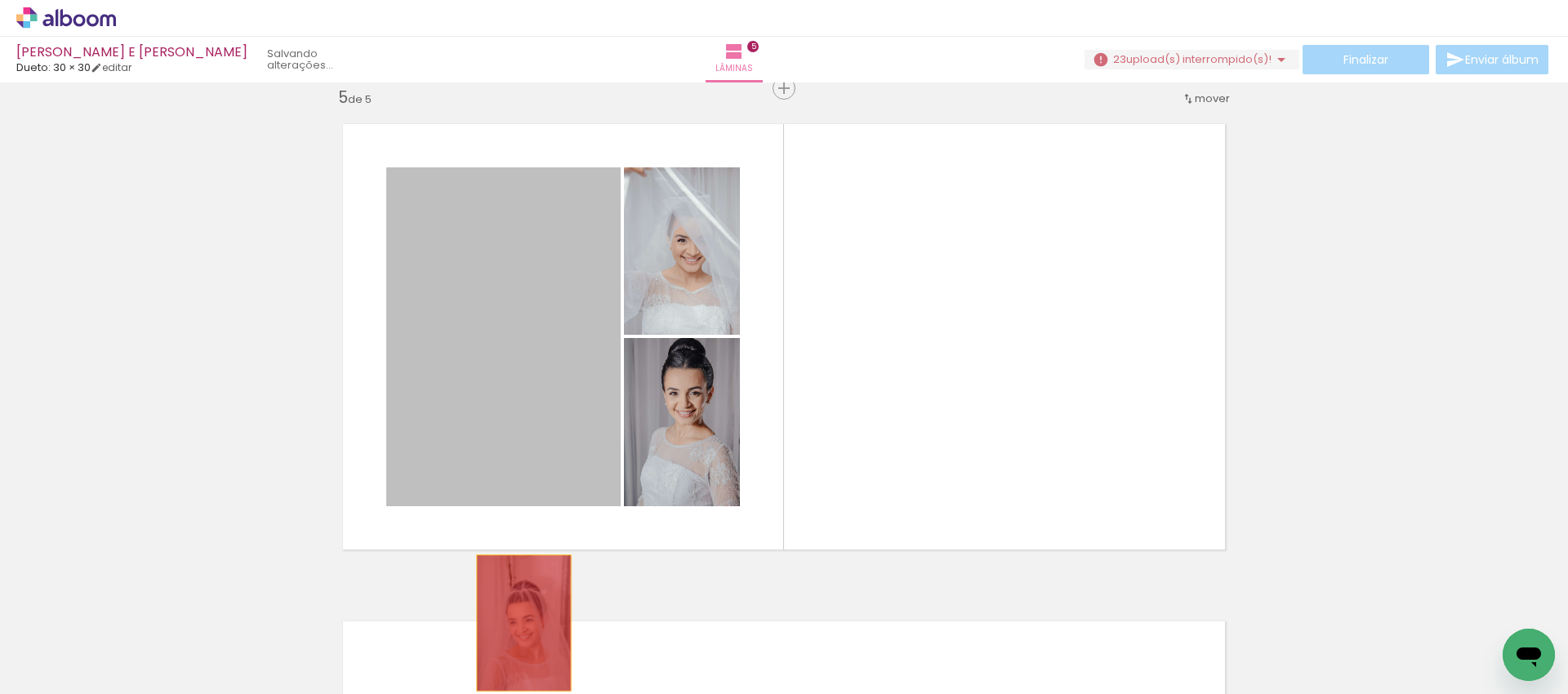
drag, startPoint x: 563, startPoint y: 450, endPoint x: 517, endPoint y: 623, distance: 179.0
click at [517, 623] on quentale-workspace at bounding box center [784, 347] width 1568 height 694
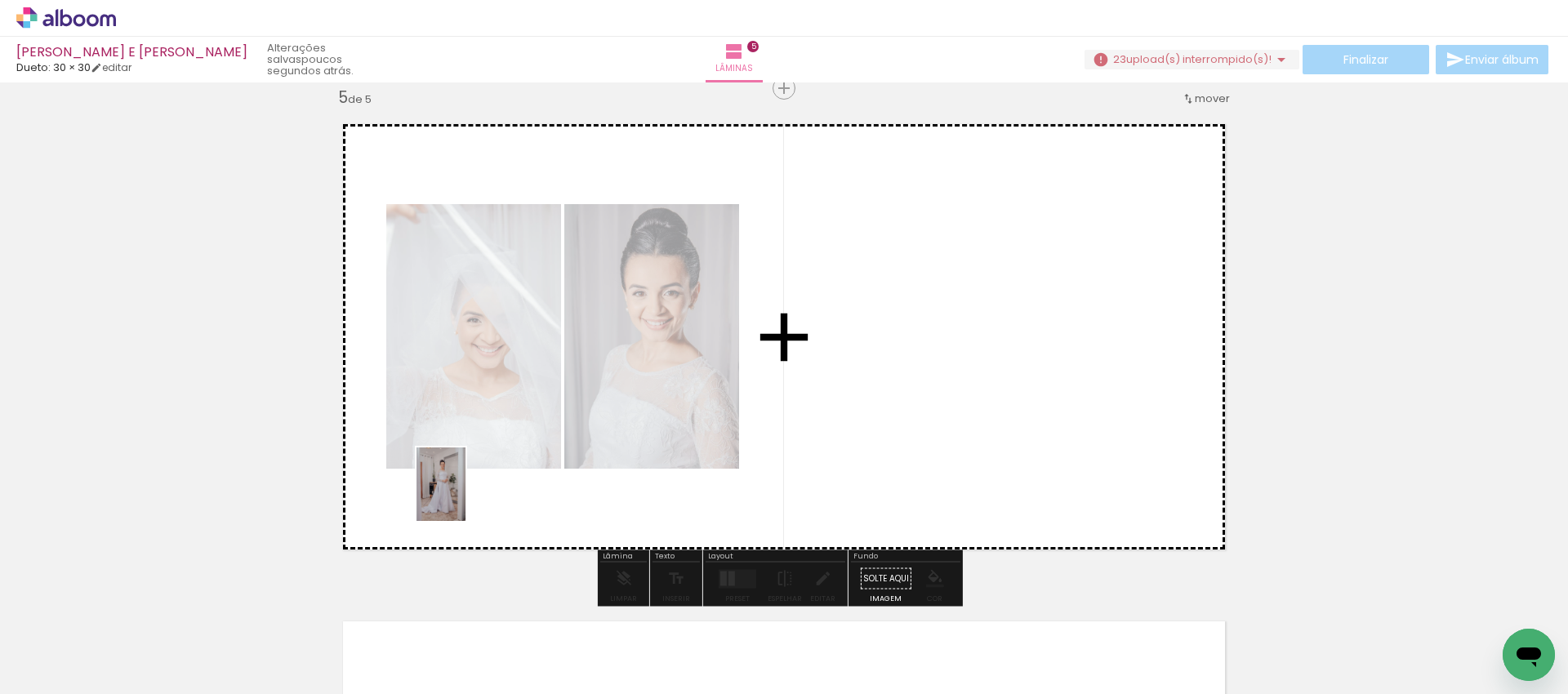
drag, startPoint x: 210, startPoint y: 642, endPoint x: 466, endPoint y: 496, distance: 294.7
click at [466, 496] on quentale-workspace at bounding box center [784, 347] width 1568 height 694
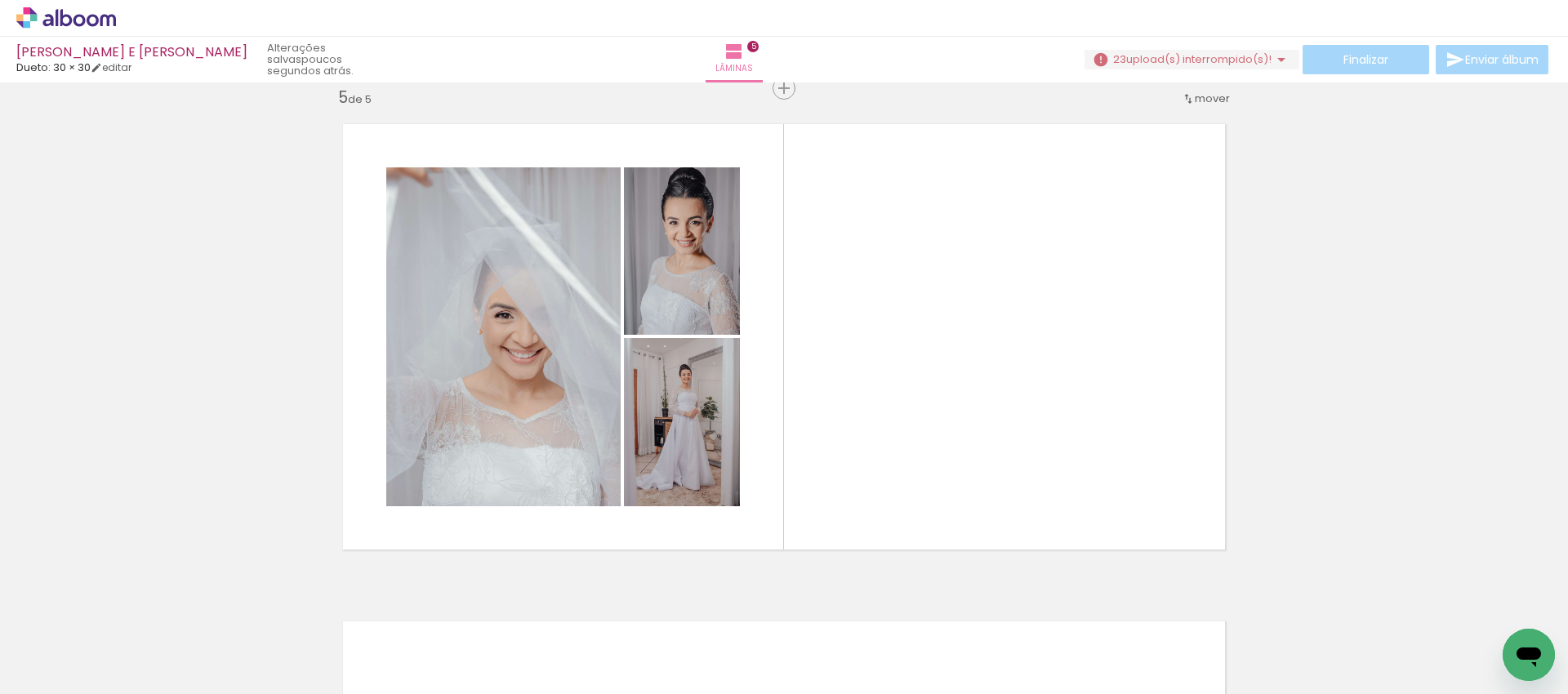
scroll to position [0, 3003]
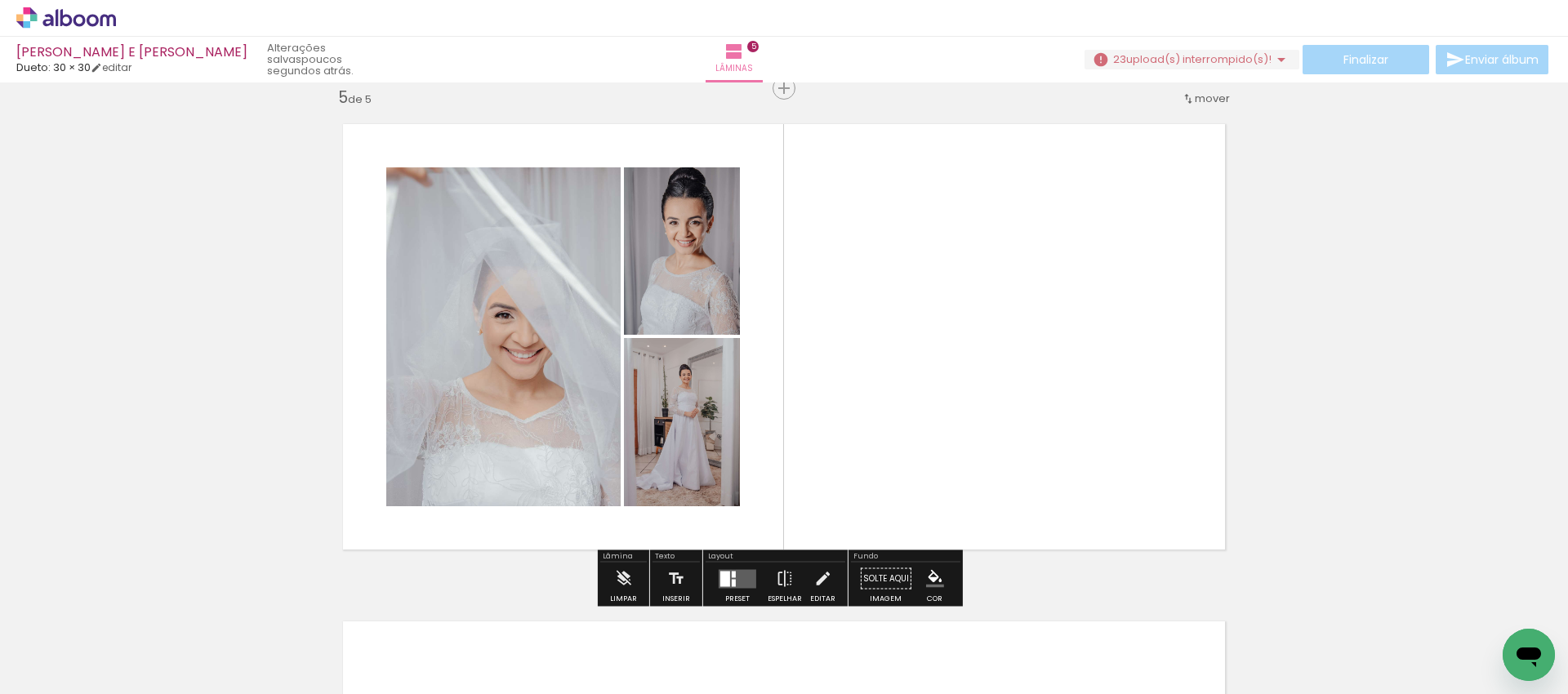
click at [728, 586] on quentale-layouter at bounding box center [737, 578] width 38 height 18
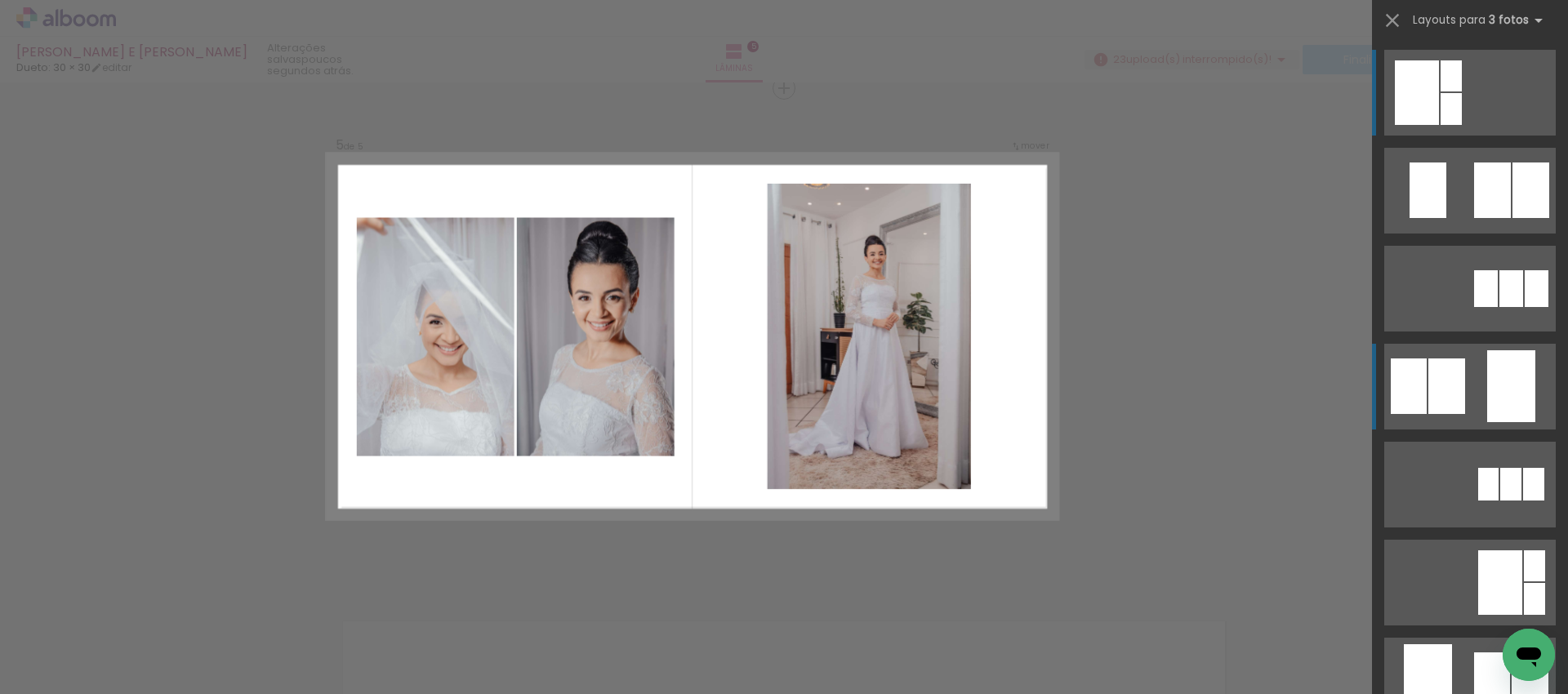
click at [1514, 218] on div at bounding box center [1531, 190] width 37 height 55
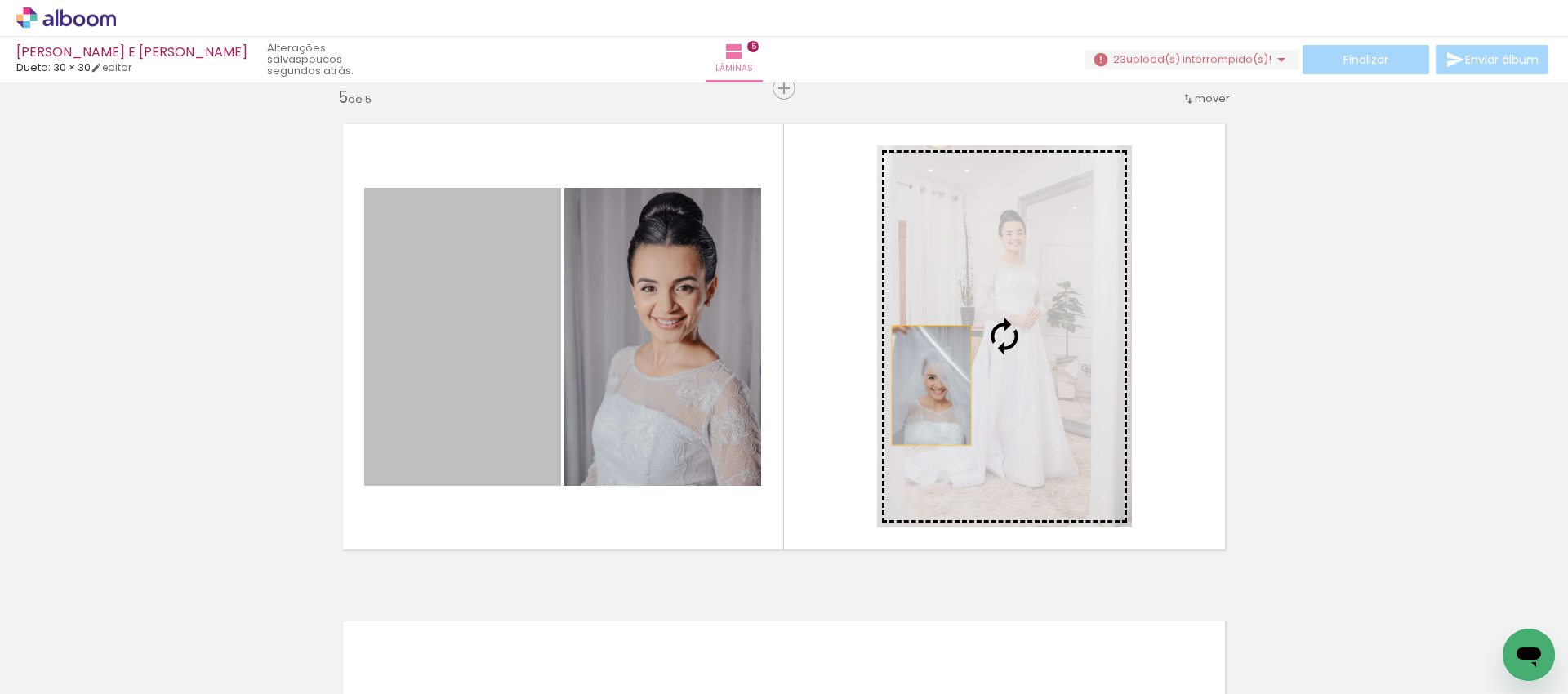
drag, startPoint x: 511, startPoint y: 406, endPoint x: 925, endPoint y: 386, distance: 414.5
click at [0, 0] on slot at bounding box center [0, 0] width 0 height 0
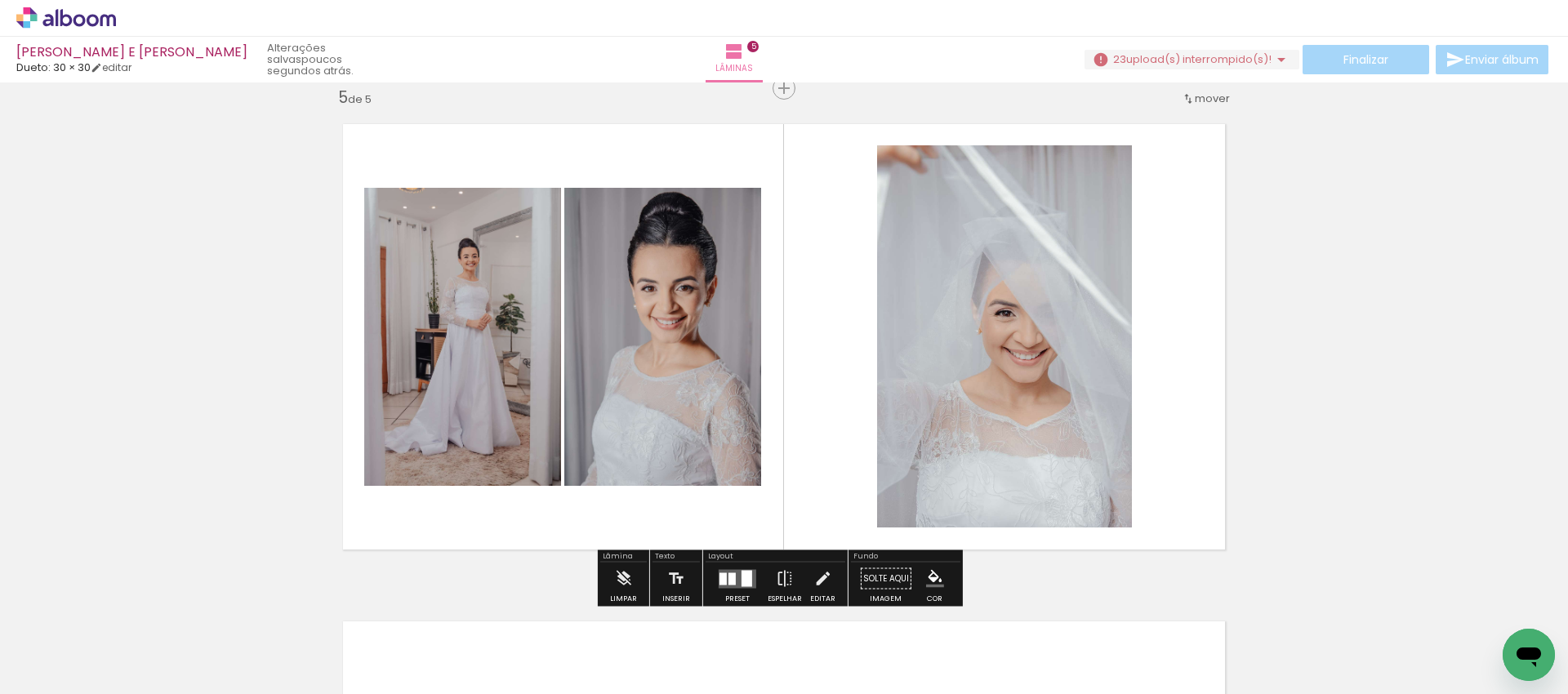
click at [748, 578] on div at bounding box center [747, 578] width 11 height 17
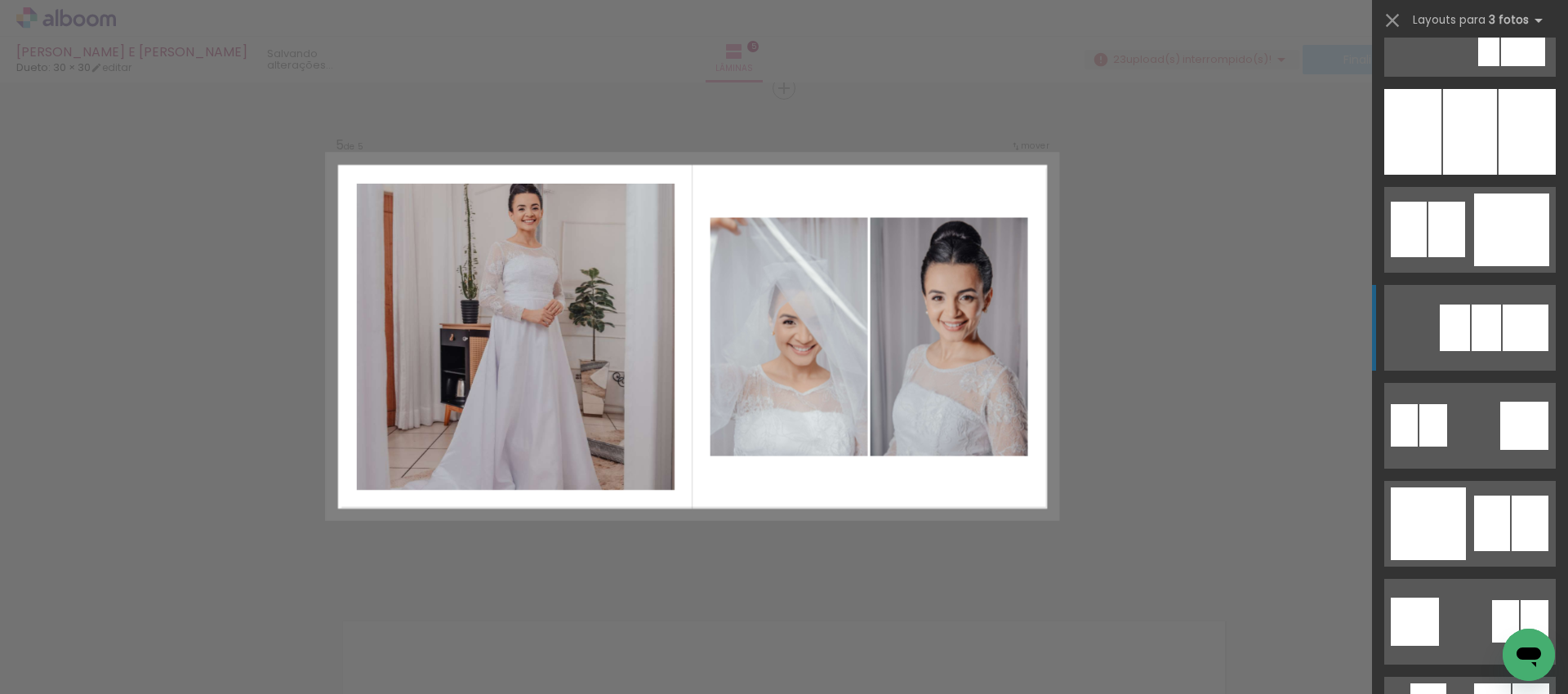
scroll to position [1529, 0]
click at [1418, 446] on div at bounding box center [1404, 424] width 27 height 42
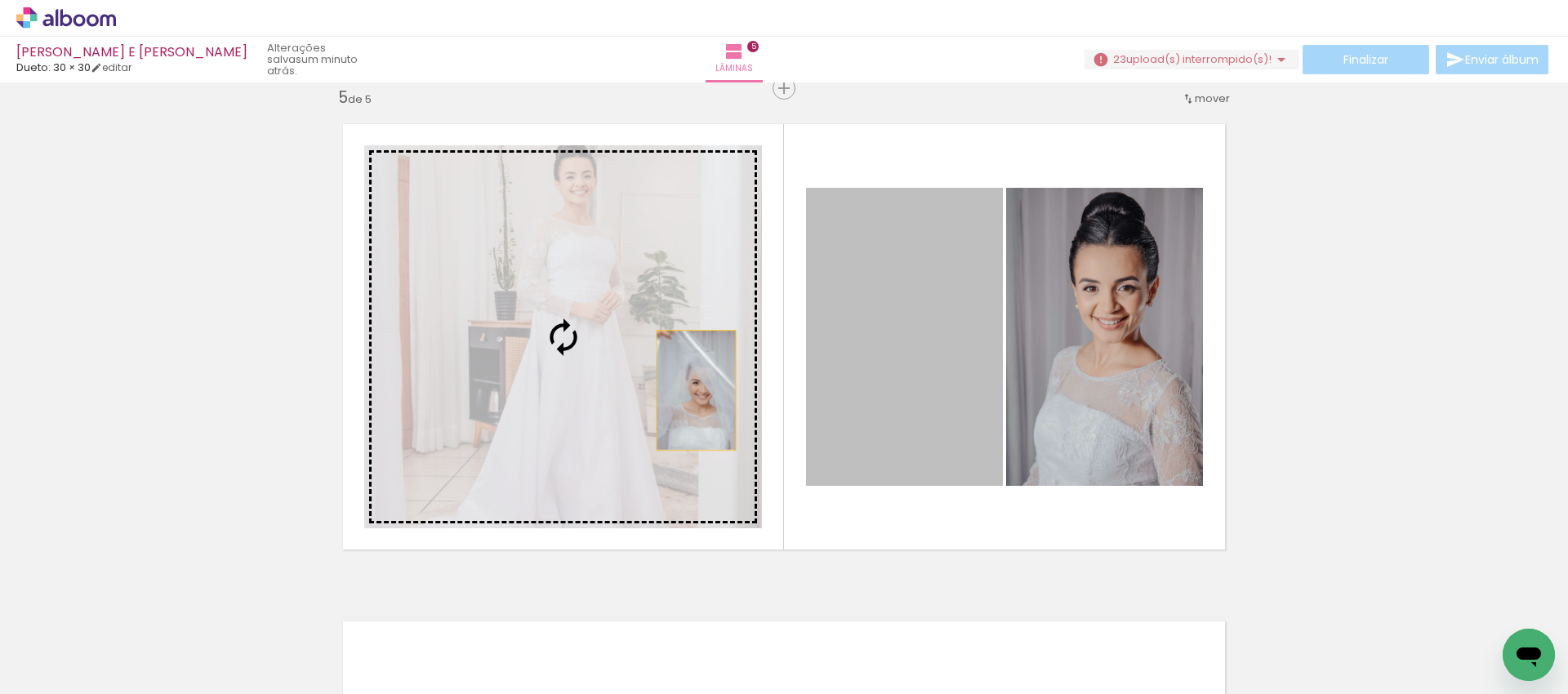
drag, startPoint x: 914, startPoint y: 399, endPoint x: 690, endPoint y: 390, distance: 224.2
click at [0, 0] on slot at bounding box center [0, 0] width 0 height 0
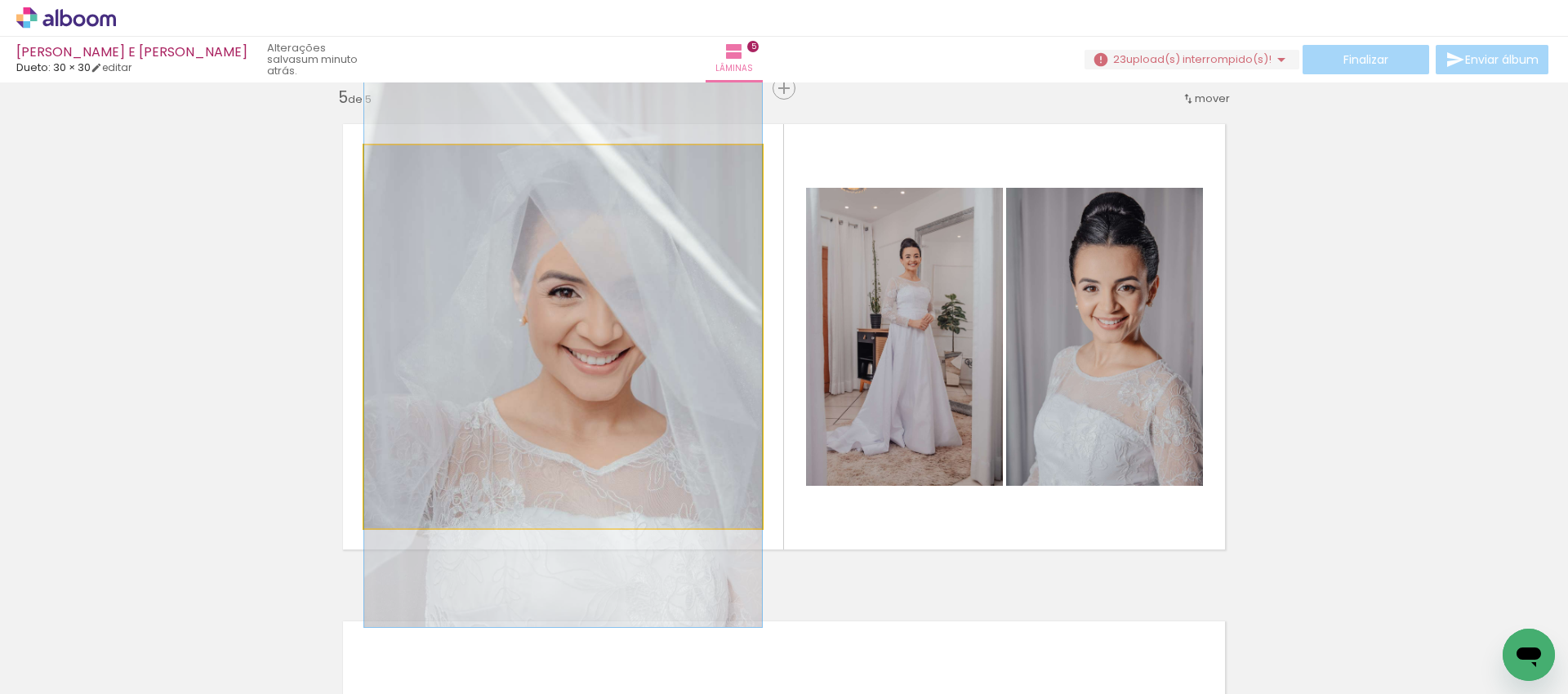
drag, startPoint x: 641, startPoint y: 359, endPoint x: 630, endPoint y: 351, distance: 13.6
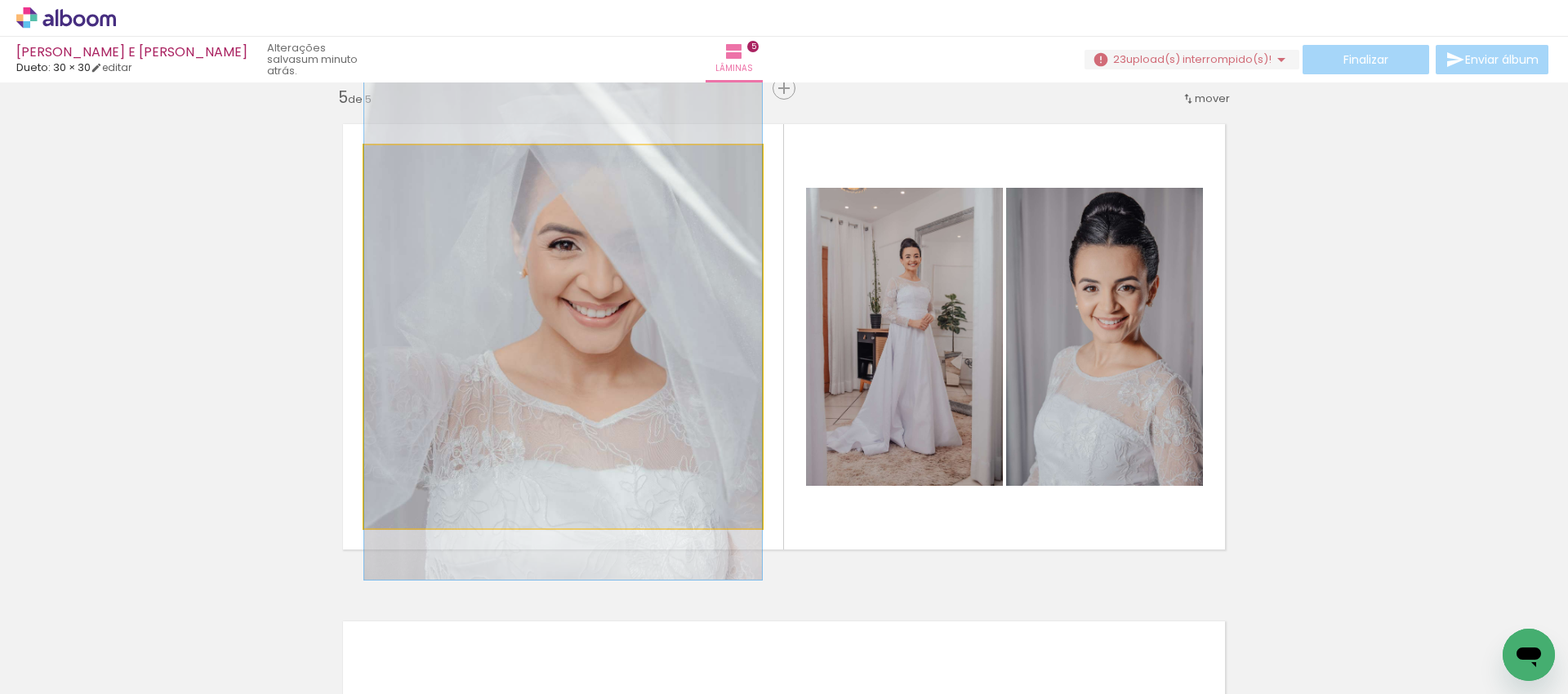
drag, startPoint x: 630, startPoint y: 351, endPoint x: 633, endPoint y: 304, distance: 47.1
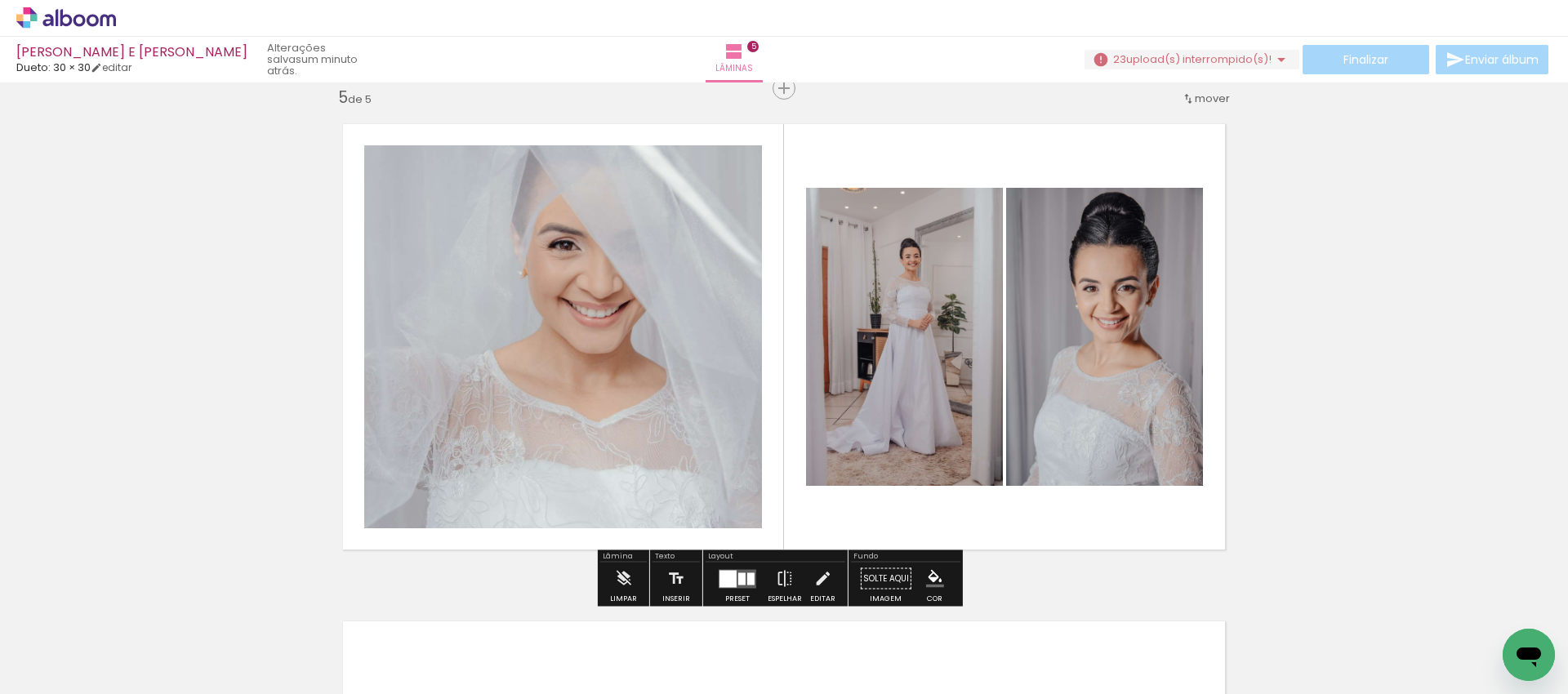
click at [600, 340] on quentale-photo at bounding box center [563, 336] width 398 height 383
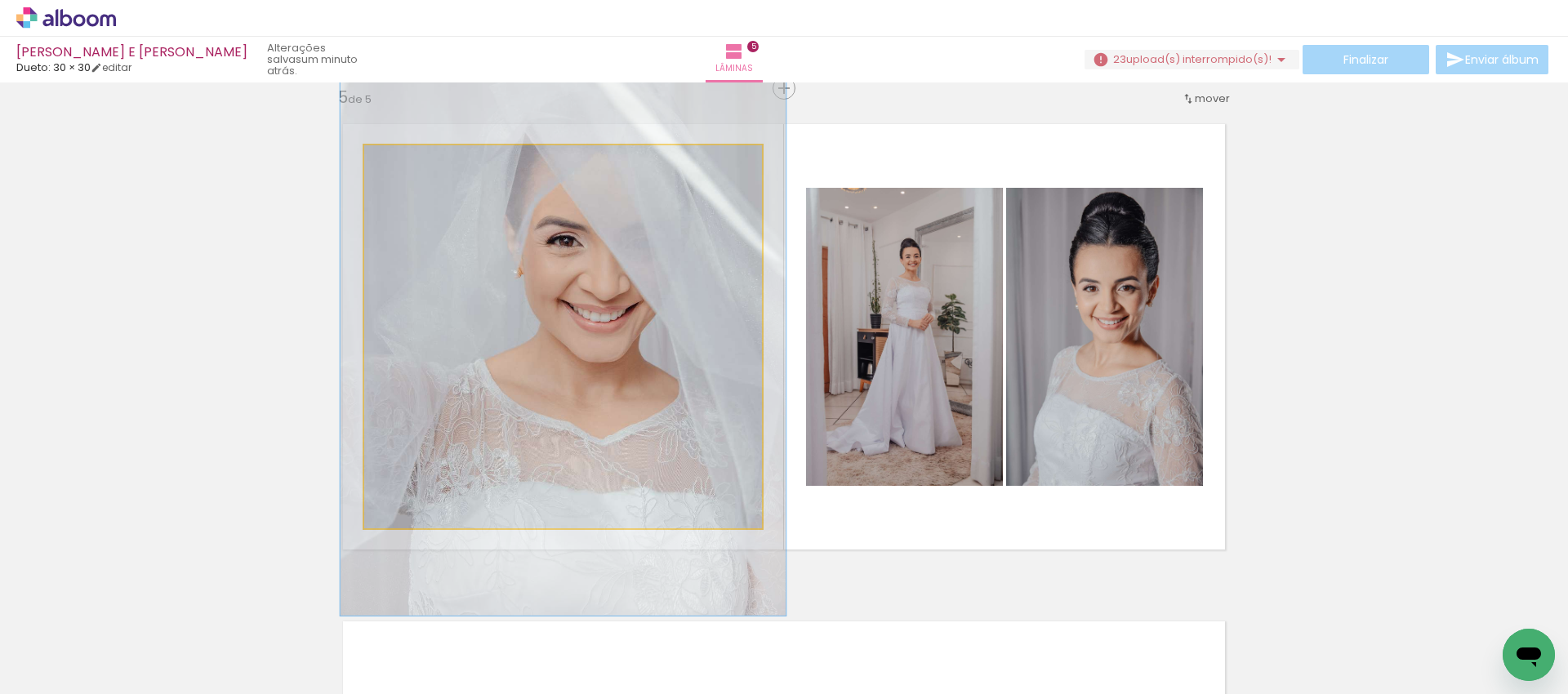
type paper-slider "112"
click at [404, 163] on div at bounding box center [408, 163] width 15 height 15
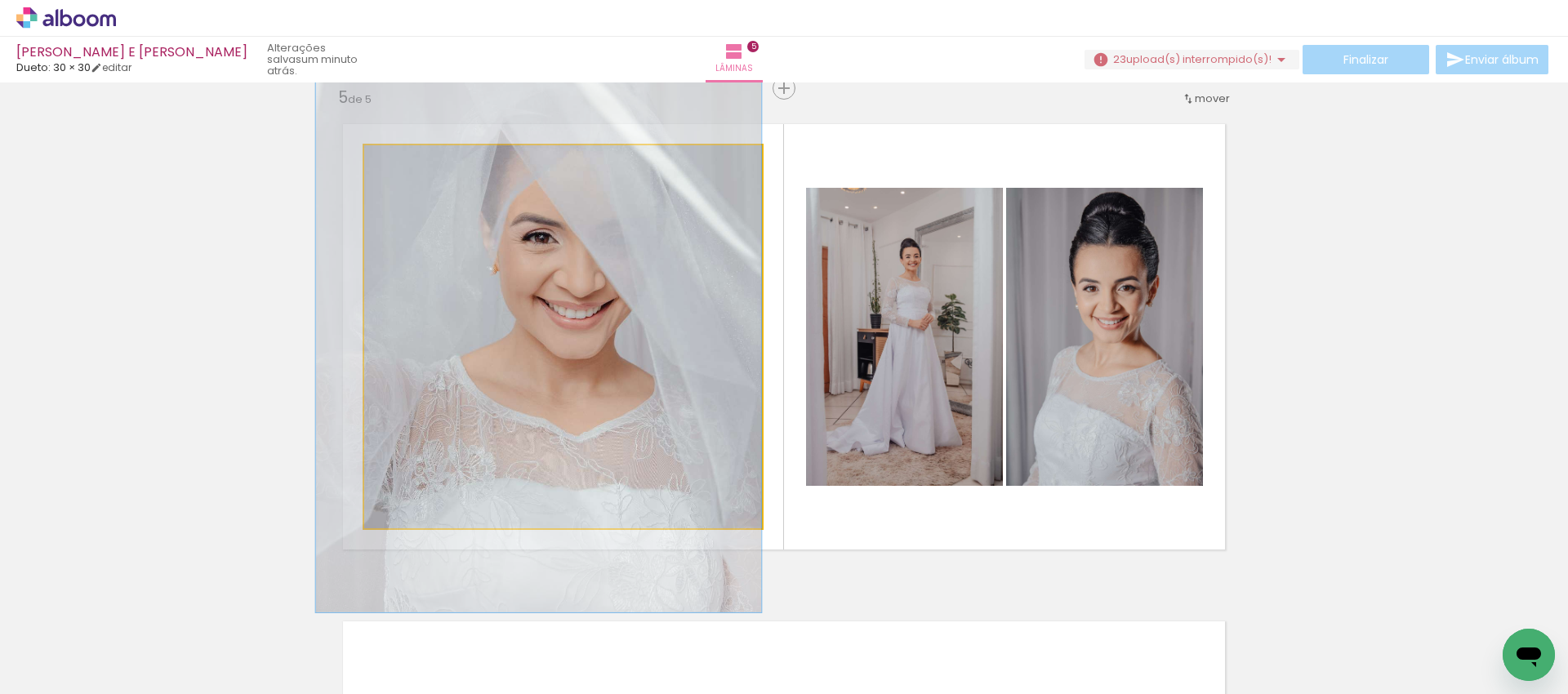
drag, startPoint x: 500, startPoint y: 293, endPoint x: 474, endPoint y: 289, distance: 26.3
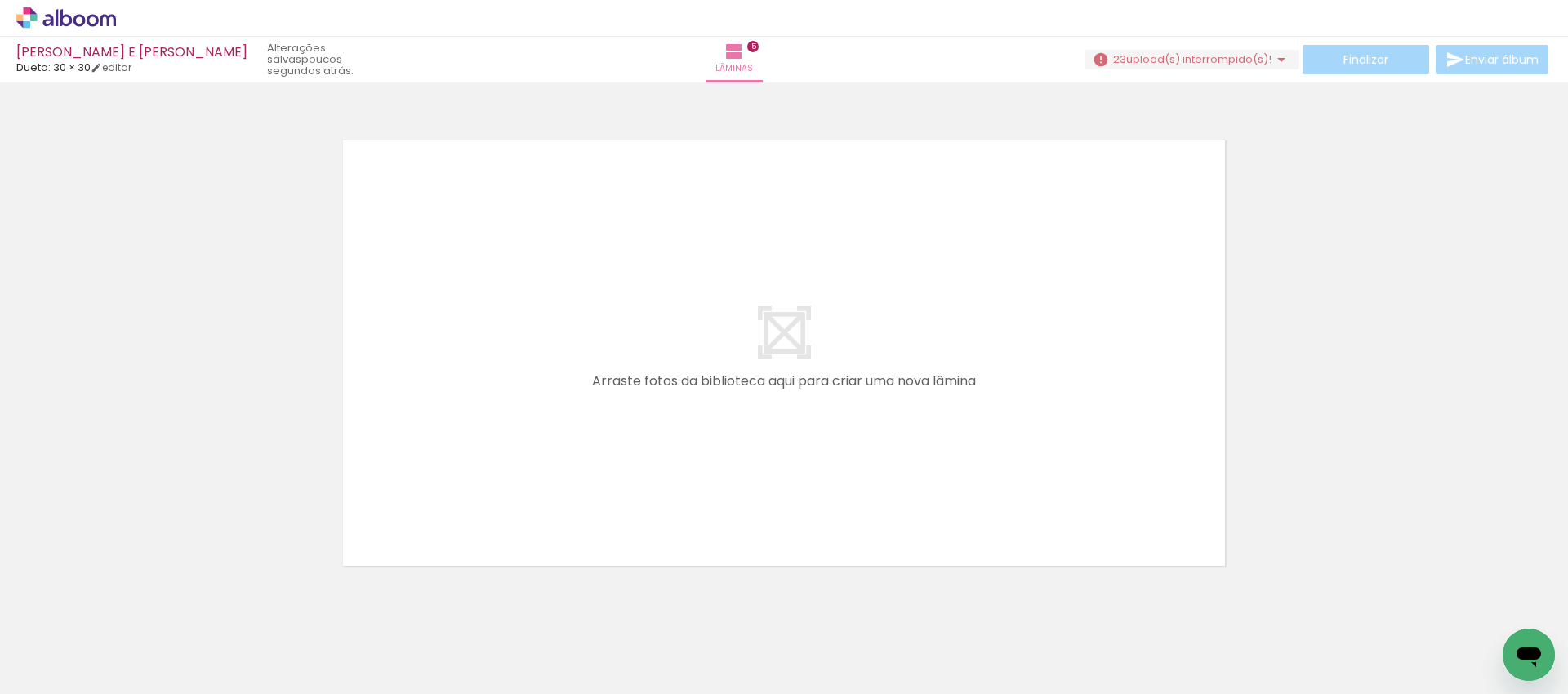
scroll to position [0, 0]
click at [211, 614] on iron-icon at bounding box center [220, 606] width 18 height 18
click at [211, 612] on iron-icon at bounding box center [220, 606] width 18 height 18
click at [228, 603] on iron-icon at bounding box center [220, 606] width 18 height 18
click at [228, 611] on iron-icon at bounding box center [220, 606] width 18 height 18
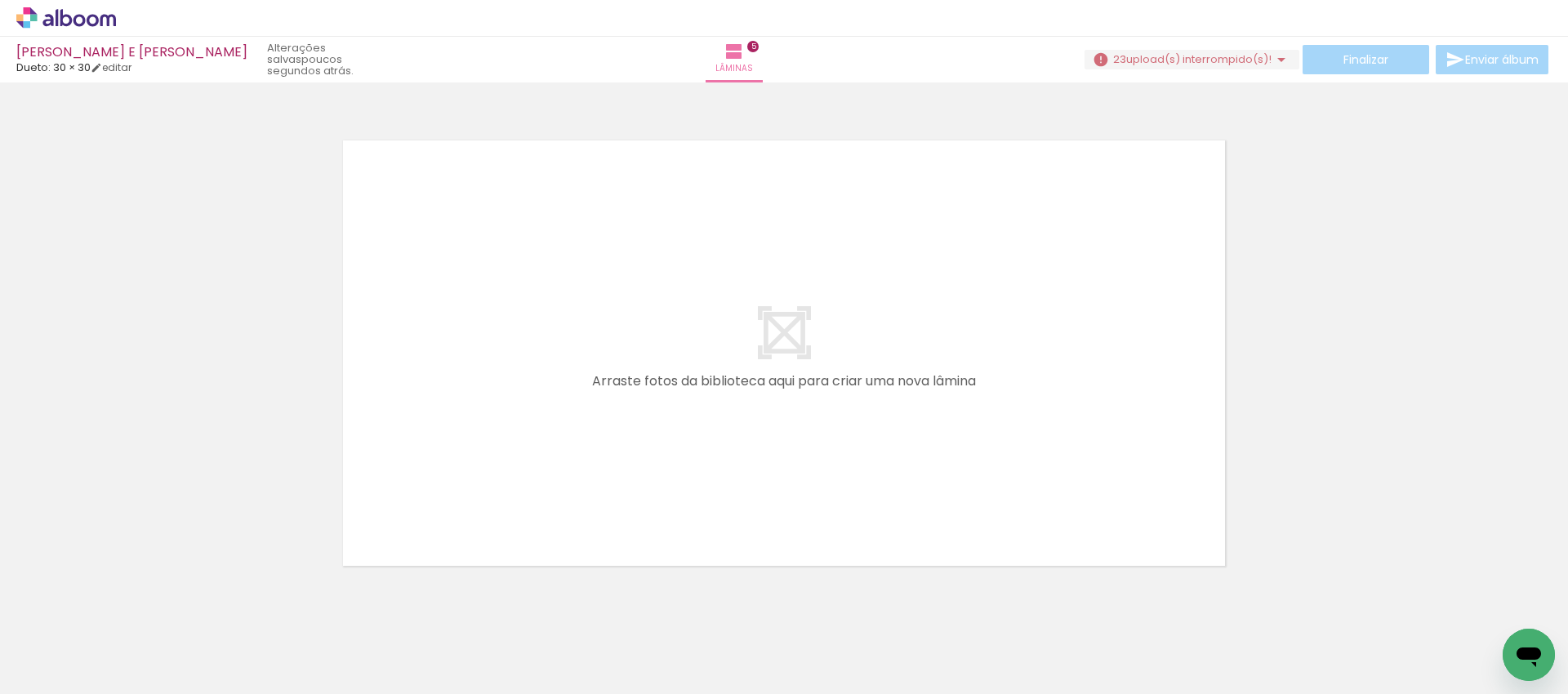
click at [228, 611] on iron-icon at bounding box center [220, 606] width 18 height 18
drag, startPoint x: 592, startPoint y: 603, endPoint x: 717, endPoint y: 609, distance: 125.1
click at [228, 603] on iron-icon at bounding box center [220, 606] width 18 height 18
click at [228, 609] on iron-icon at bounding box center [220, 606] width 18 height 18
click at [228, 610] on iron-icon at bounding box center [220, 606] width 18 height 18
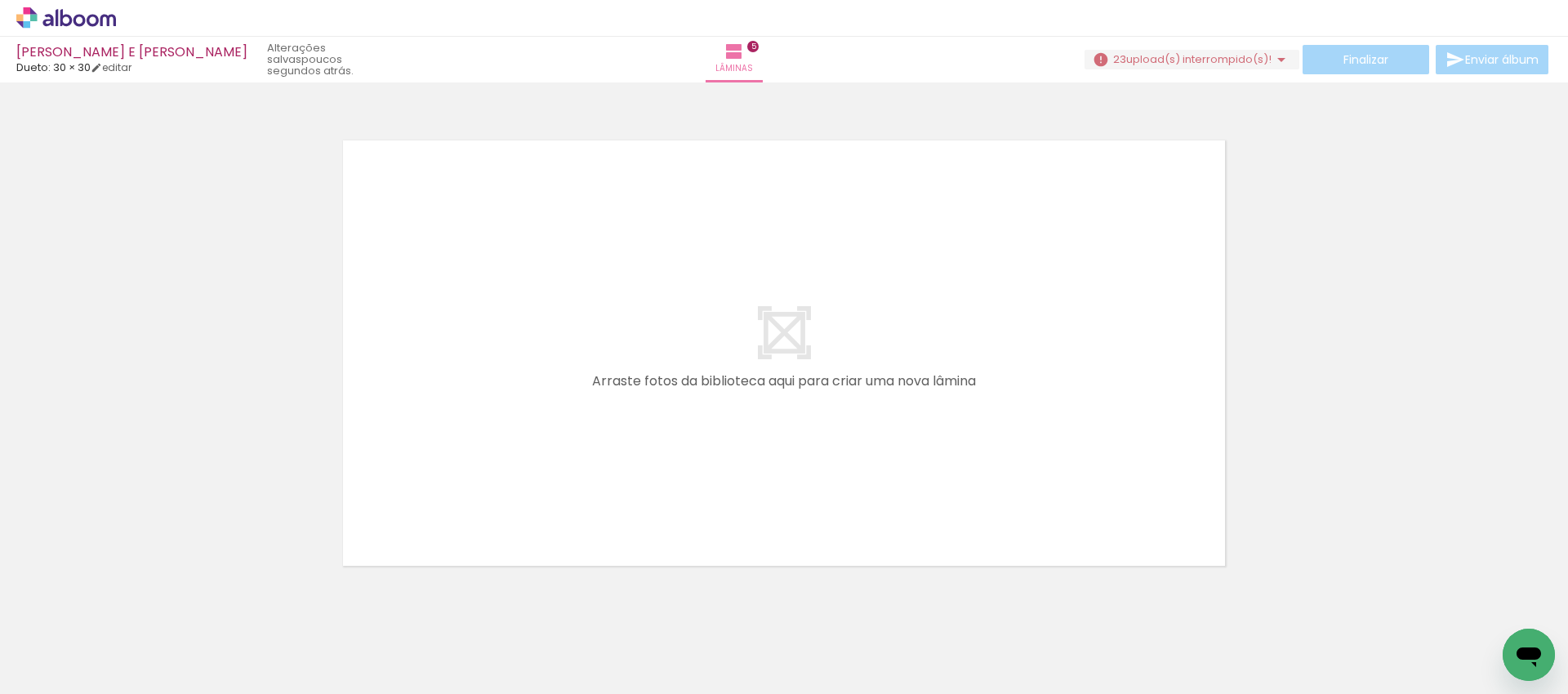
click at [228, 609] on iron-icon at bounding box center [220, 606] width 18 height 18
click at [228, 613] on iron-icon at bounding box center [220, 606] width 18 height 18
click at [228, 609] on iron-icon at bounding box center [220, 606] width 18 height 18
click at [228, 608] on iron-icon at bounding box center [220, 606] width 18 height 18
click at [228, 606] on iron-icon at bounding box center [220, 606] width 18 height 18
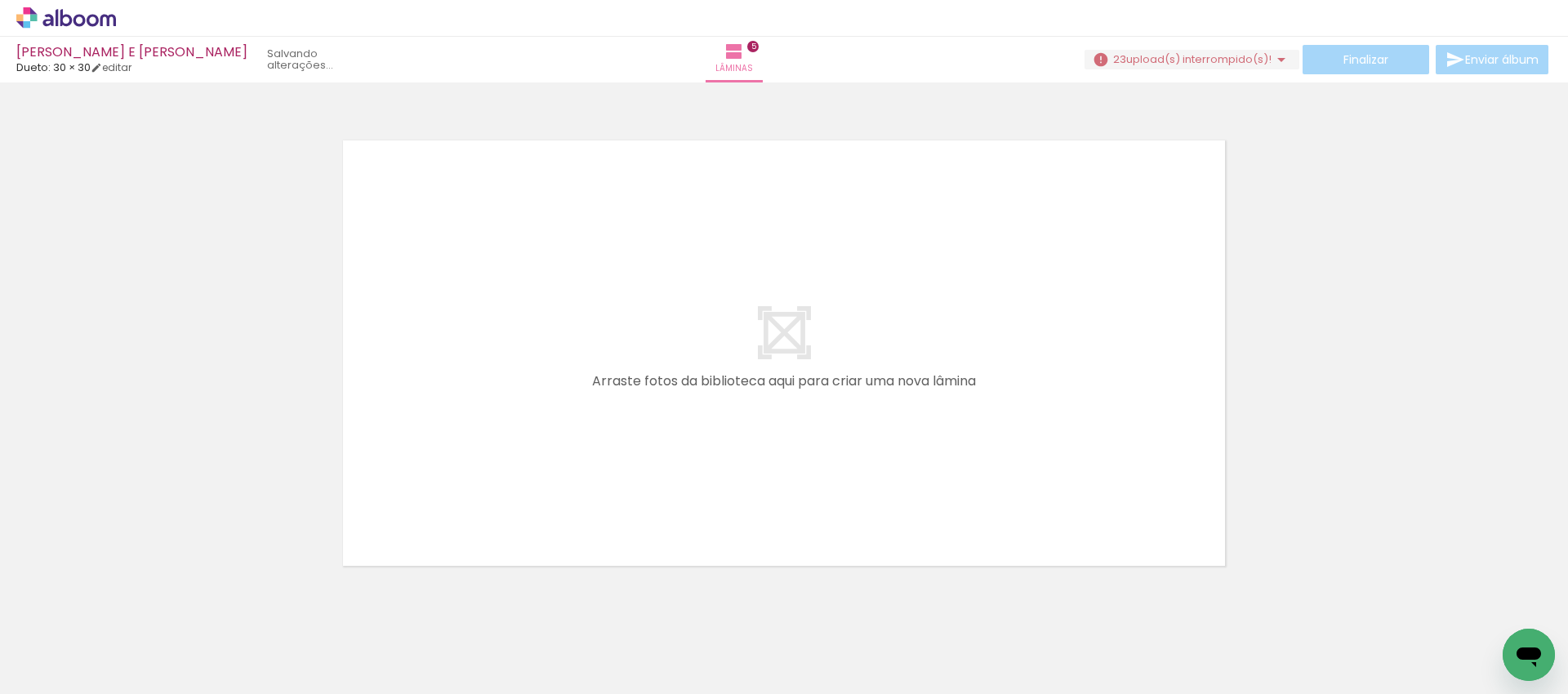
click at [228, 609] on iron-icon at bounding box center [220, 606] width 18 height 18
click at [228, 608] on iron-icon at bounding box center [220, 606] width 18 height 18
click at [228, 606] on iron-icon at bounding box center [220, 606] width 18 height 18
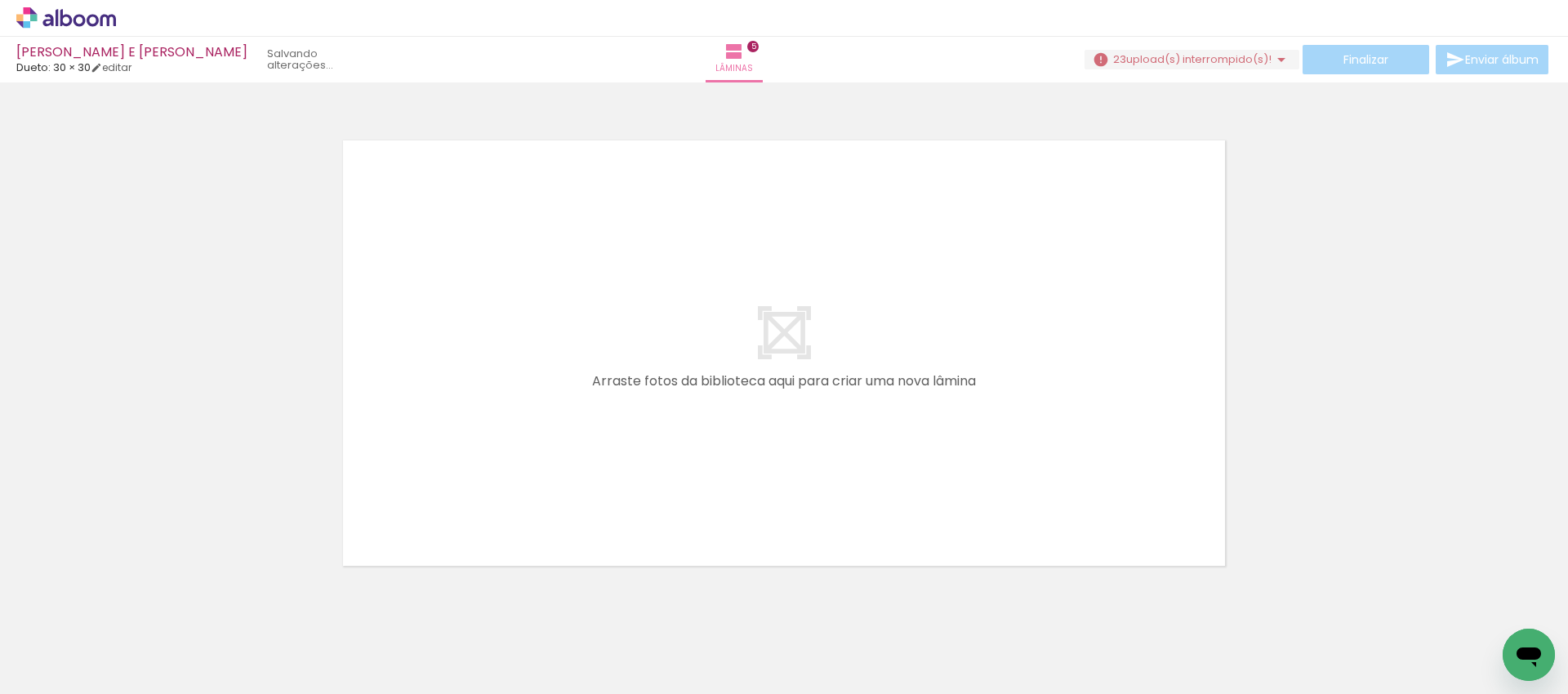
click at [293, 624] on iron-image at bounding box center [254, 639] width 76 height 52
click at [1144, 619] on quentale-thumb at bounding box center [1169, 639] width 91 height 94
click at [228, 611] on iron-icon at bounding box center [220, 606] width 18 height 18
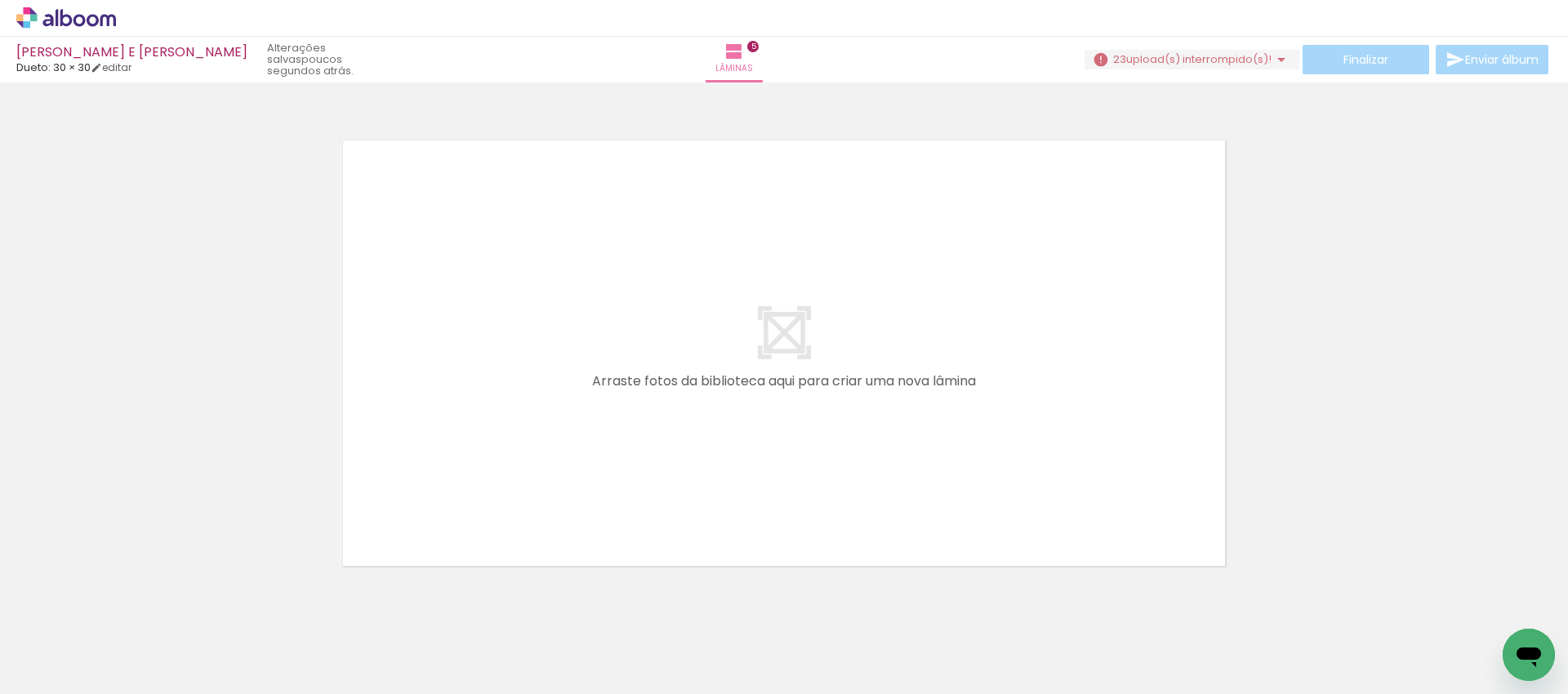
click at [1142, 611] on iron-icon at bounding box center [1134, 606] width 18 height 18
click at [228, 611] on iron-icon at bounding box center [220, 606] width 18 height 18
click at [228, 610] on iron-icon at bounding box center [220, 606] width 18 height 18
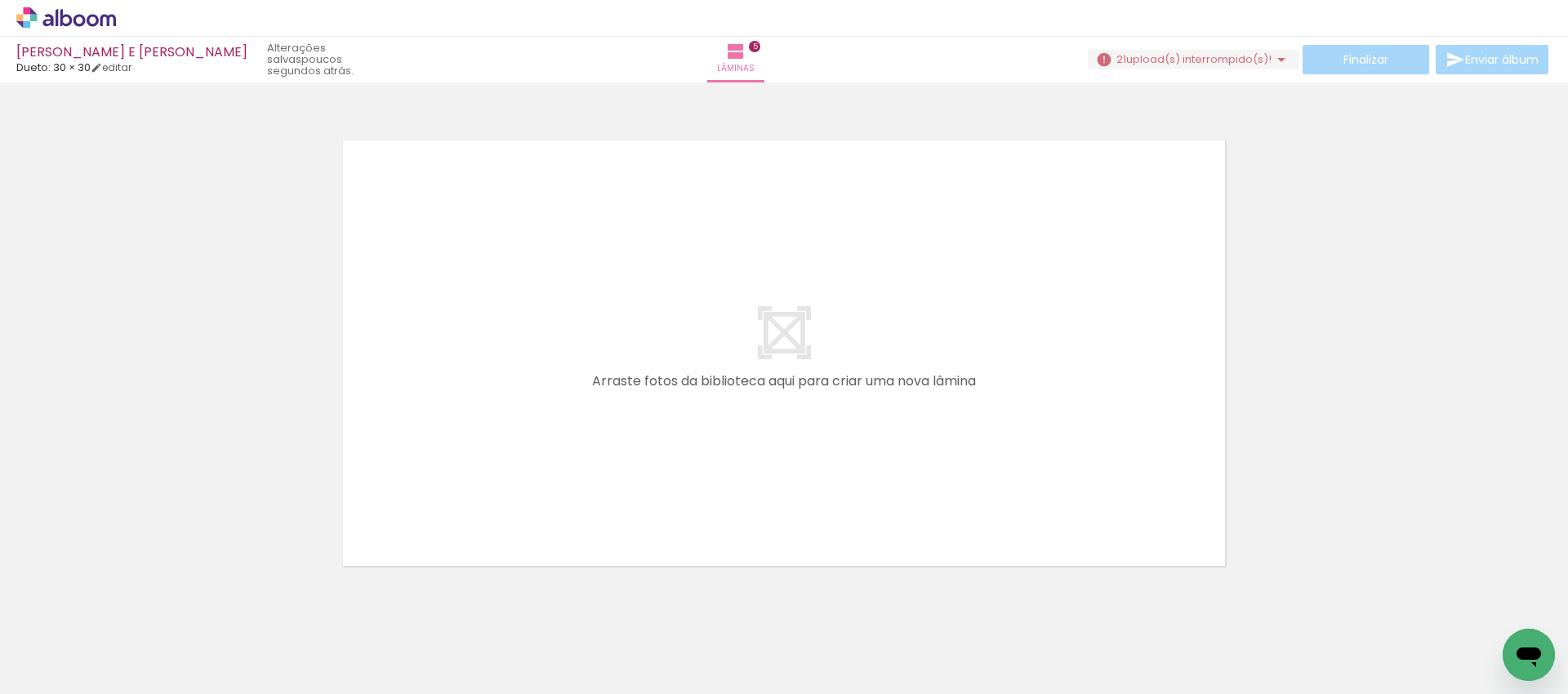
click at [842, 609] on iron-icon at bounding box center [834, 606] width 18 height 18
click at [855, 609] on div at bounding box center [868, 639] width 54 height 81
click at [837, 607] on iron-icon at bounding box center [834, 606] width 18 height 18
click at [836, 609] on iron-icon at bounding box center [834, 606] width 18 height 18
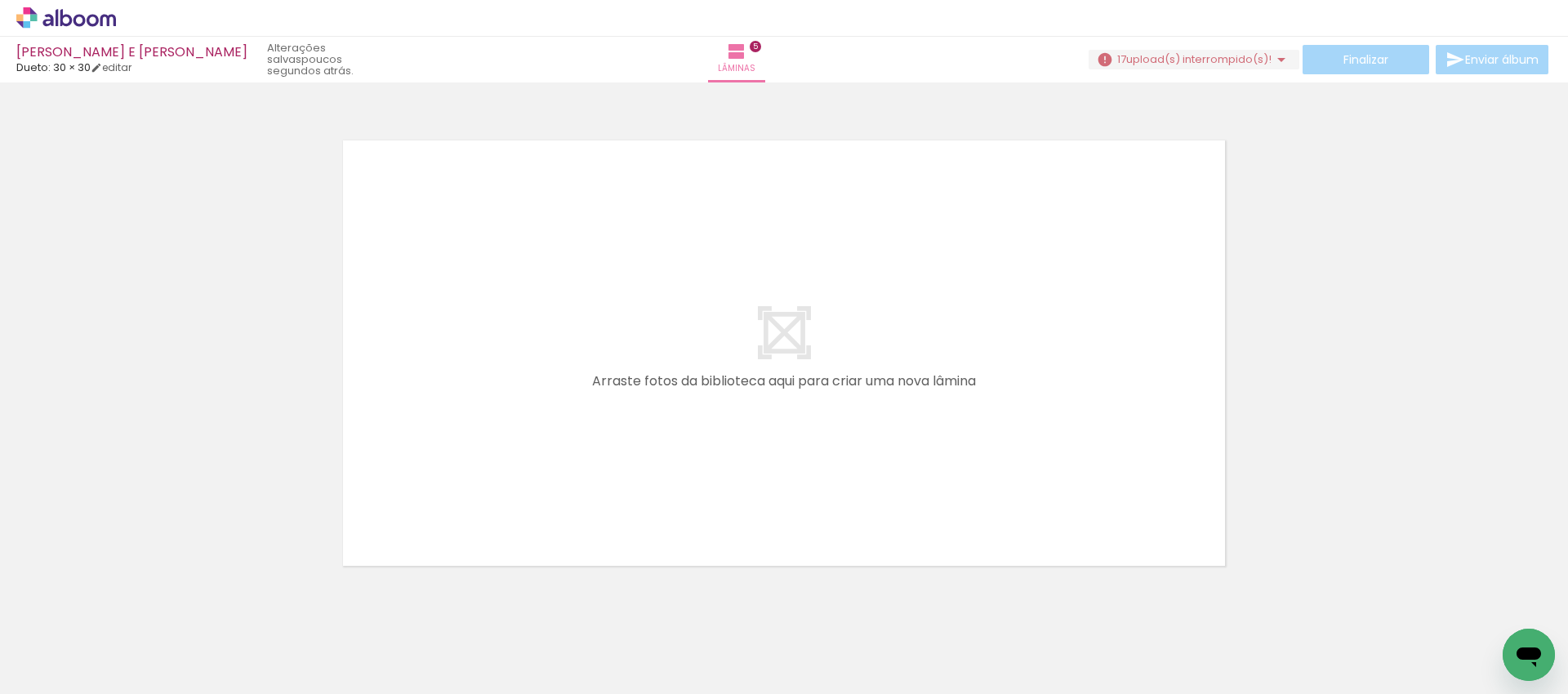
click at [837, 616] on paper-icon-button at bounding box center [833, 606] width 20 height 20
click at [838, 616] on paper-icon-button at bounding box center [833, 606] width 20 height 20
click at [842, 609] on iron-icon at bounding box center [834, 606] width 18 height 18
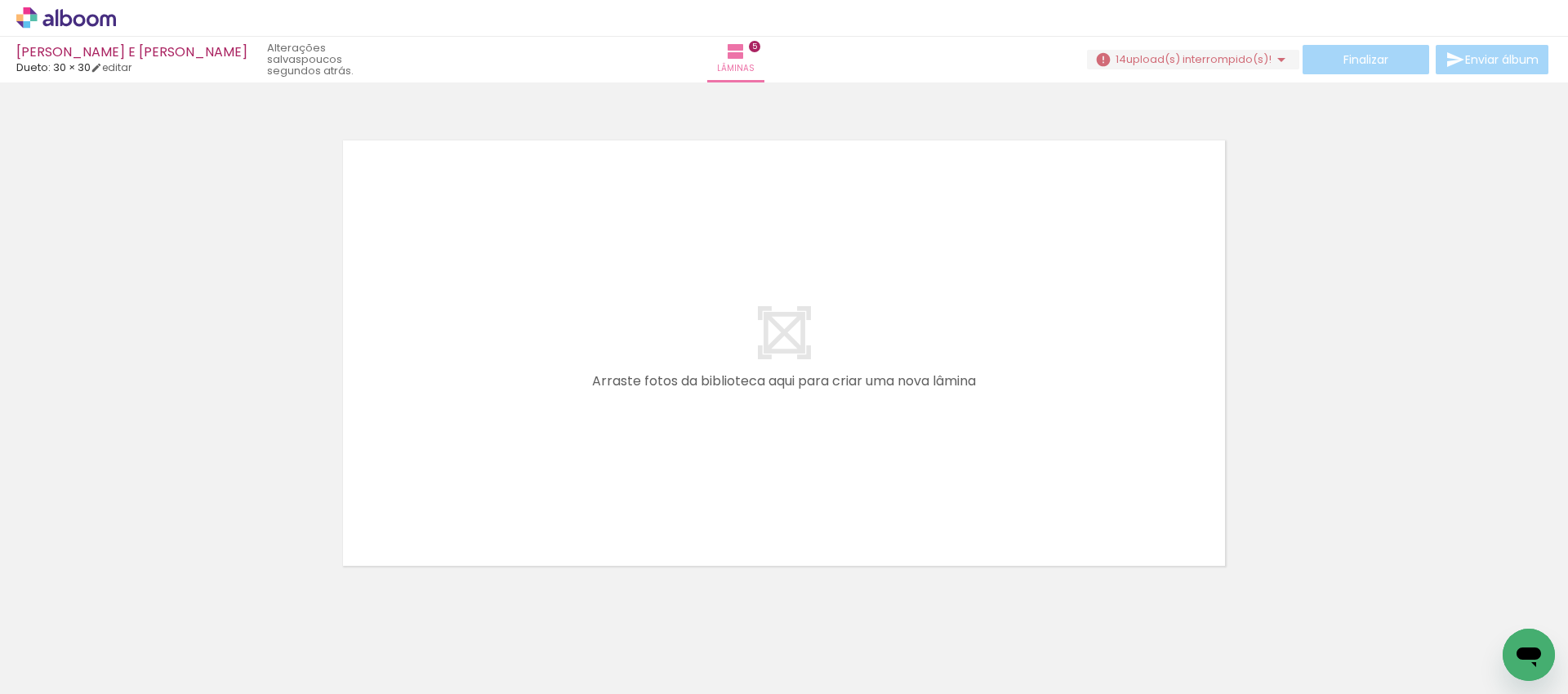
click at [842, 609] on iron-icon at bounding box center [834, 606] width 18 height 18
click at [842, 608] on iron-icon at bounding box center [834, 606] width 18 height 18
click at [842, 611] on iron-icon at bounding box center [834, 606] width 18 height 18
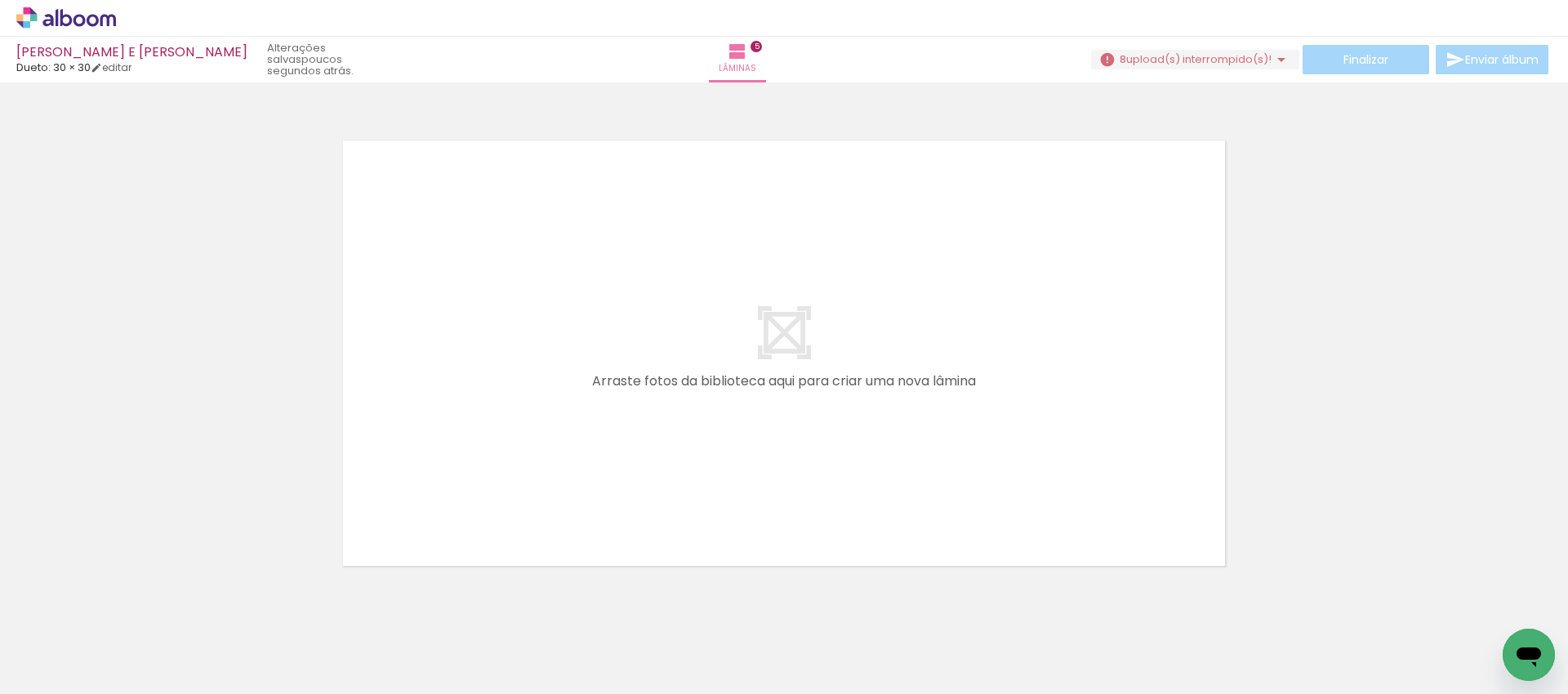
scroll to position [0, 583]
click at [925, 603] on iron-icon at bounding box center [917, 606] width 18 height 18
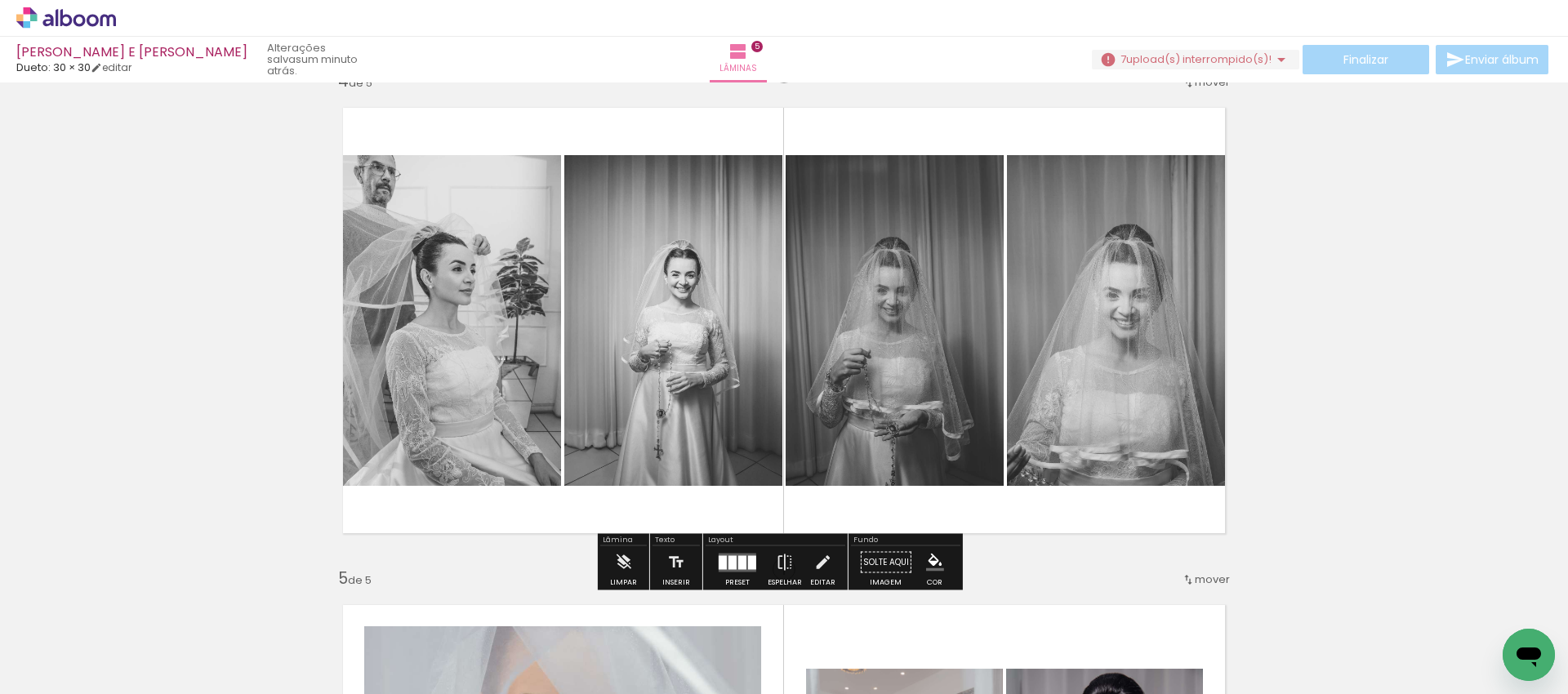
scroll to position [1514, 0]
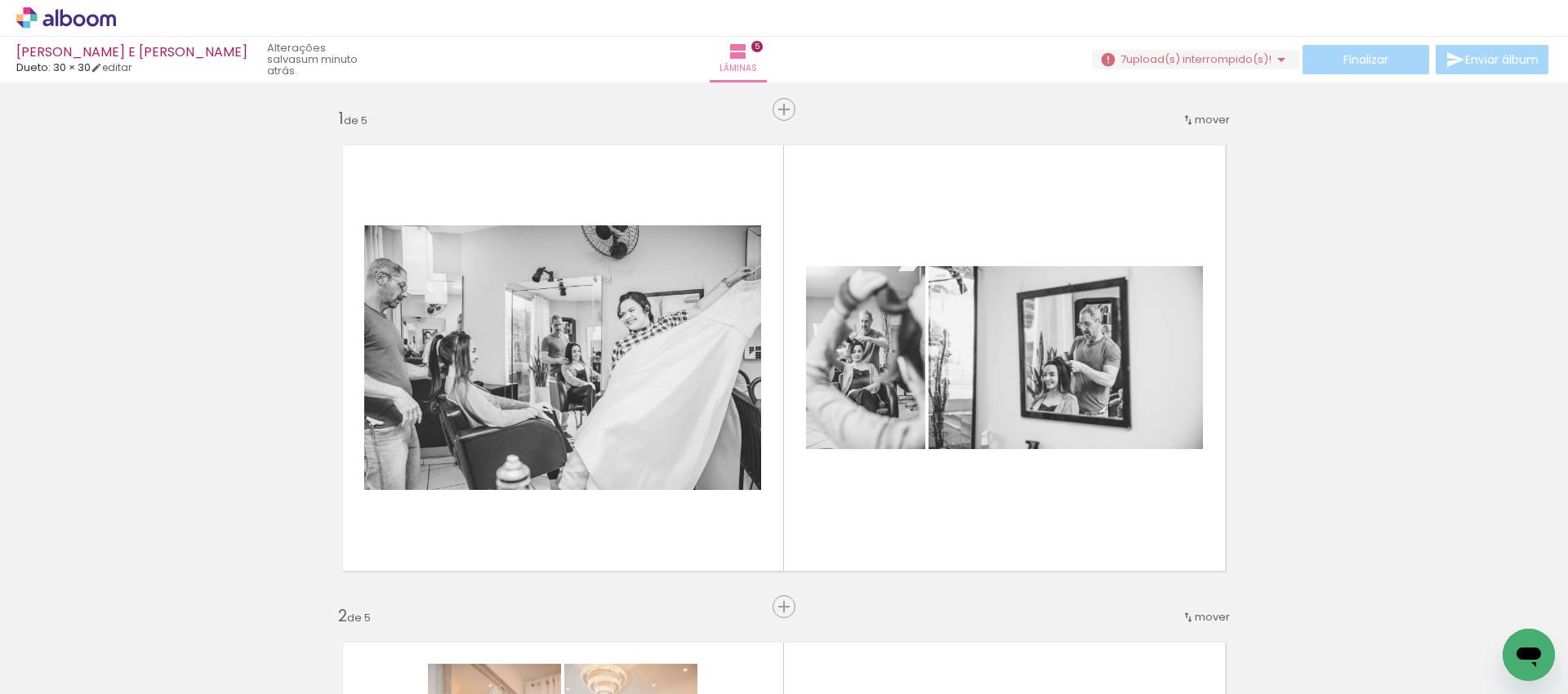
scroll to position [0, 583]
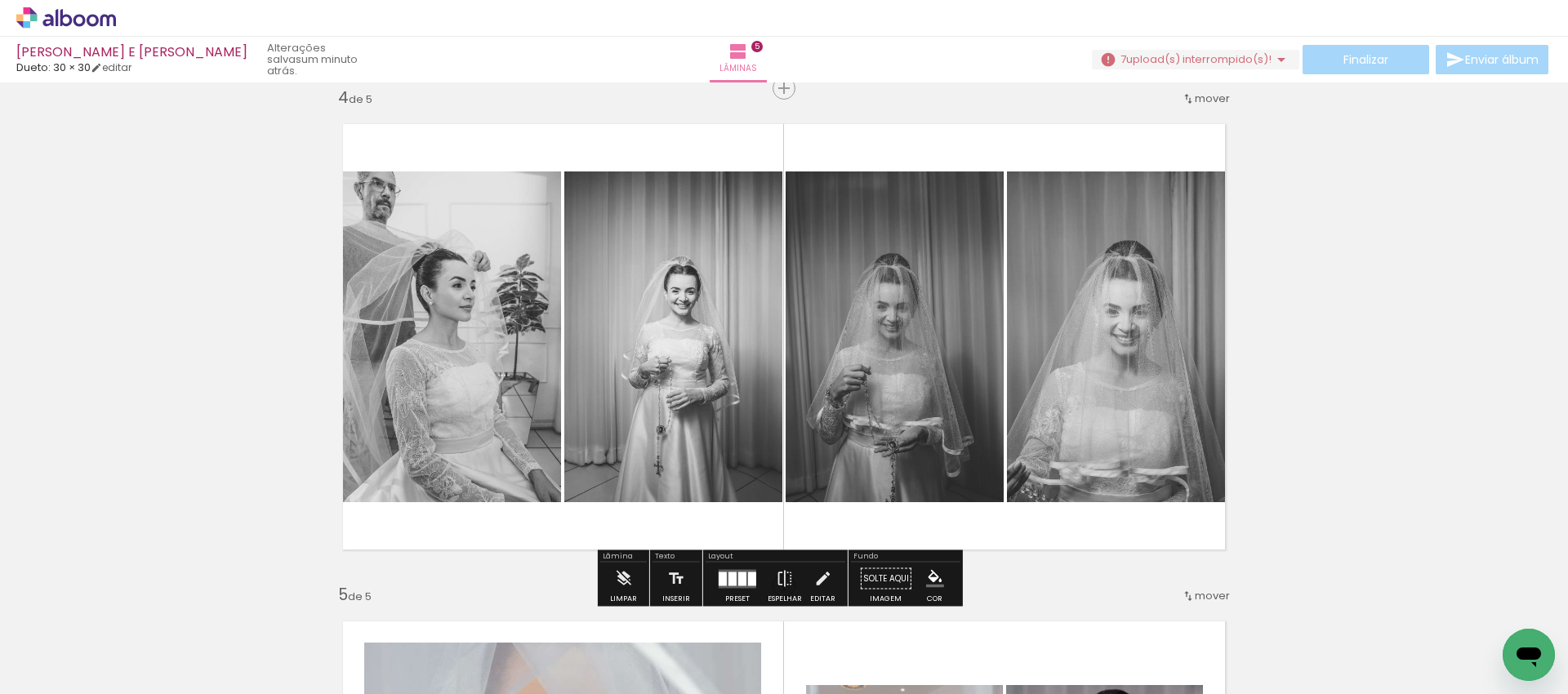
click at [925, 604] on iron-icon at bounding box center [917, 606] width 18 height 18
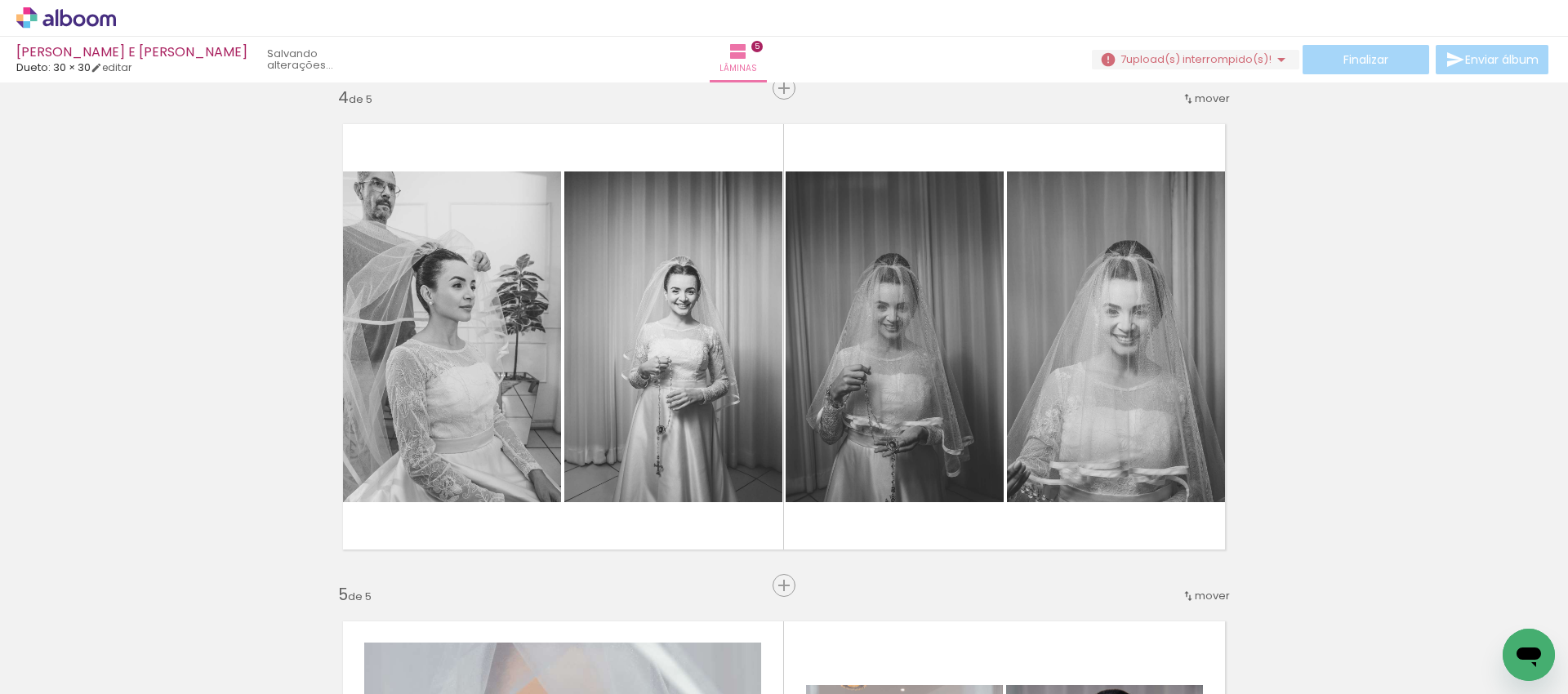
scroll to position [0, 492]
click at [1016, 609] on iron-icon at bounding box center [1008, 606] width 18 height 18
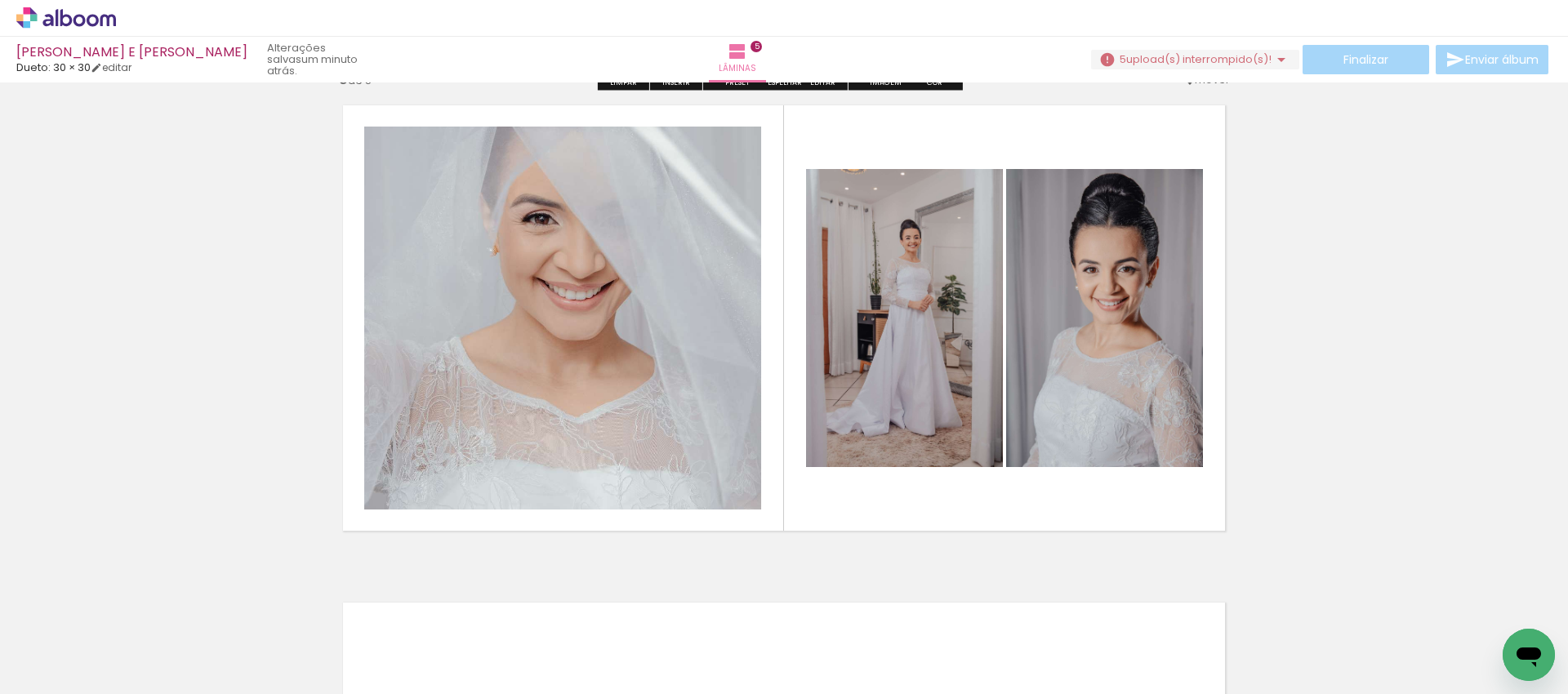
scroll to position [2538, 0]
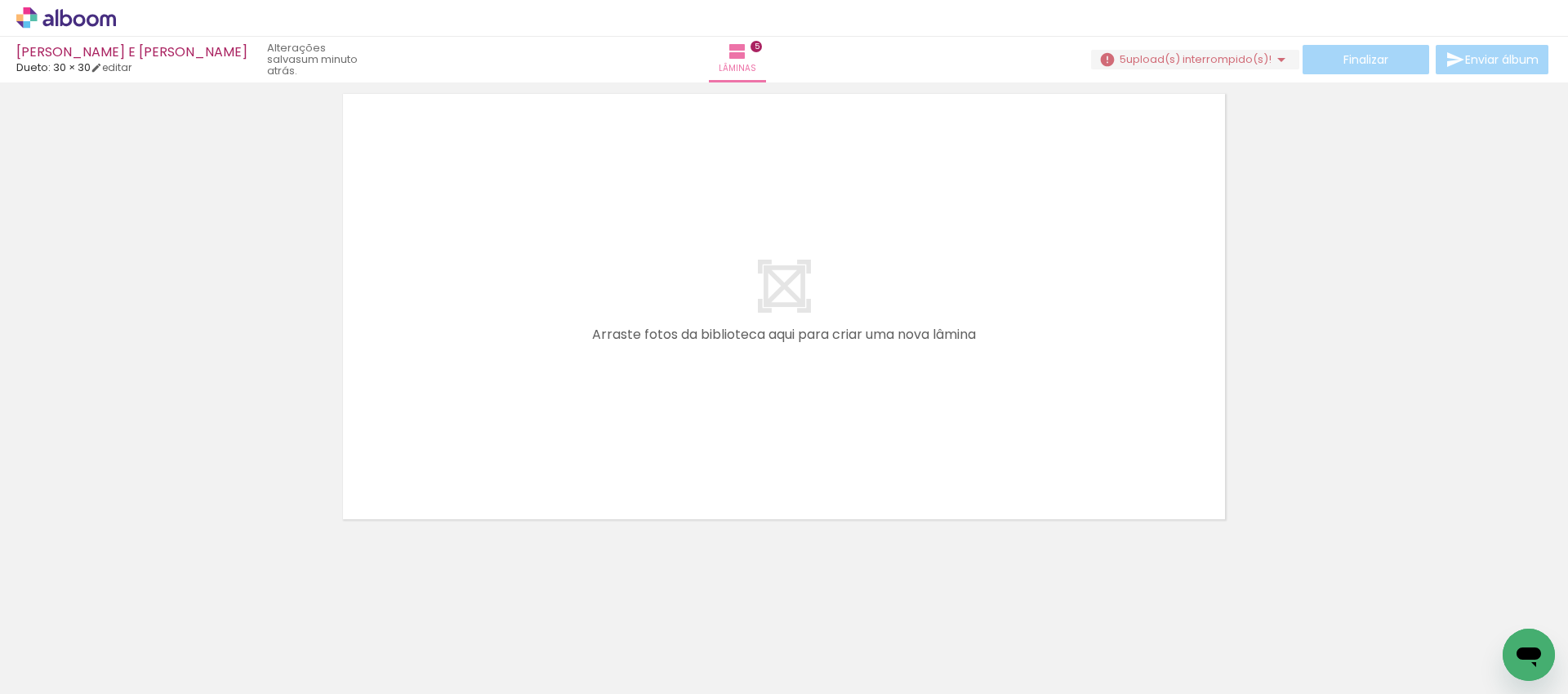
click at [72, 678] on span "Adicionar Fotos" at bounding box center [58, 672] width 49 height 18
click at [0, 0] on input "file" at bounding box center [0, 0] width 0 height 0
click at [655, 644] on div at bounding box center [619, 640] width 74 height 49
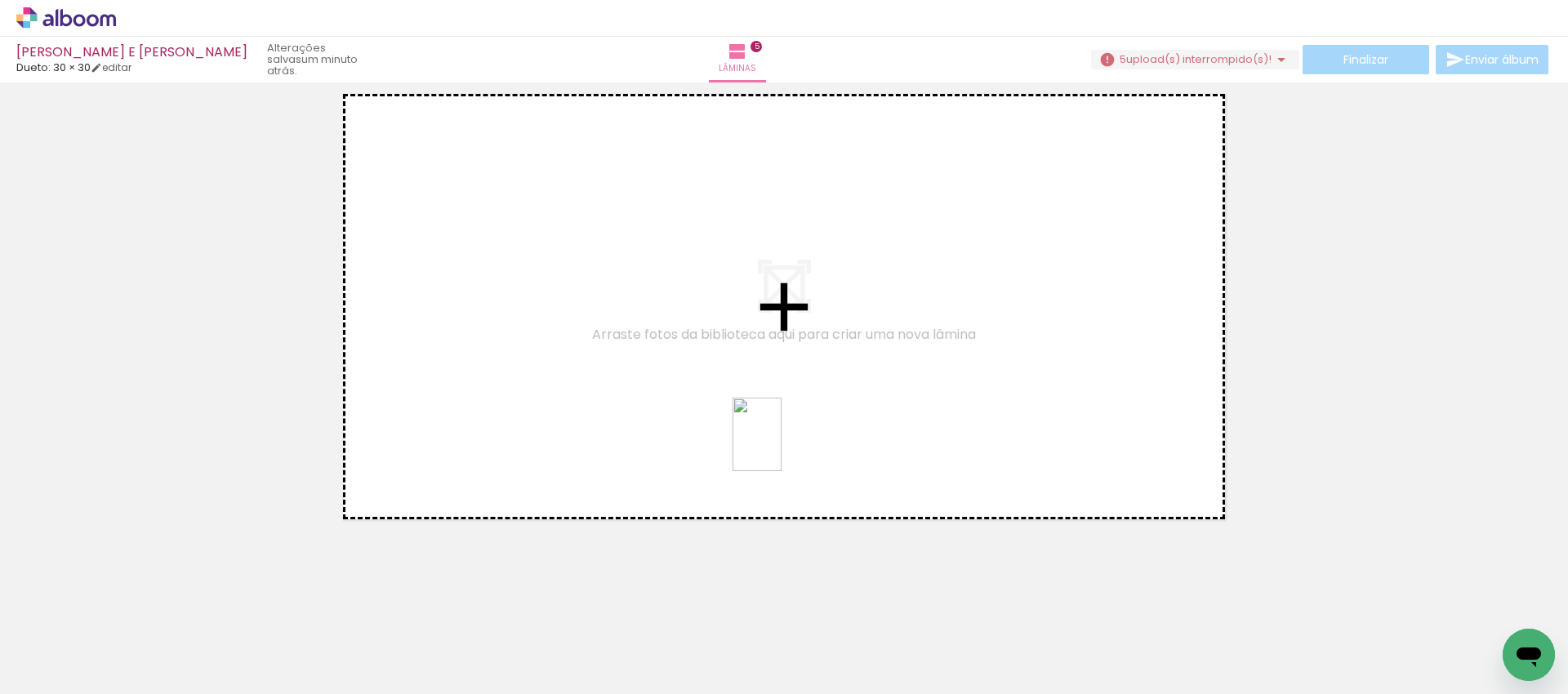
drag, startPoint x: 995, startPoint y: 652, endPoint x: 782, endPoint y: 446, distance: 296.3
click at [782, 446] on quentale-workspace at bounding box center [784, 347] width 1568 height 694
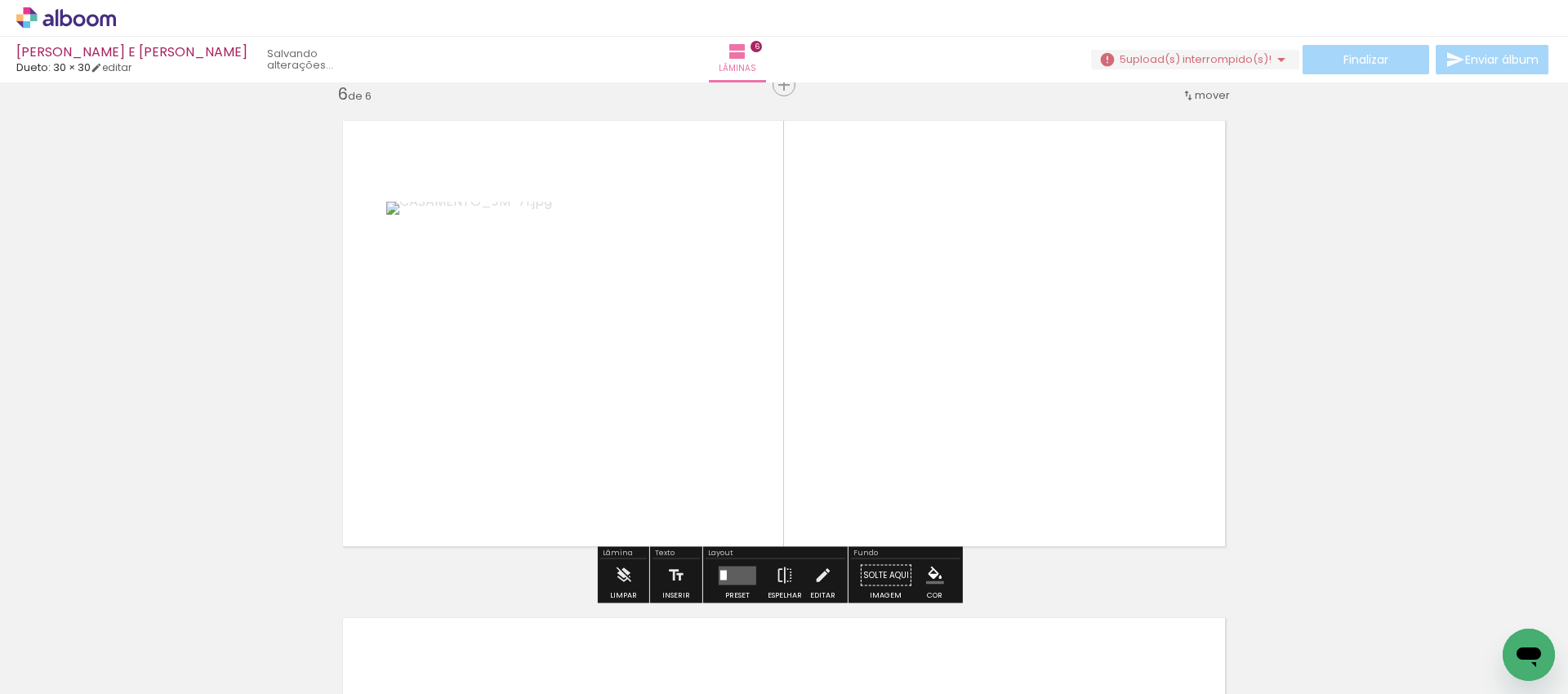
scroll to position [2508, 0]
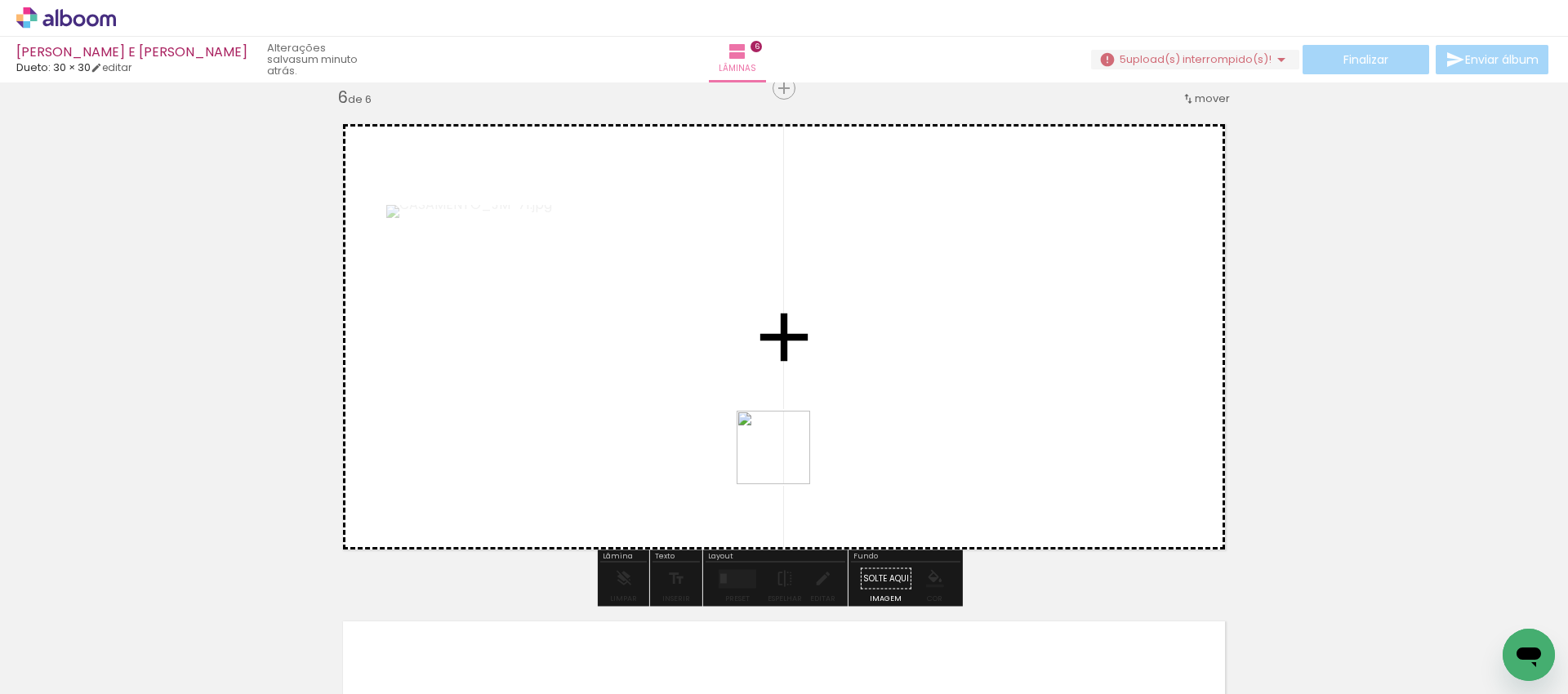
drag, startPoint x: 729, startPoint y: 640, endPoint x: 786, endPoint y: 459, distance: 189.8
click at [786, 459] on quentale-workspace at bounding box center [784, 347] width 1568 height 694
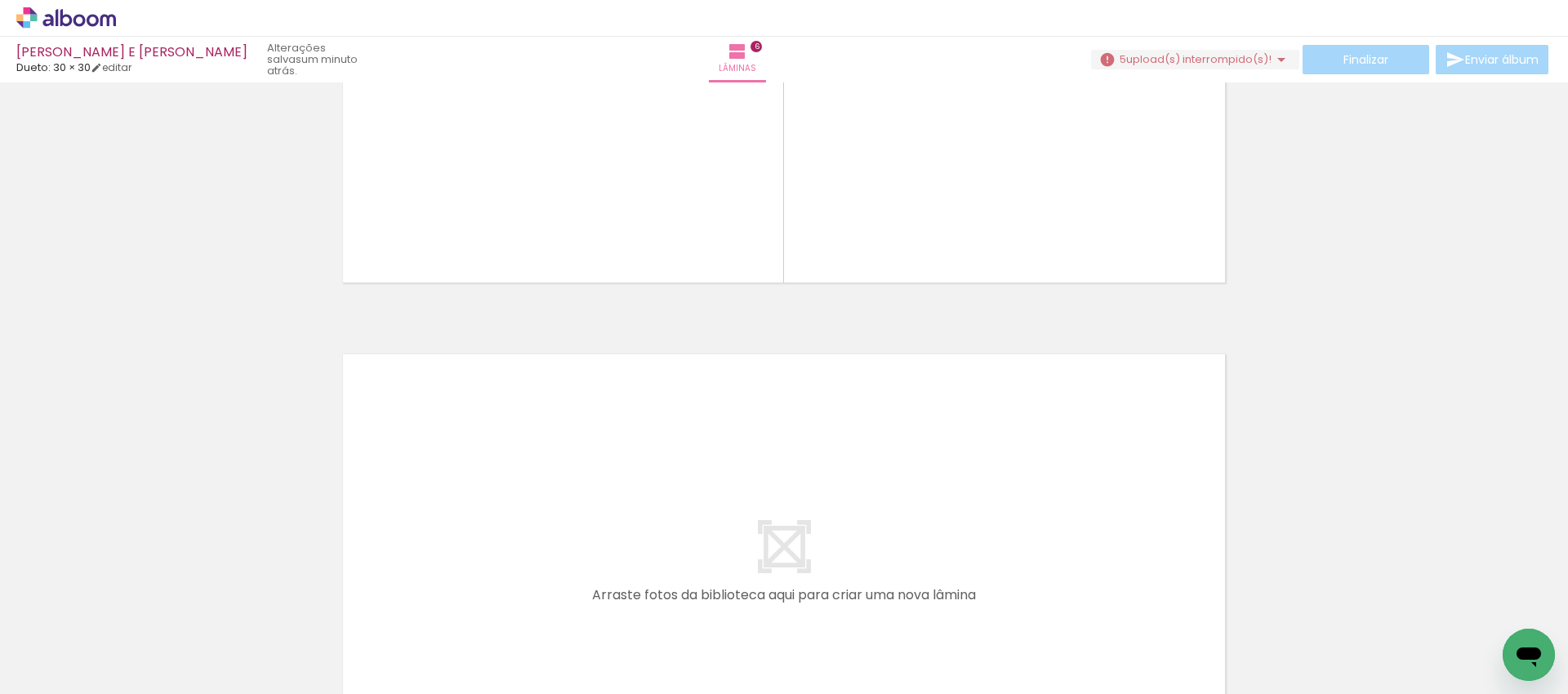
scroll to position [0, 2383]
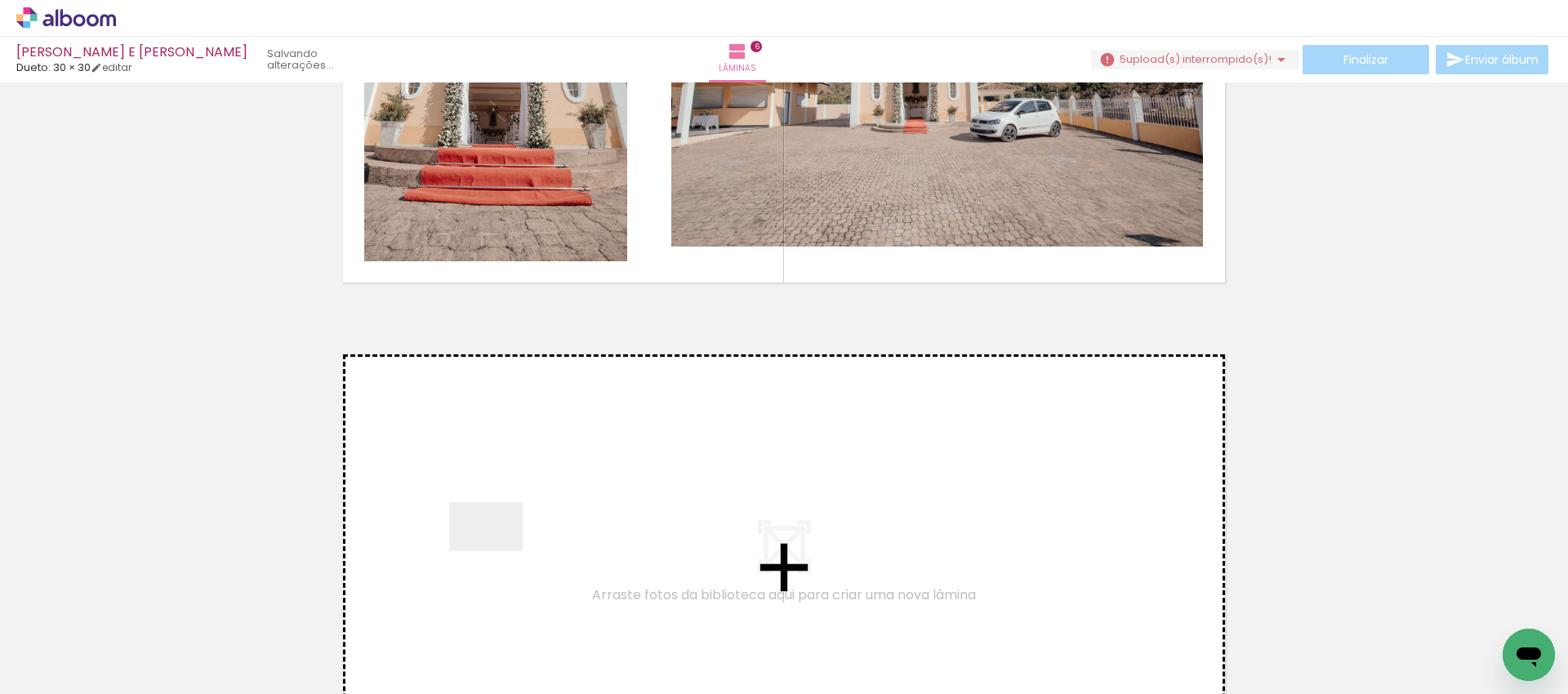
drag, startPoint x: 345, startPoint y: 658, endPoint x: 498, endPoint y: 551, distance: 186.7
click at [498, 551] on quentale-workspace at bounding box center [784, 347] width 1568 height 694
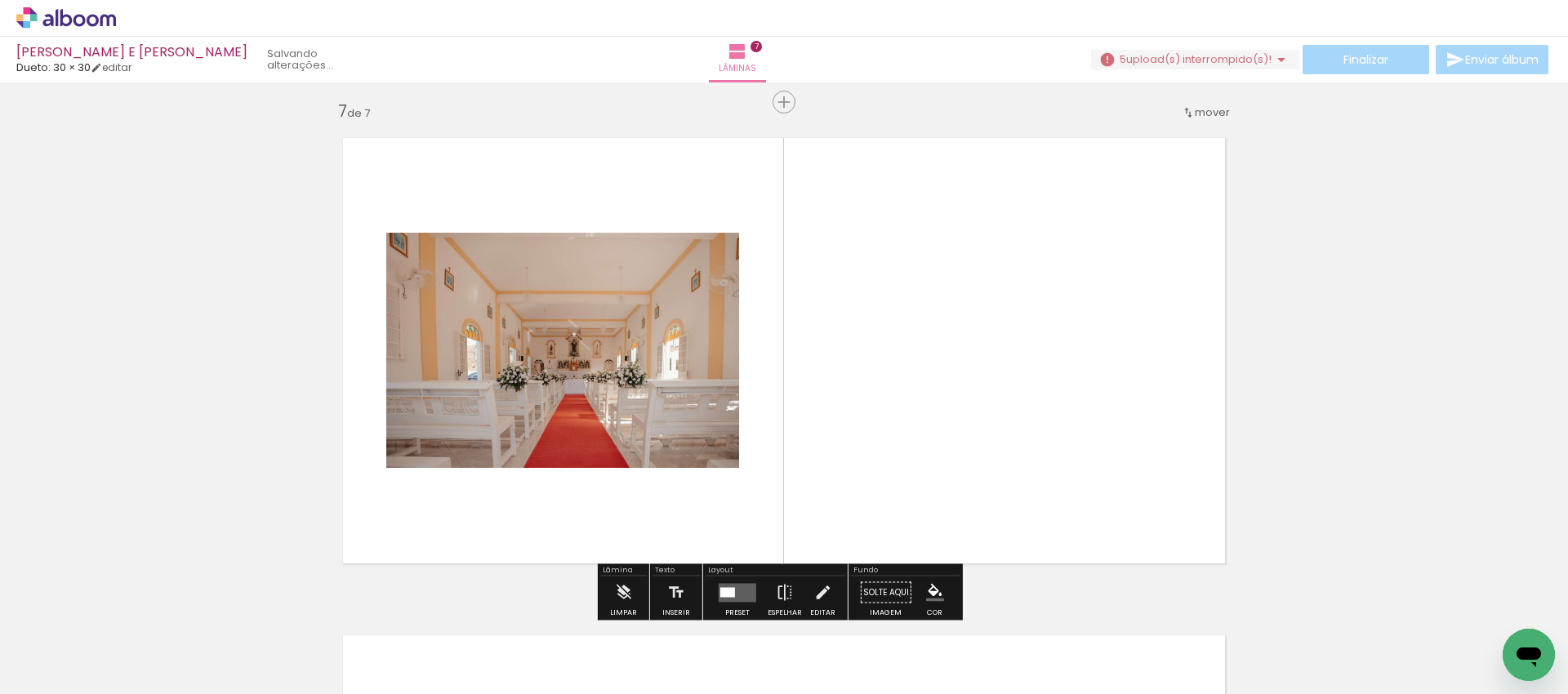
scroll to position [3005, 0]
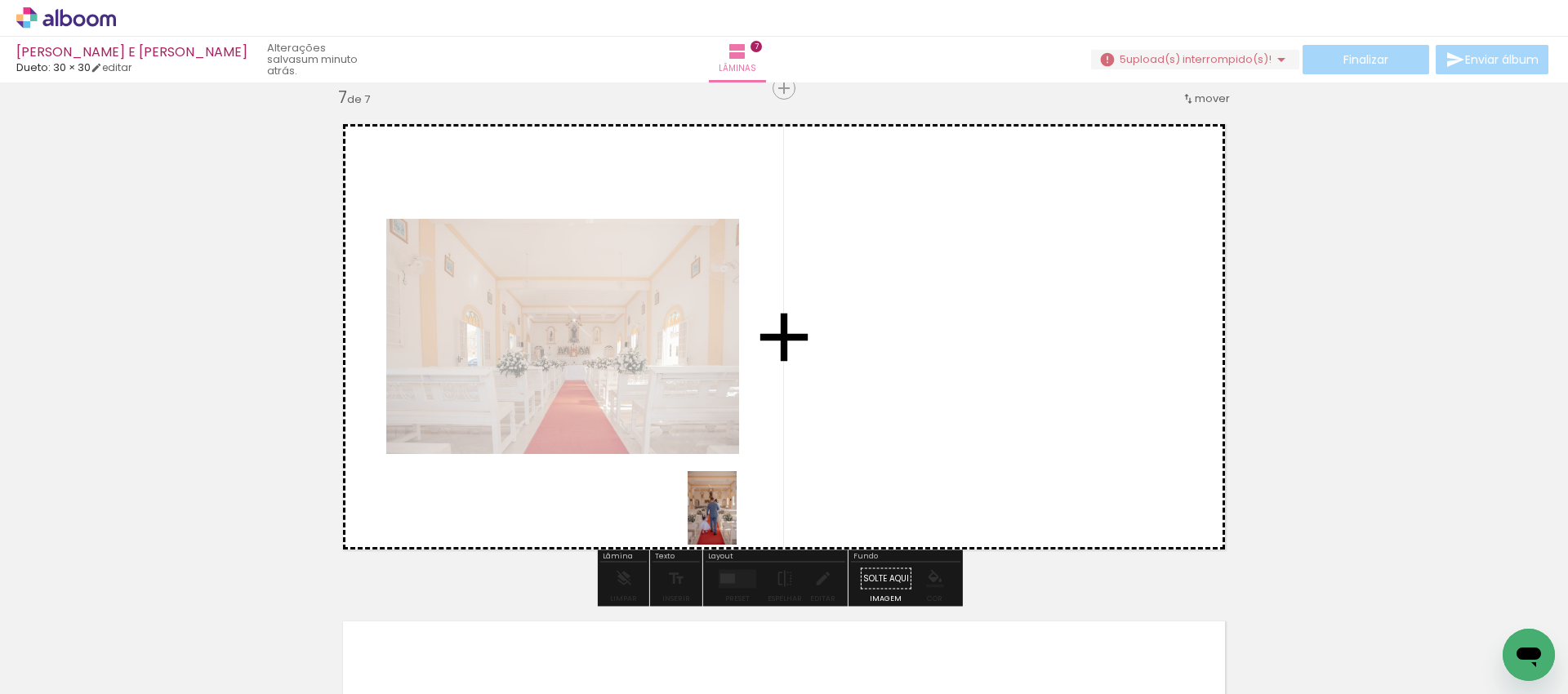
drag, startPoint x: 538, startPoint y: 655, endPoint x: 736, endPoint y: 520, distance: 239.6
click at [736, 520] on quentale-workspace at bounding box center [784, 347] width 1568 height 694
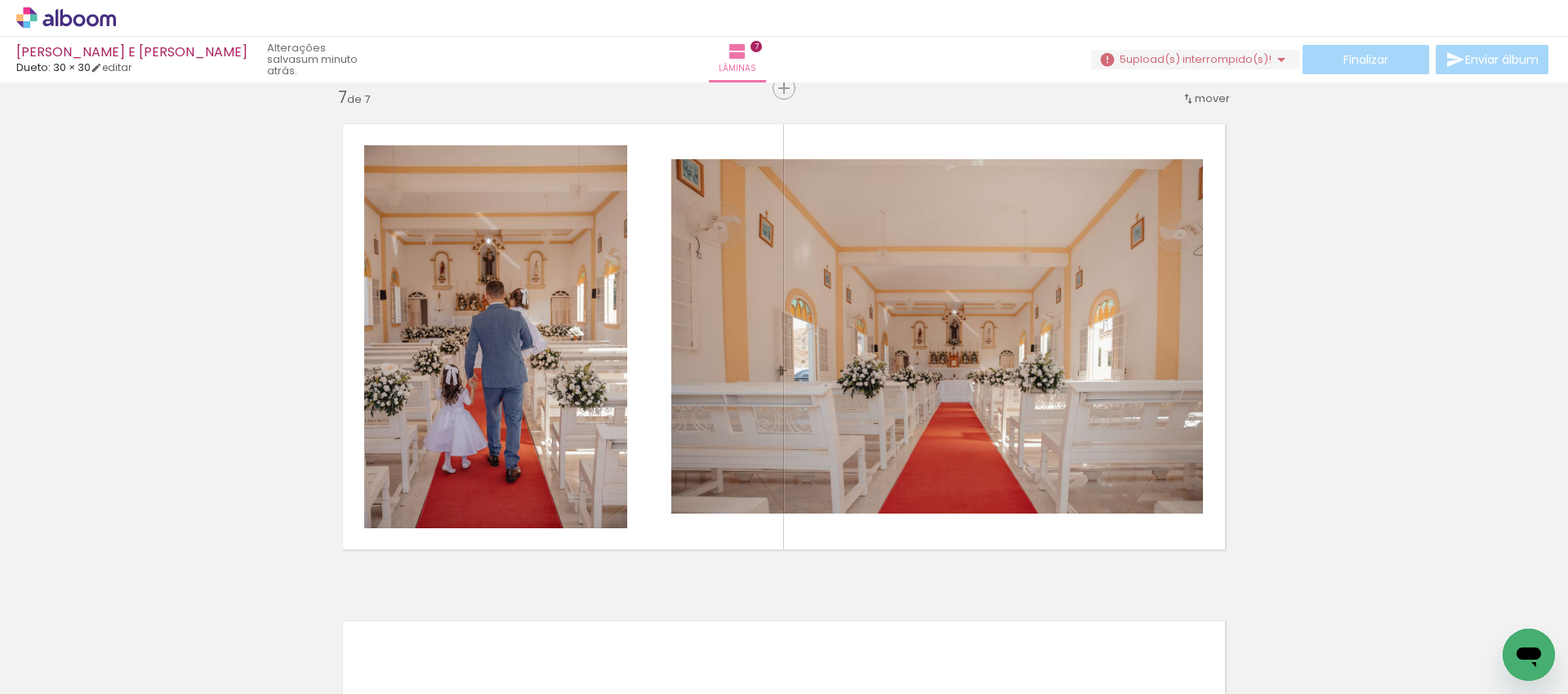
scroll to position [0, 2739]
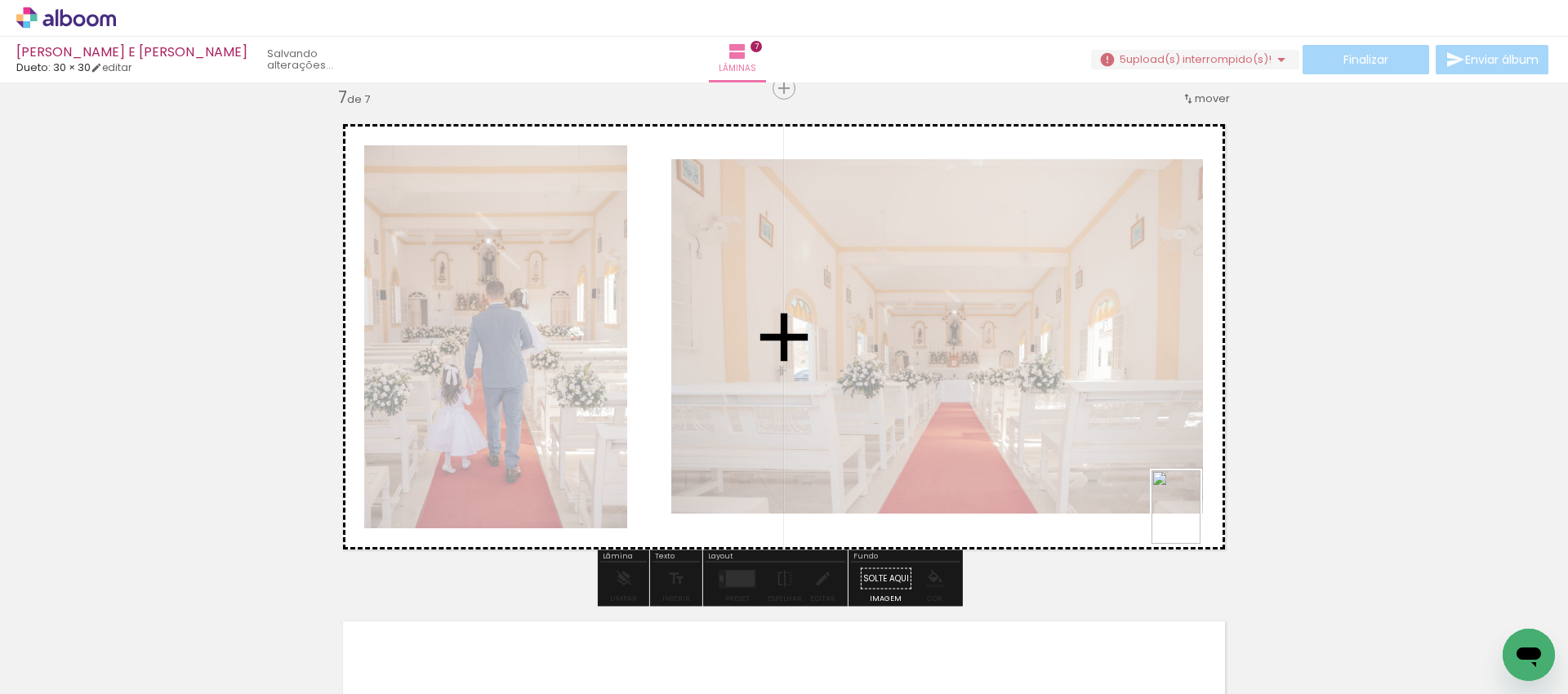
drag, startPoint x: 1434, startPoint y: 646, endPoint x: 1200, endPoint y: 518, distance: 266.7
click at [1200, 518] on quentale-workspace at bounding box center [784, 347] width 1568 height 694
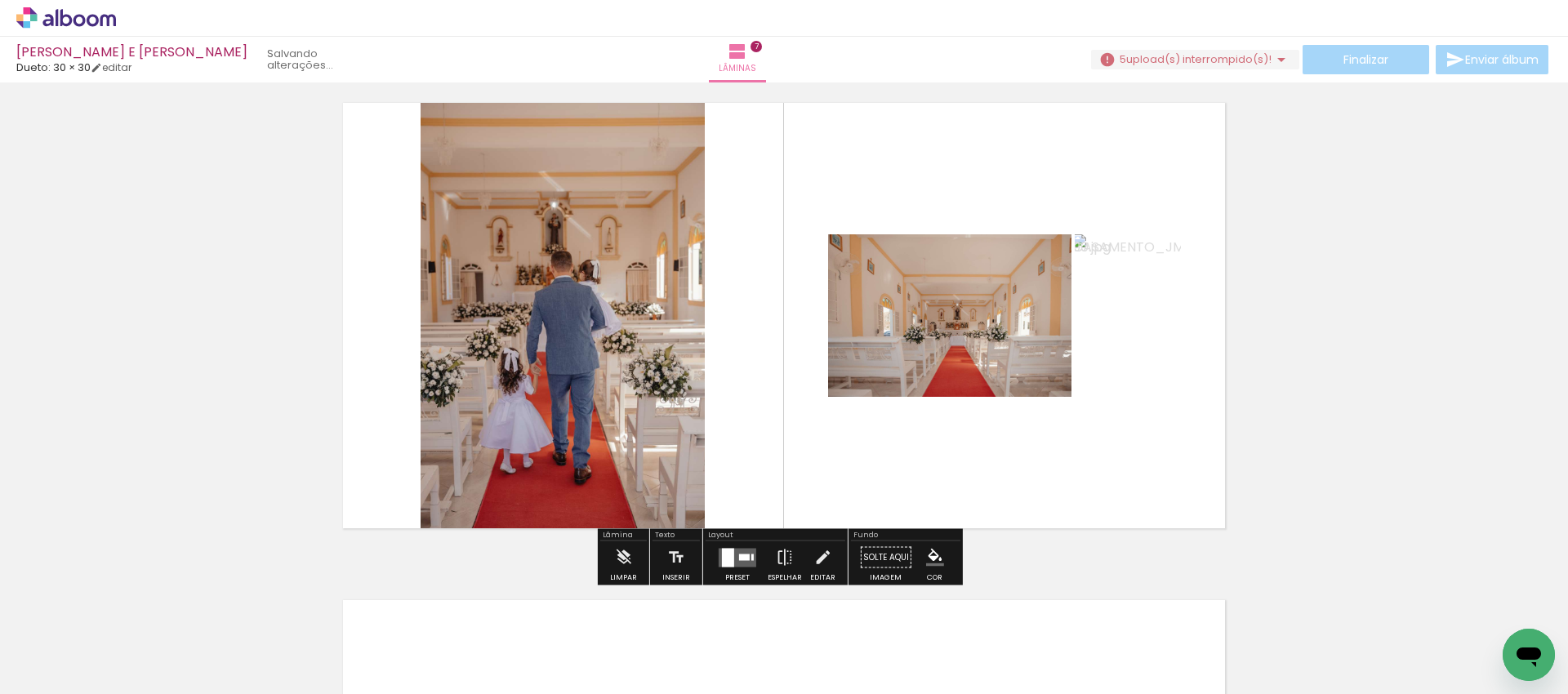
scroll to position [3033, 0]
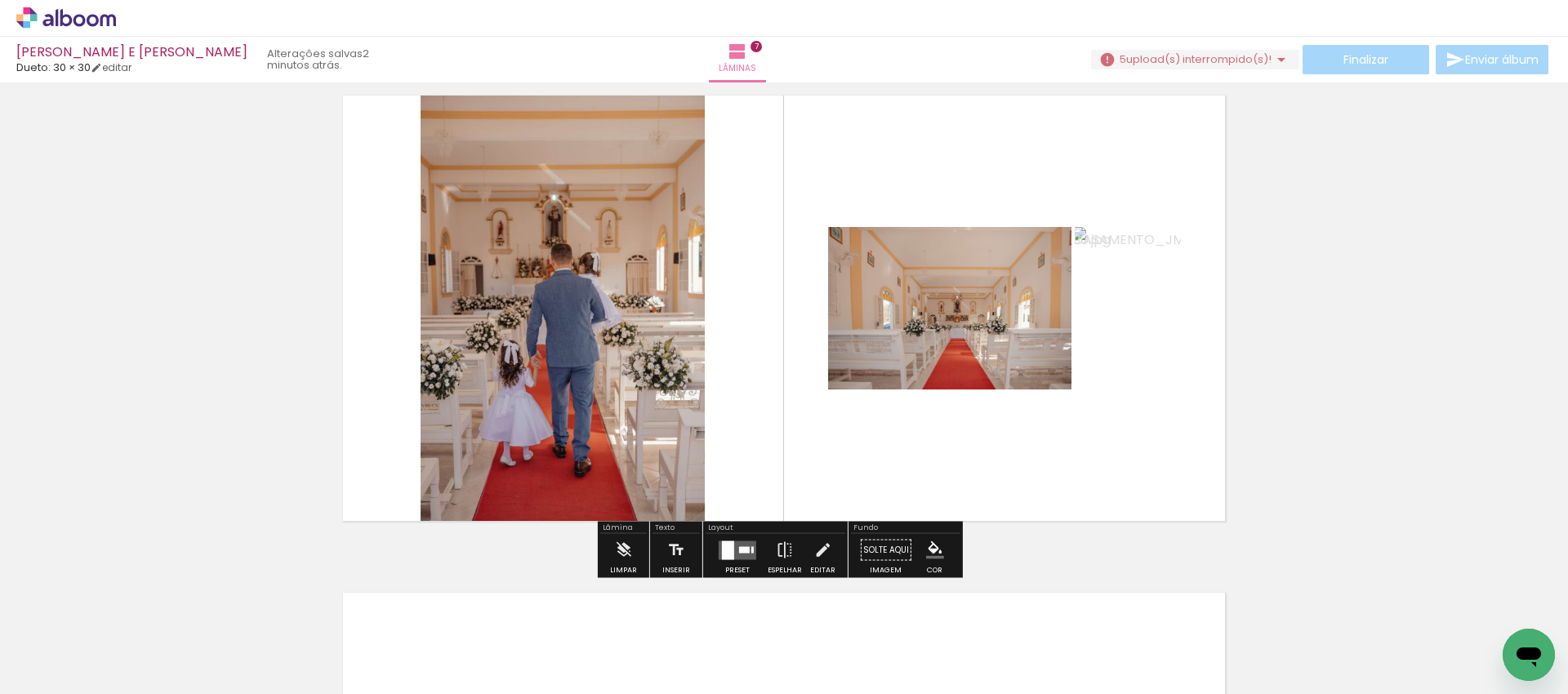
click at [739, 546] on div at bounding box center [744, 549] width 11 height 6
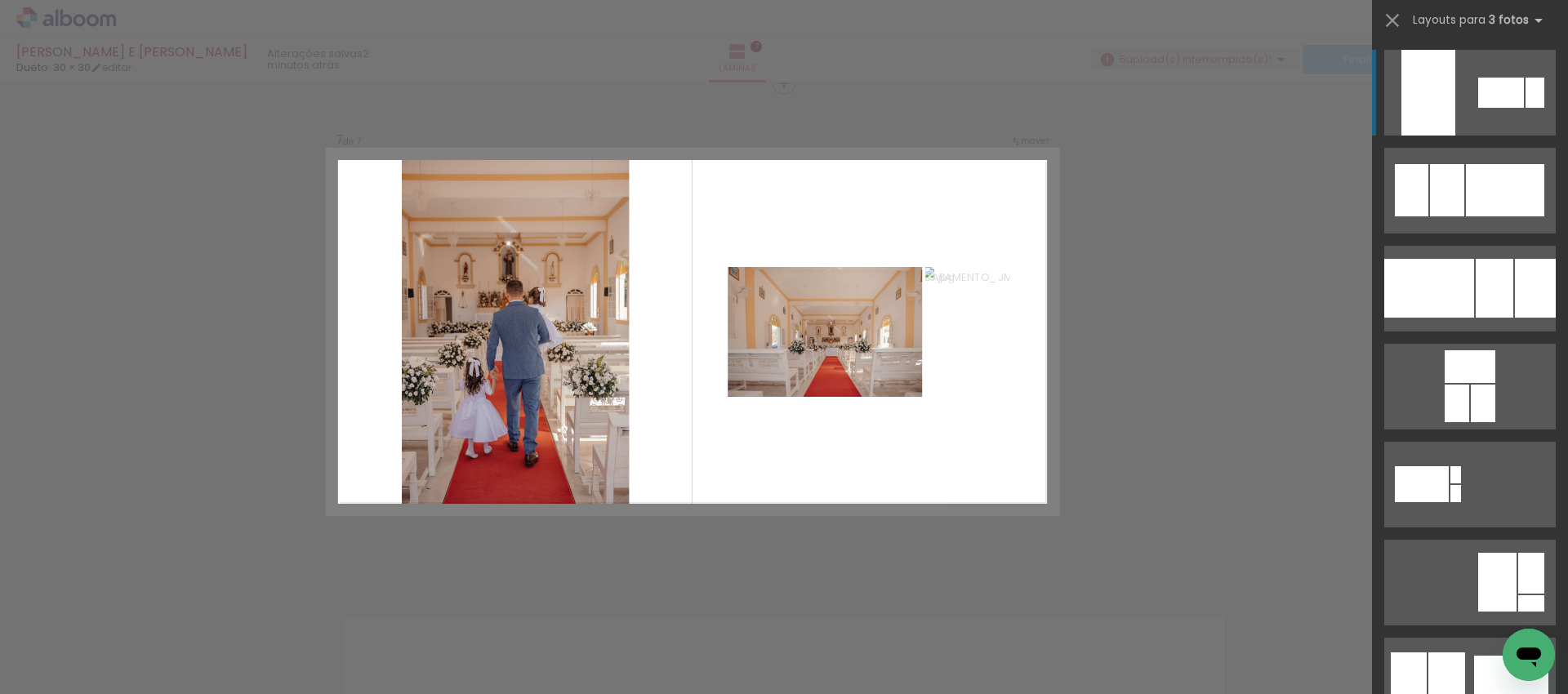
scroll to position [3005, 0]
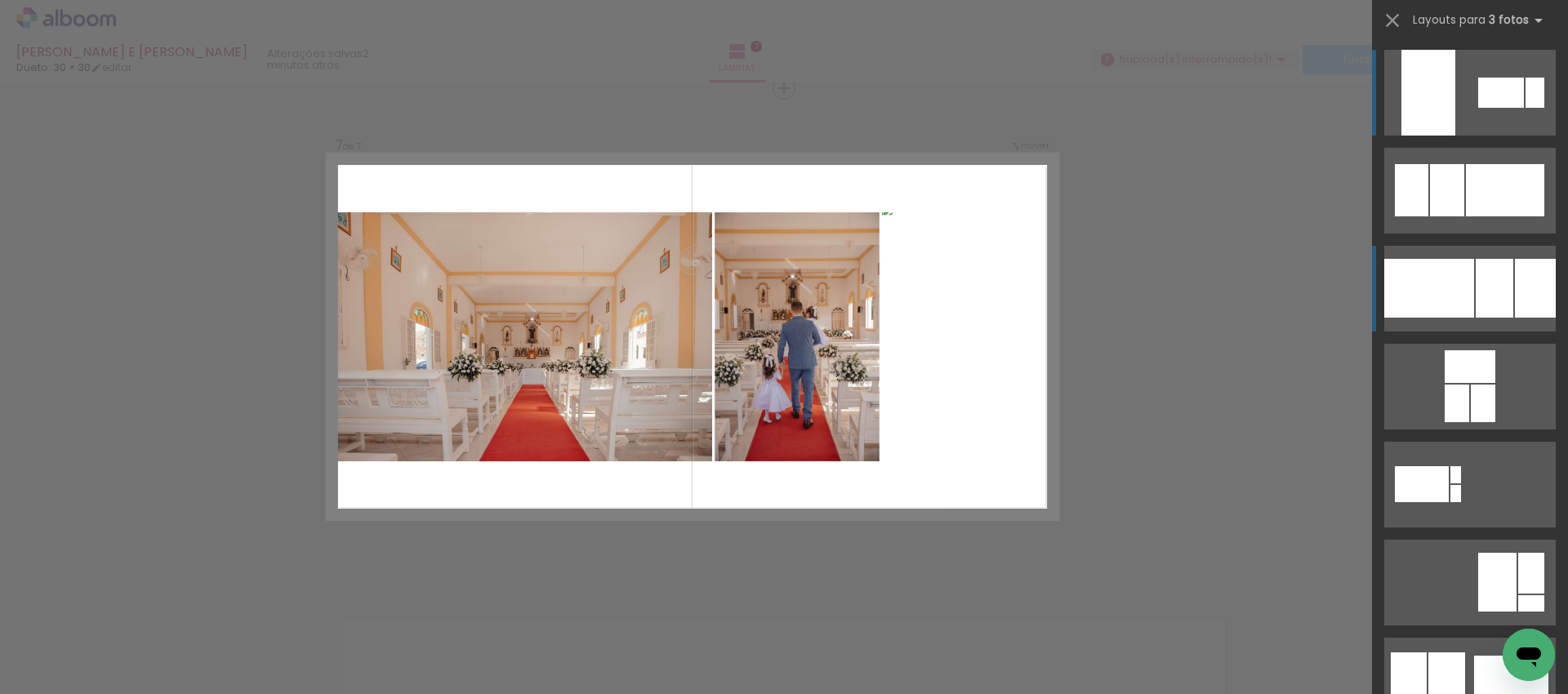
click at [1438, 311] on div at bounding box center [1429, 288] width 90 height 59
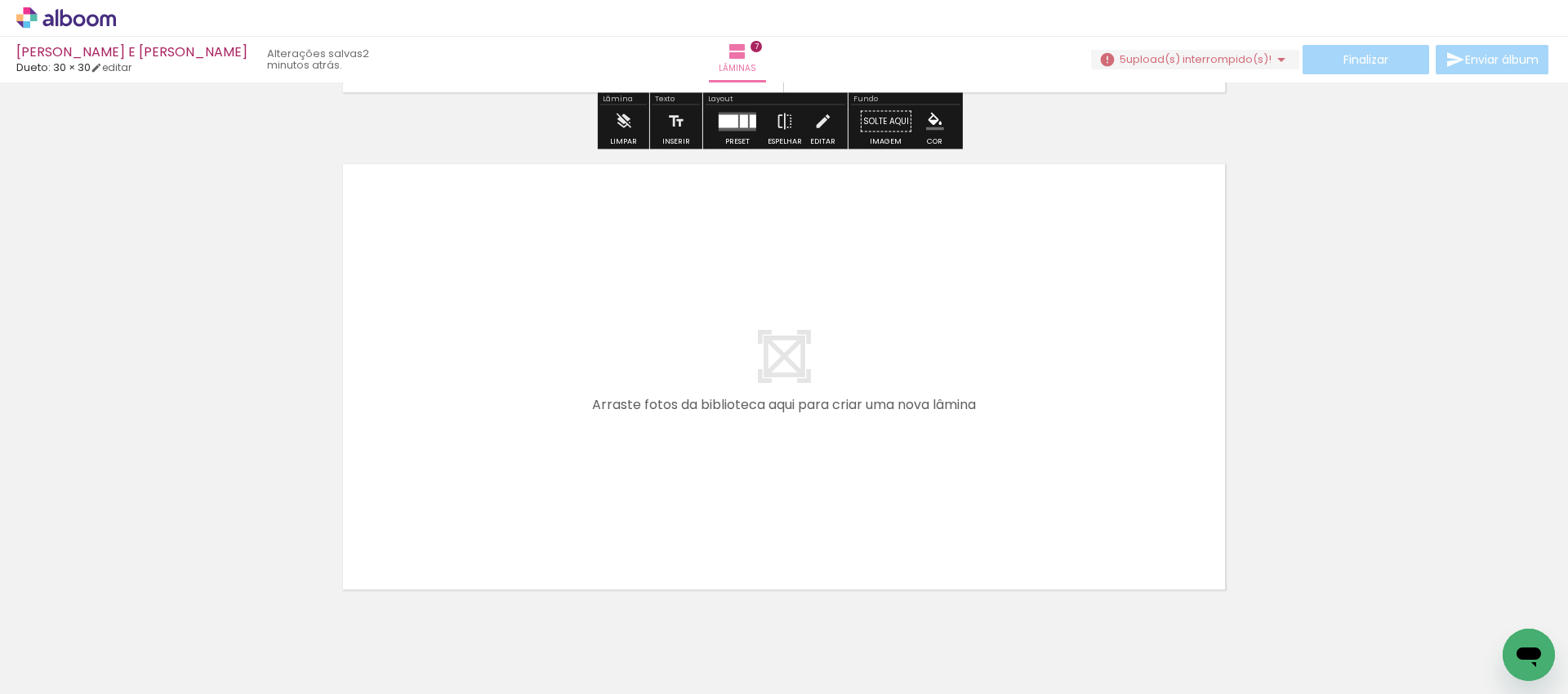
scroll to position [3454, 0]
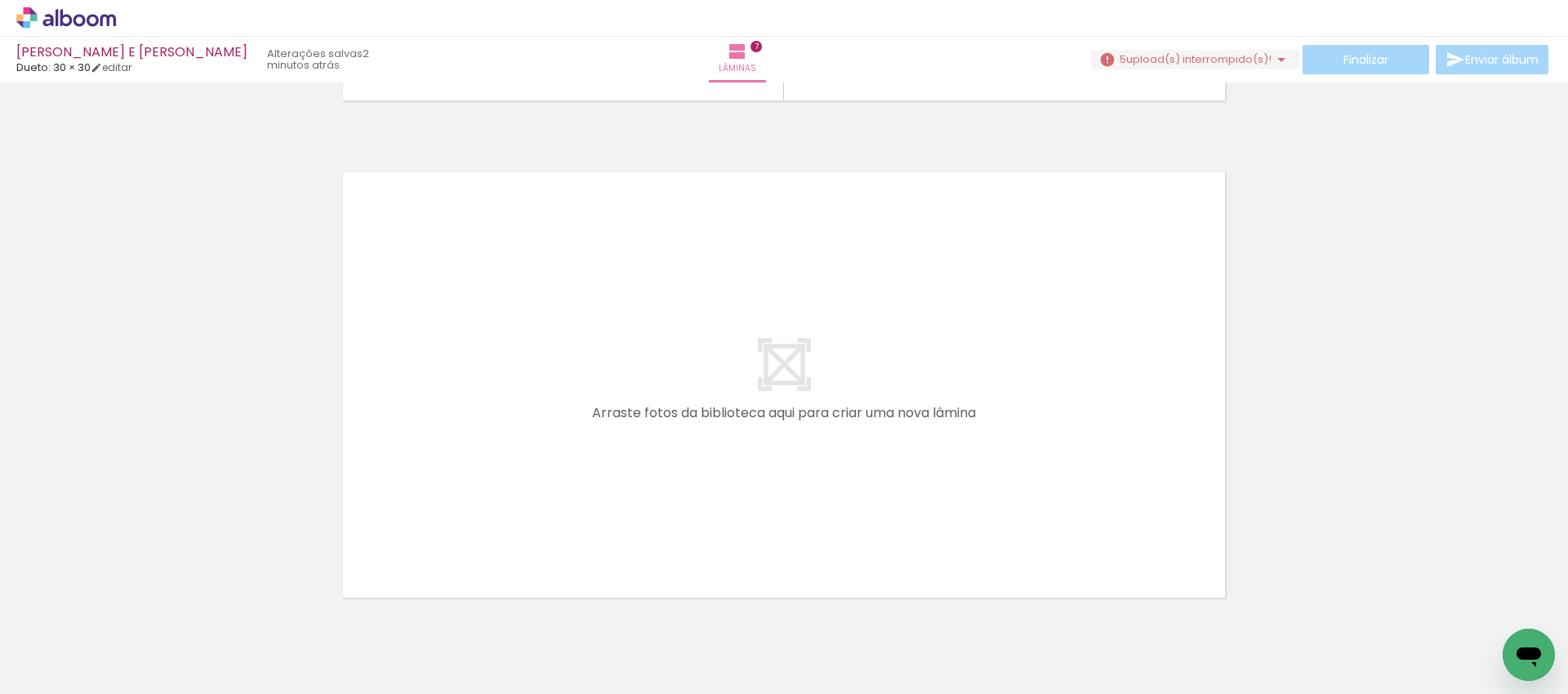
click at [53, 676] on span "Adicionar Fotos" at bounding box center [58, 672] width 49 height 18
click at [0, 0] on input "file" at bounding box center [0, 0] width 0 height 0
click at [451, 610] on iron-icon at bounding box center [459, 606] width 18 height 18
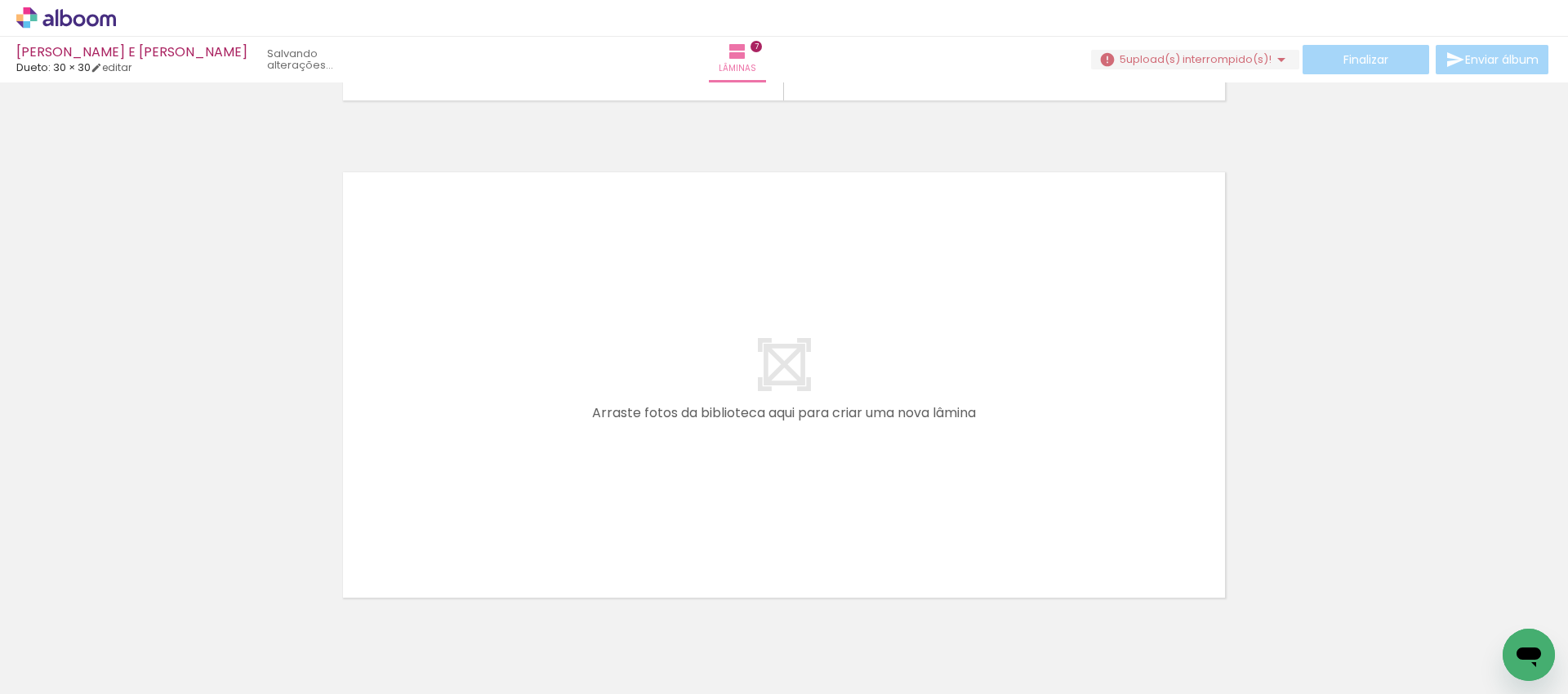
scroll to position [0, 2961]
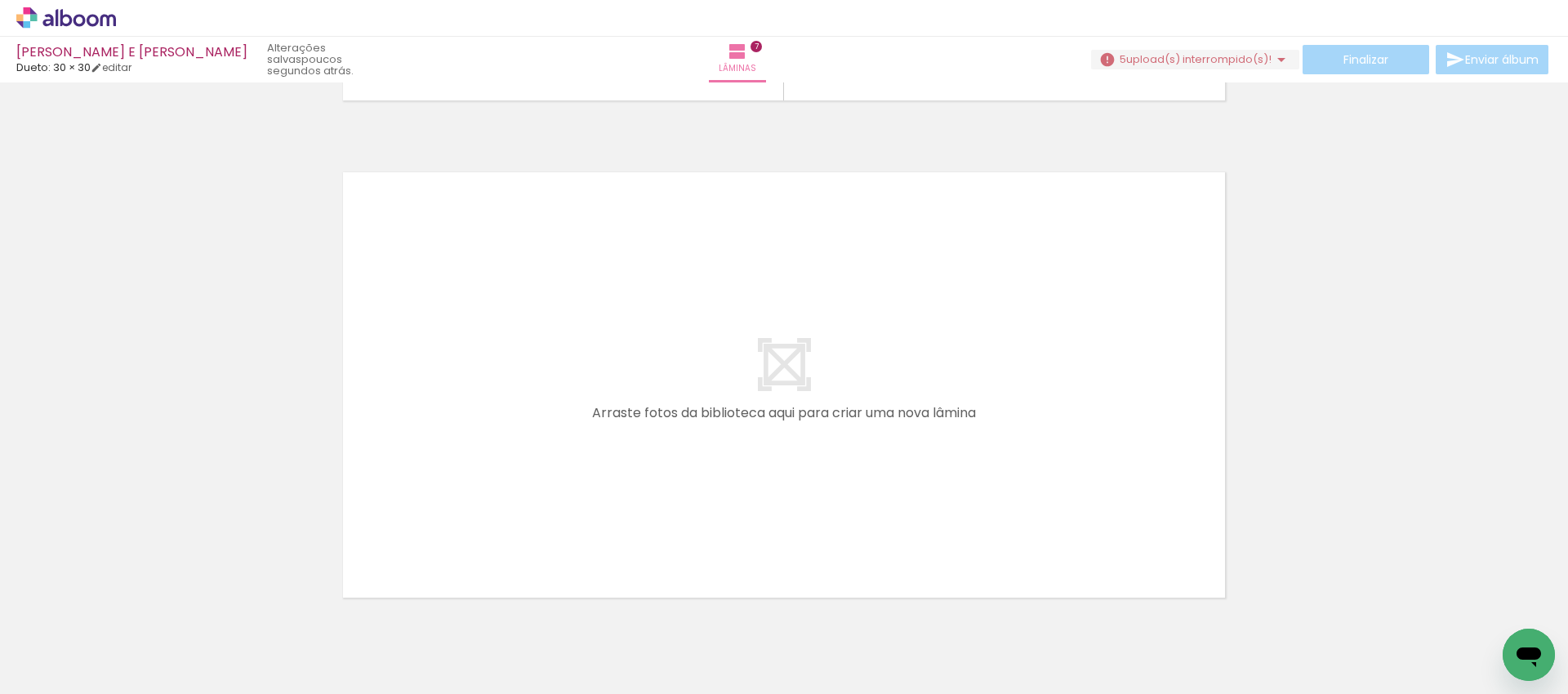
scroll to position [0, 2504]
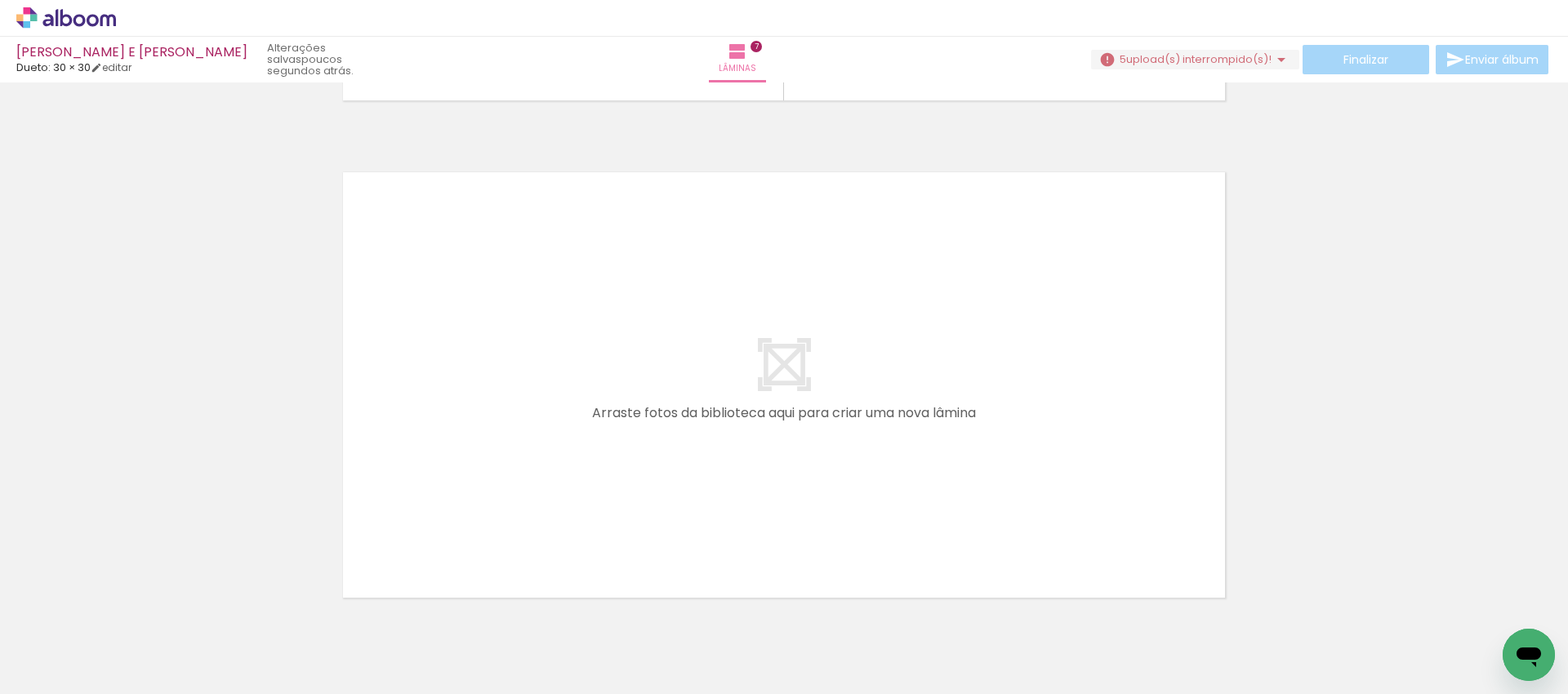
drag, startPoint x: 284, startPoint y: 603, endPoint x: 310, endPoint y: 604, distance: 26.0
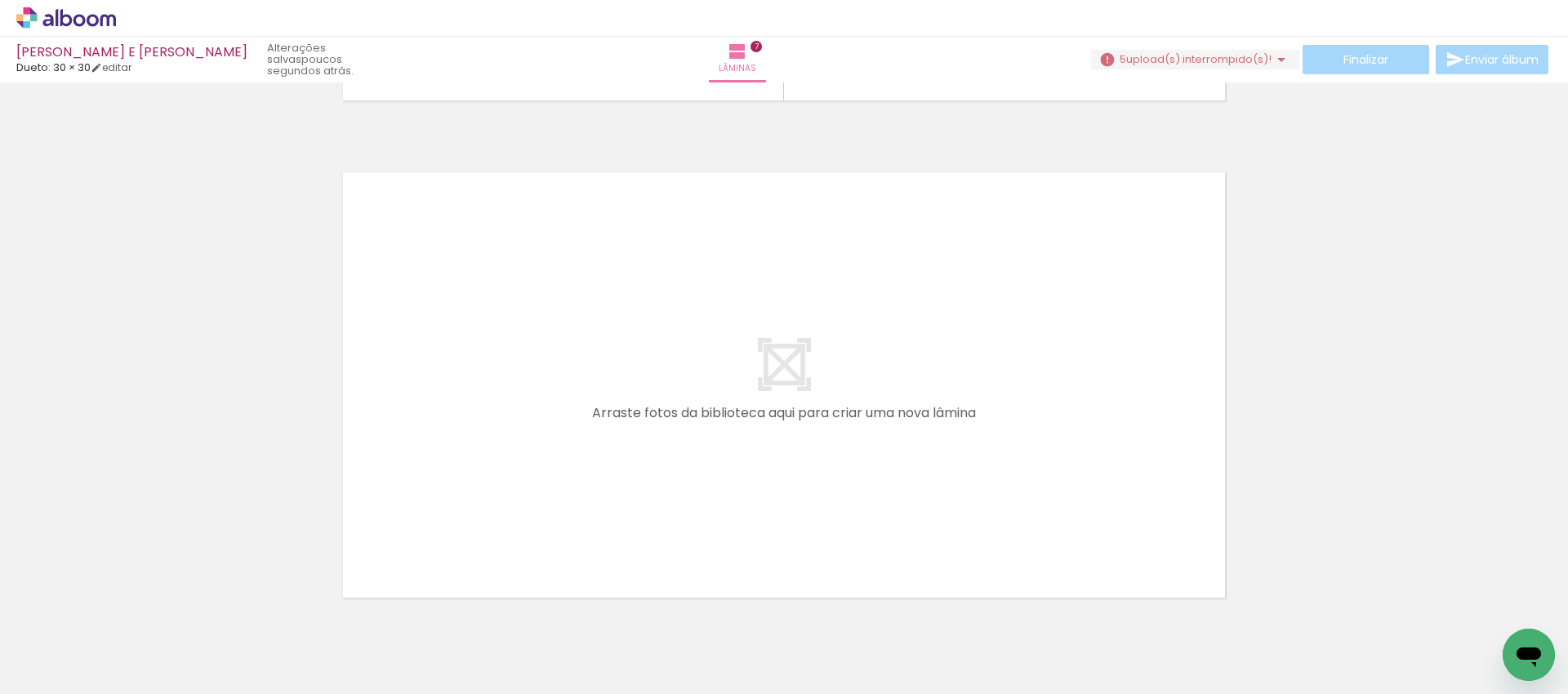
click at [11, 614] on iron-icon at bounding box center [3, 606] width 18 height 18
drag, startPoint x: 1487, startPoint y: 645, endPoint x: 1428, endPoint y: 648, distance: 59.1
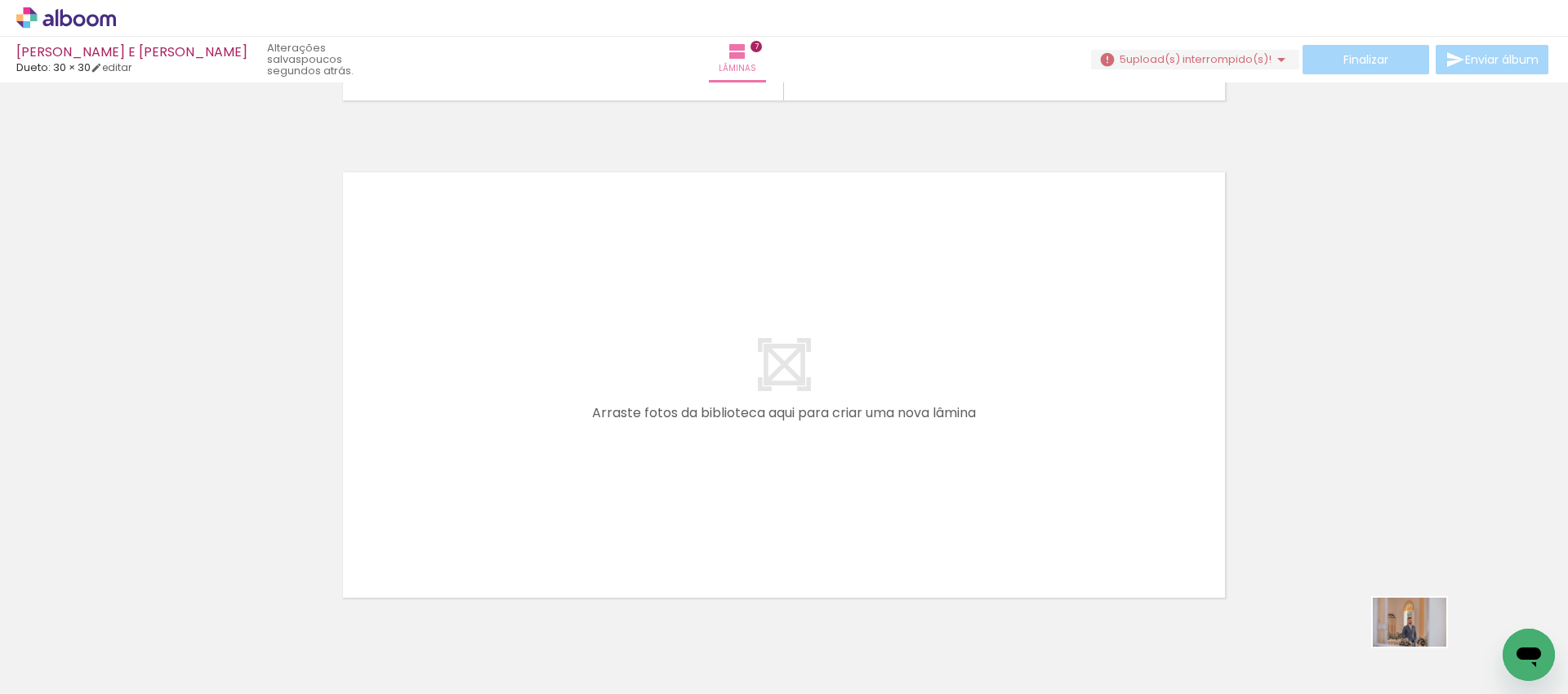
click at [0, 0] on slot at bounding box center [0, 0] width 0 height 0
click at [102, 613] on iron-icon at bounding box center [94, 606] width 18 height 18
click at [71, 669] on span "Adicionar Fotos" at bounding box center [58, 672] width 49 height 18
click at [0, 0] on input "file" at bounding box center [0, 0] width 0 height 0
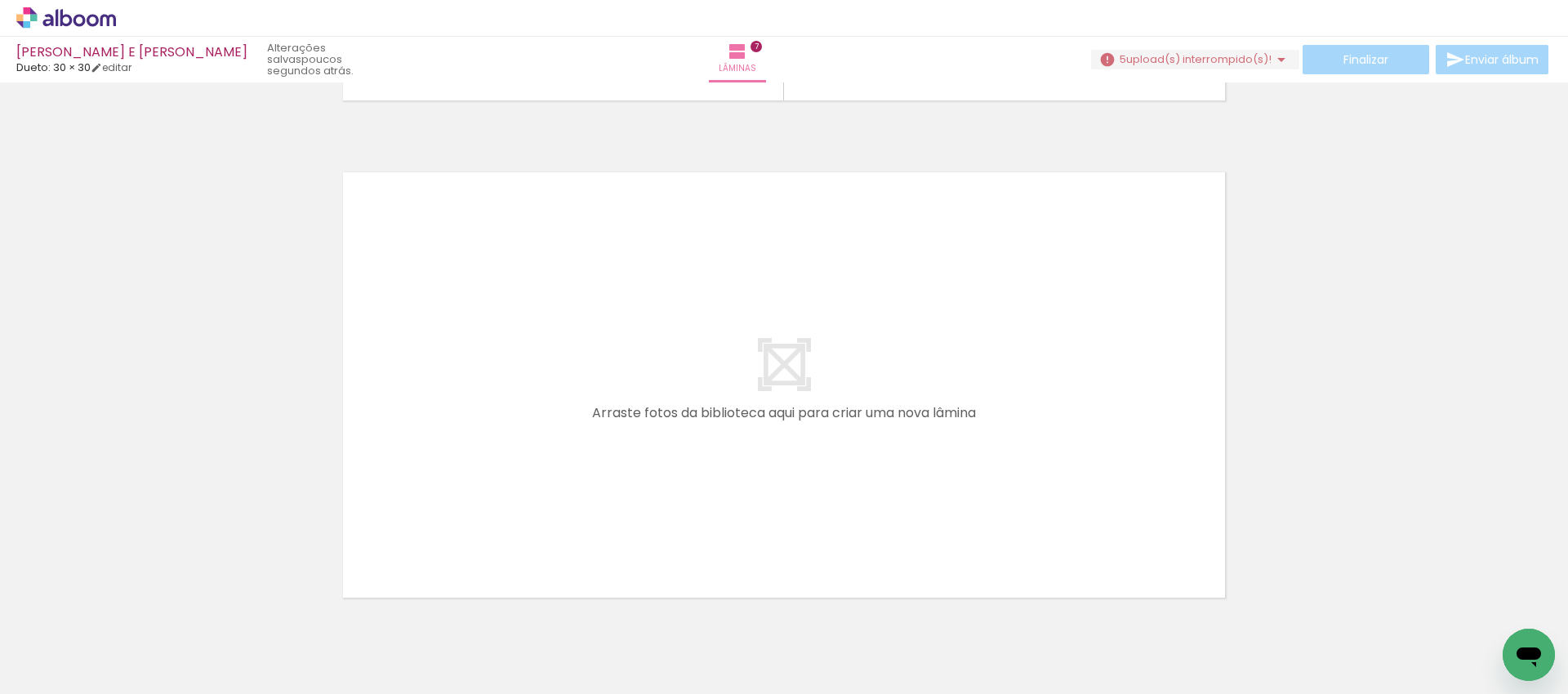
scroll to position [0, 3395]
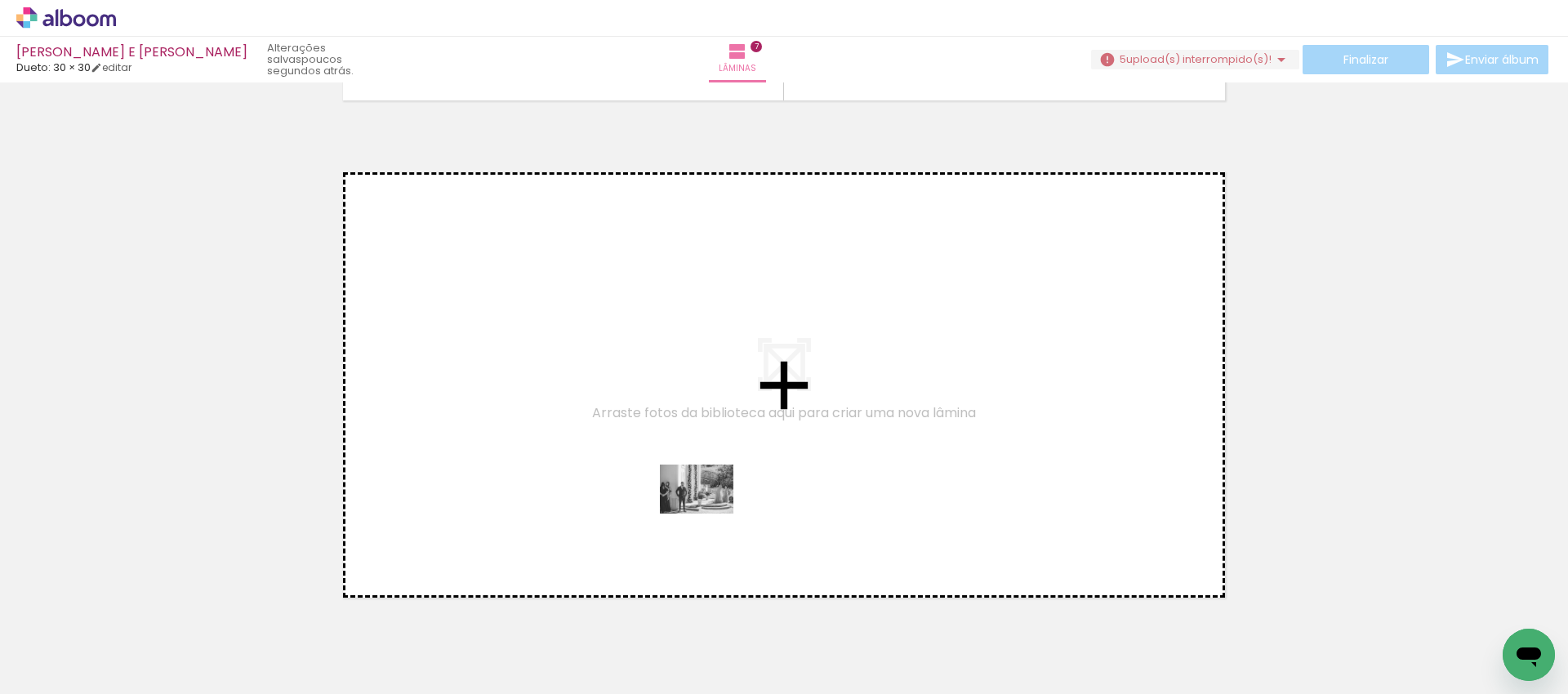
drag, startPoint x: 793, startPoint y: 643, endPoint x: 709, endPoint y: 514, distance: 153.9
click at [709, 514] on quentale-workspace at bounding box center [784, 347] width 1568 height 694
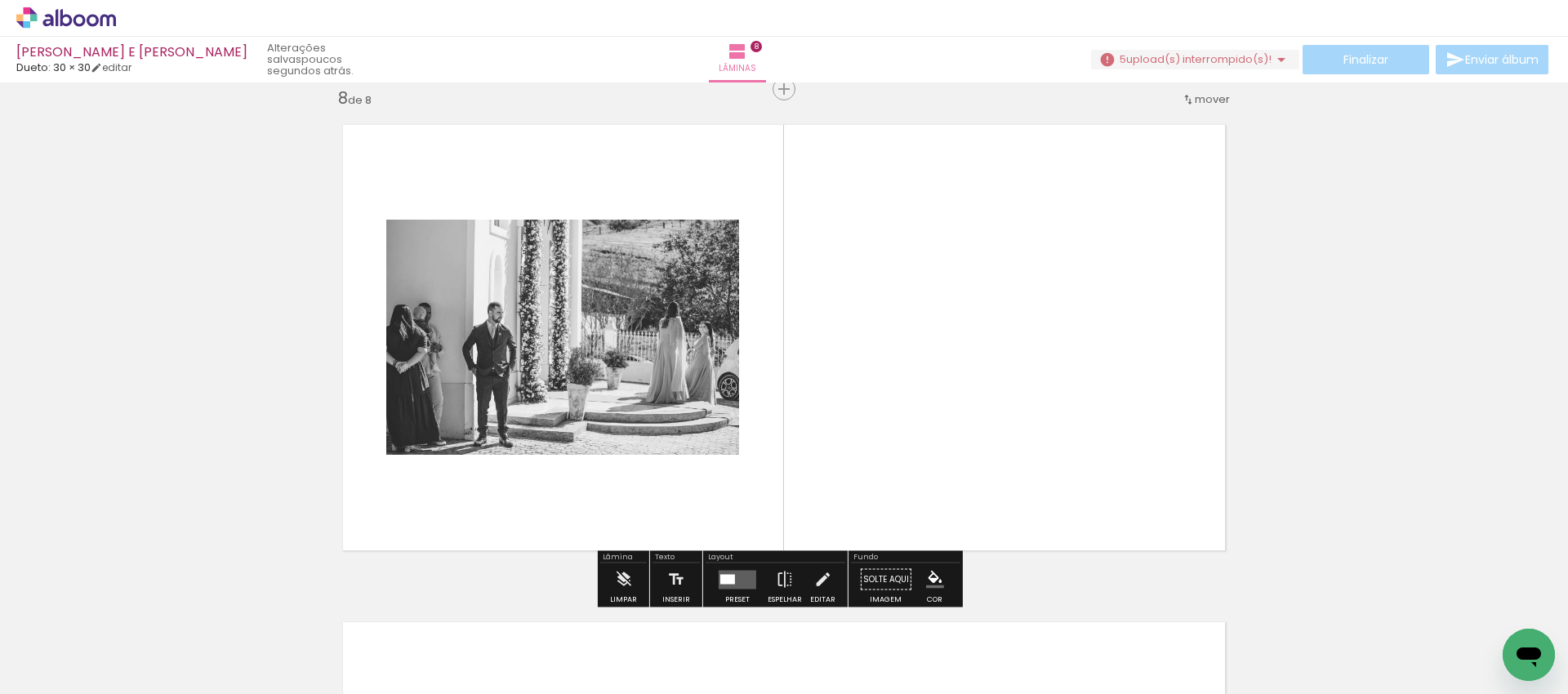
scroll to position [3503, 0]
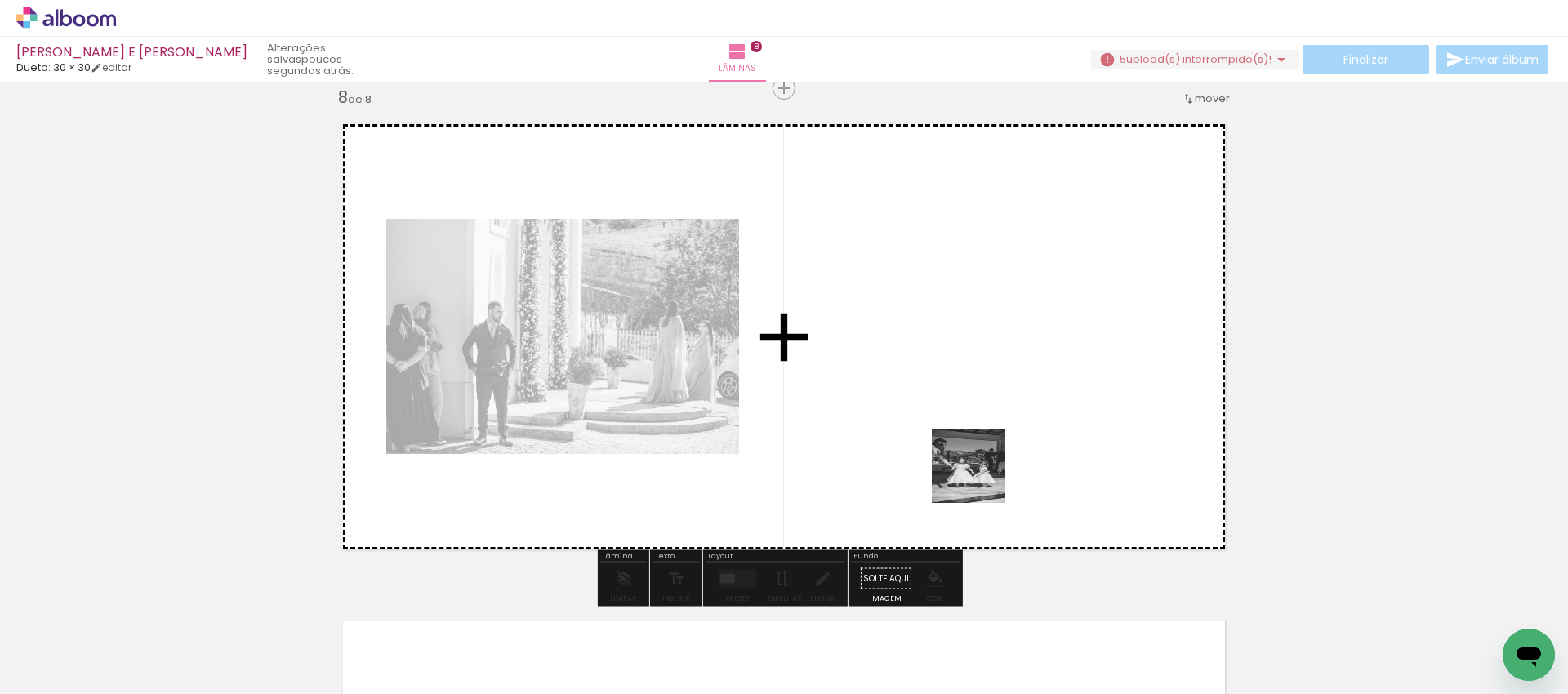
drag, startPoint x: 995, startPoint y: 639, endPoint x: 980, endPoint y: 473, distance: 166.7
click at [980, 473] on quentale-workspace at bounding box center [784, 347] width 1568 height 694
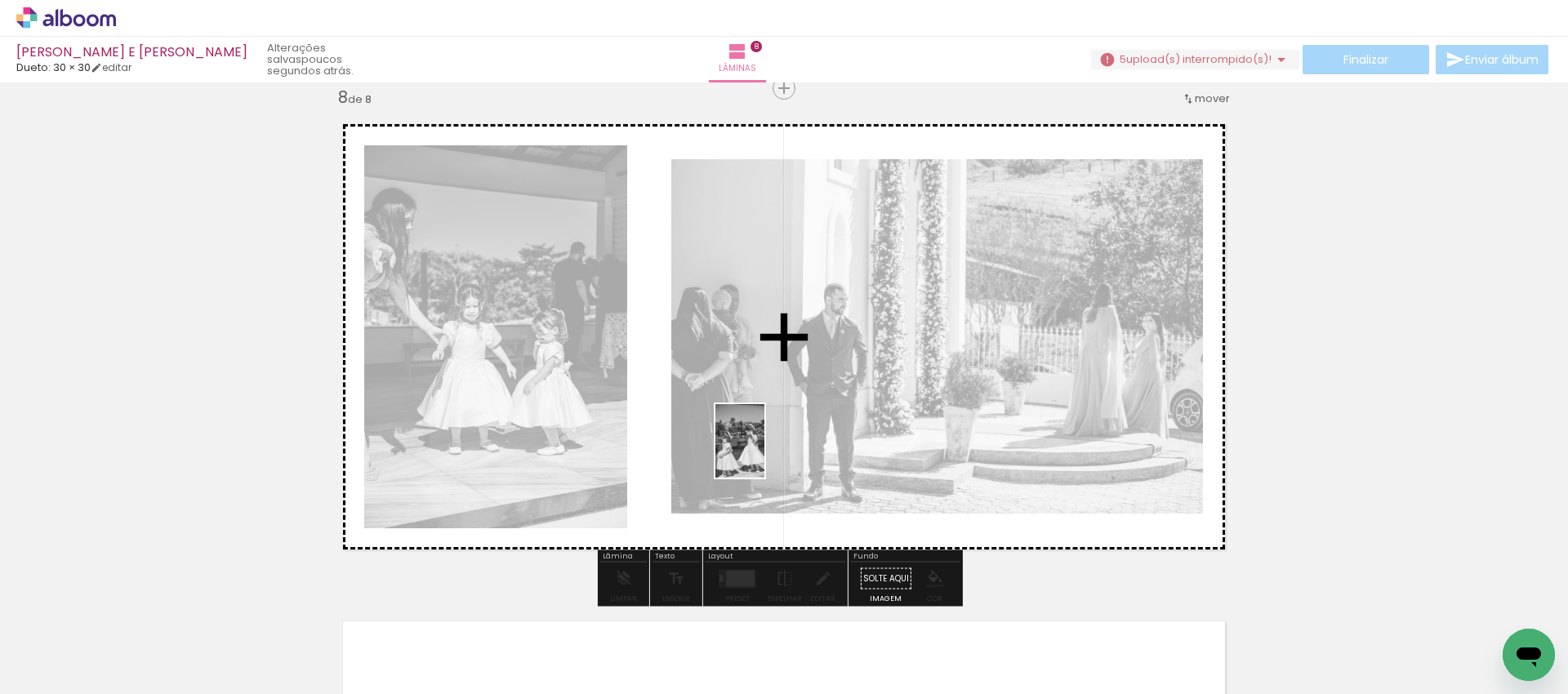
drag, startPoint x: 1061, startPoint y: 648, endPoint x: 747, endPoint y: 445, distance: 373.9
click at [747, 445] on quentale-workspace at bounding box center [784, 347] width 1568 height 694
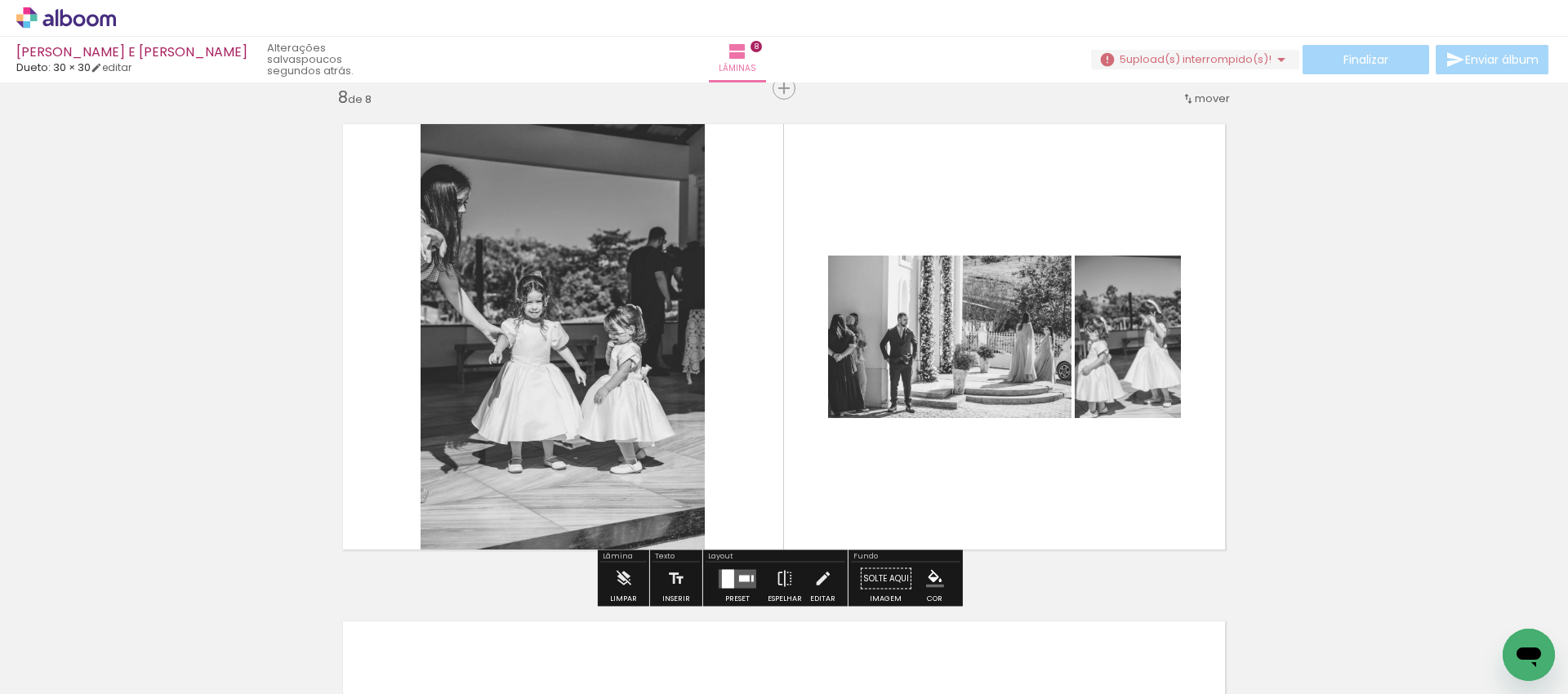
click at [725, 575] on div at bounding box center [728, 578] width 12 height 18
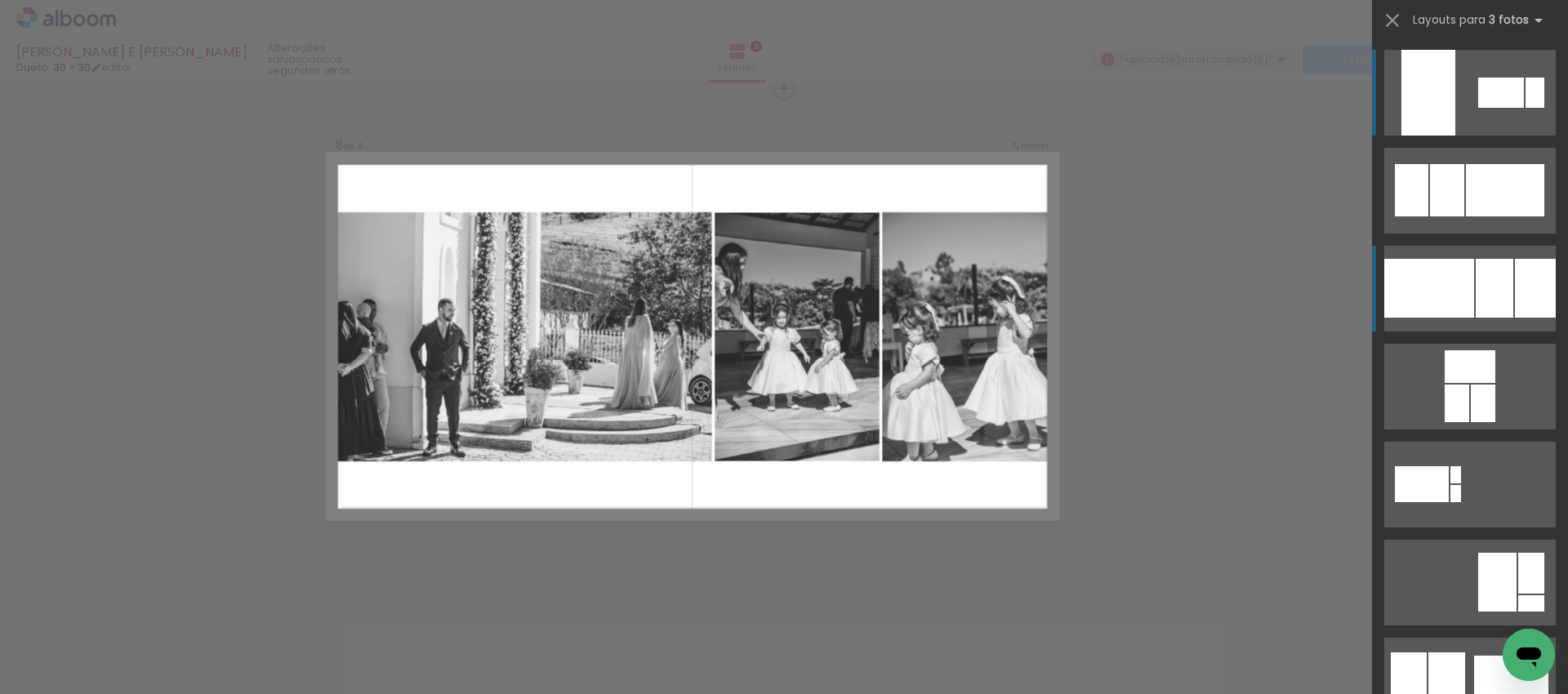
click at [1464, 216] on div at bounding box center [1447, 190] width 34 height 52
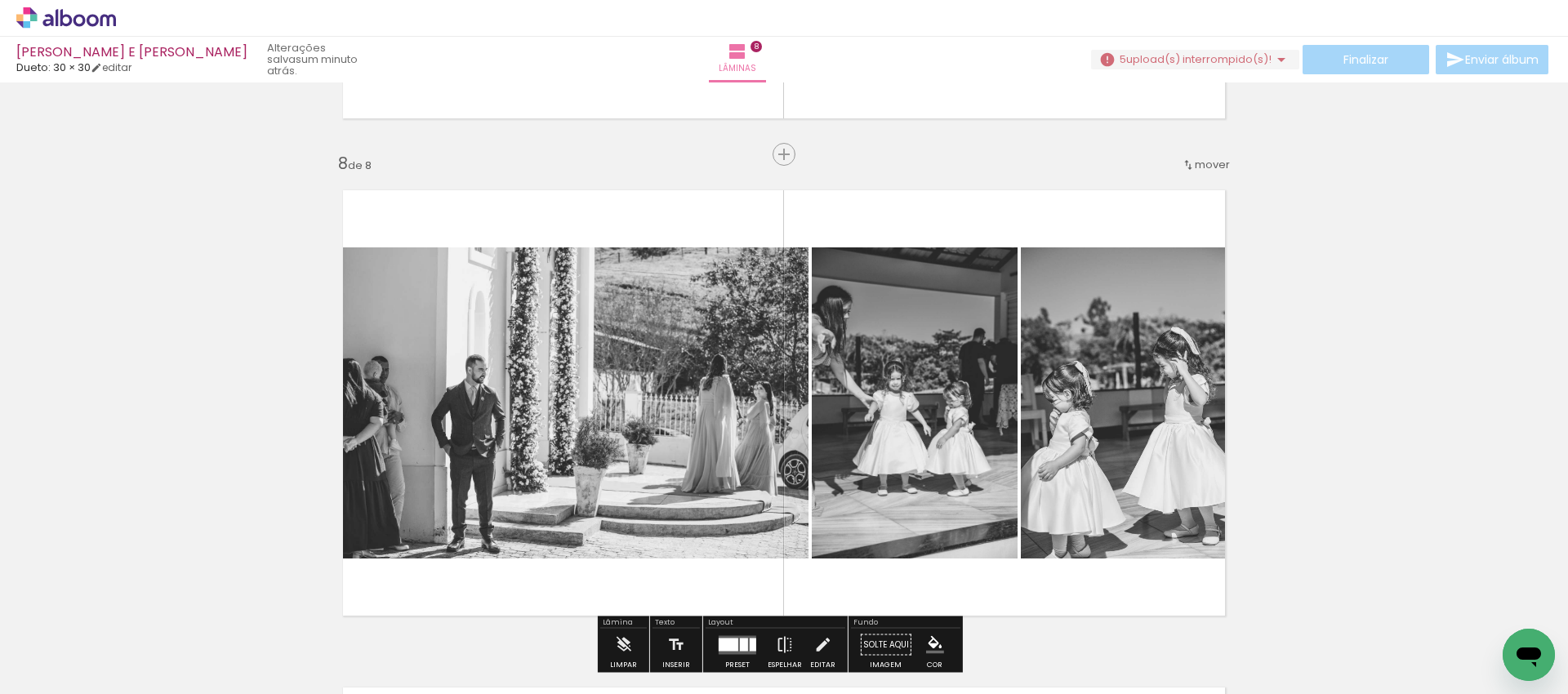
scroll to position [3471, 0]
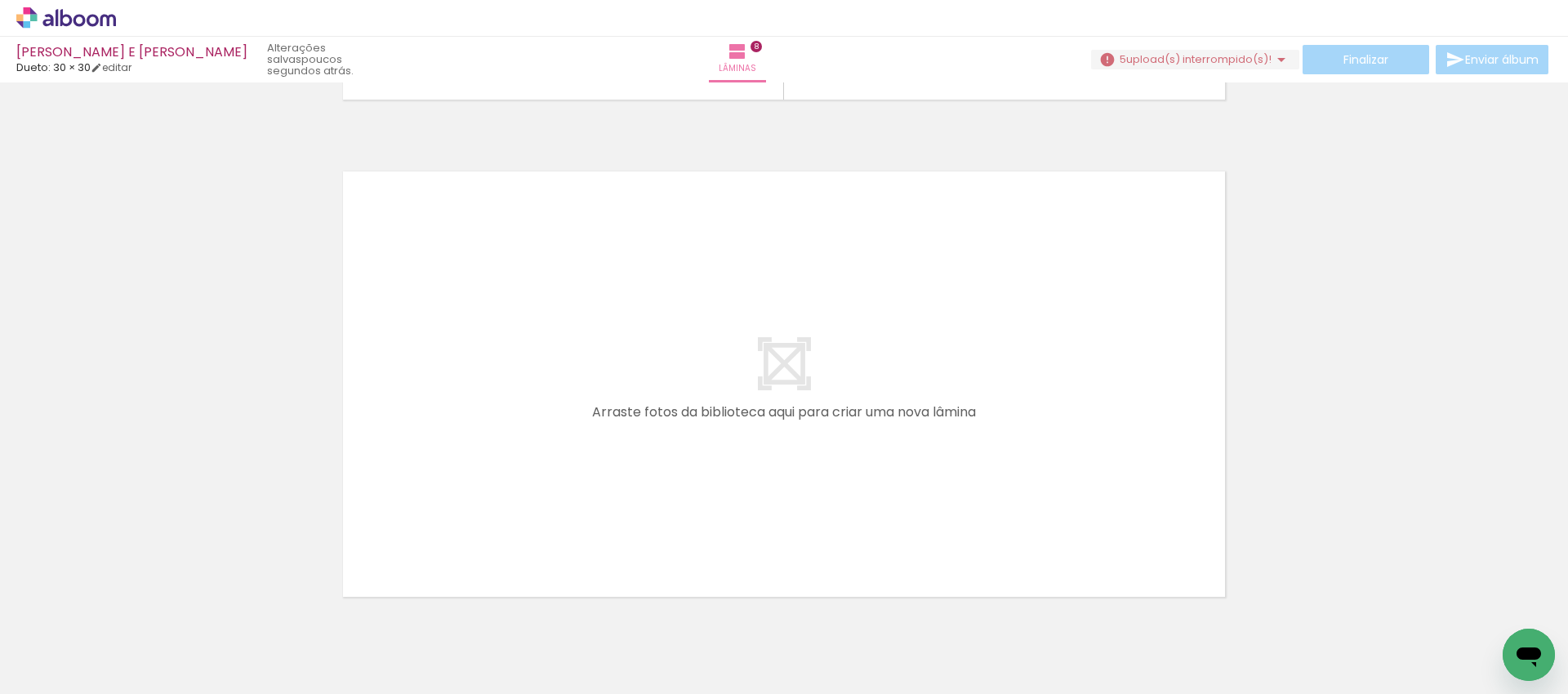
scroll to position [0, 2297]
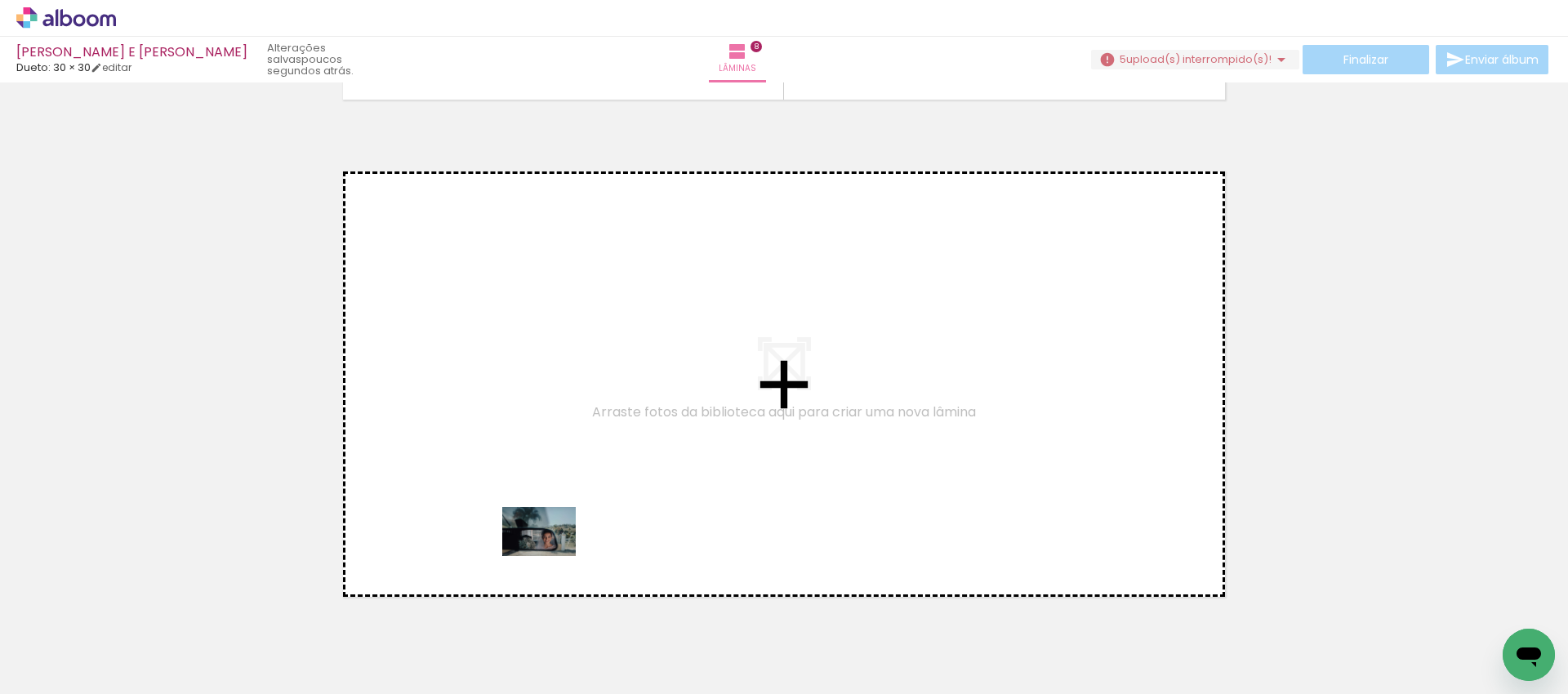
drag, startPoint x: 542, startPoint y: 647, endPoint x: 551, endPoint y: 556, distance: 91.4
click at [551, 556] on quentale-workspace at bounding box center [784, 347] width 1568 height 694
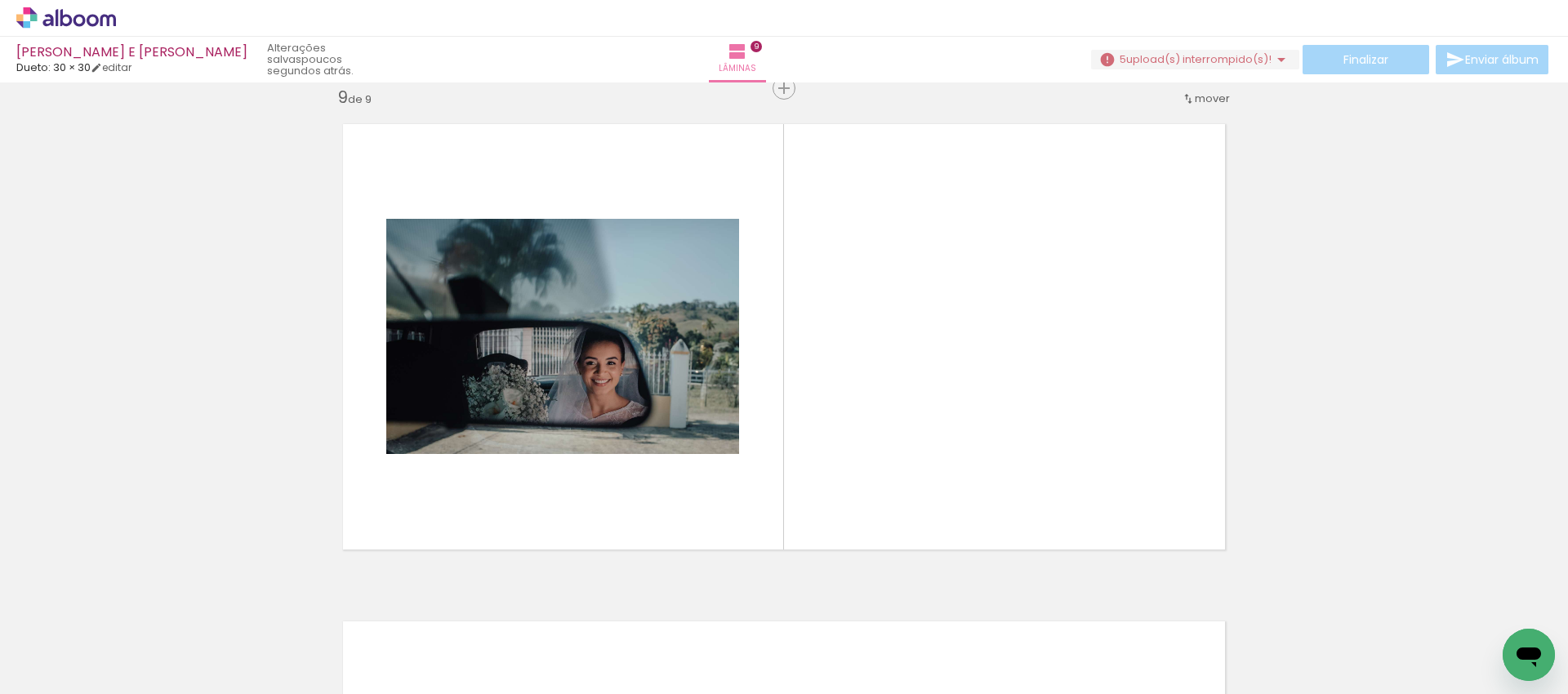
scroll to position [0, 3784]
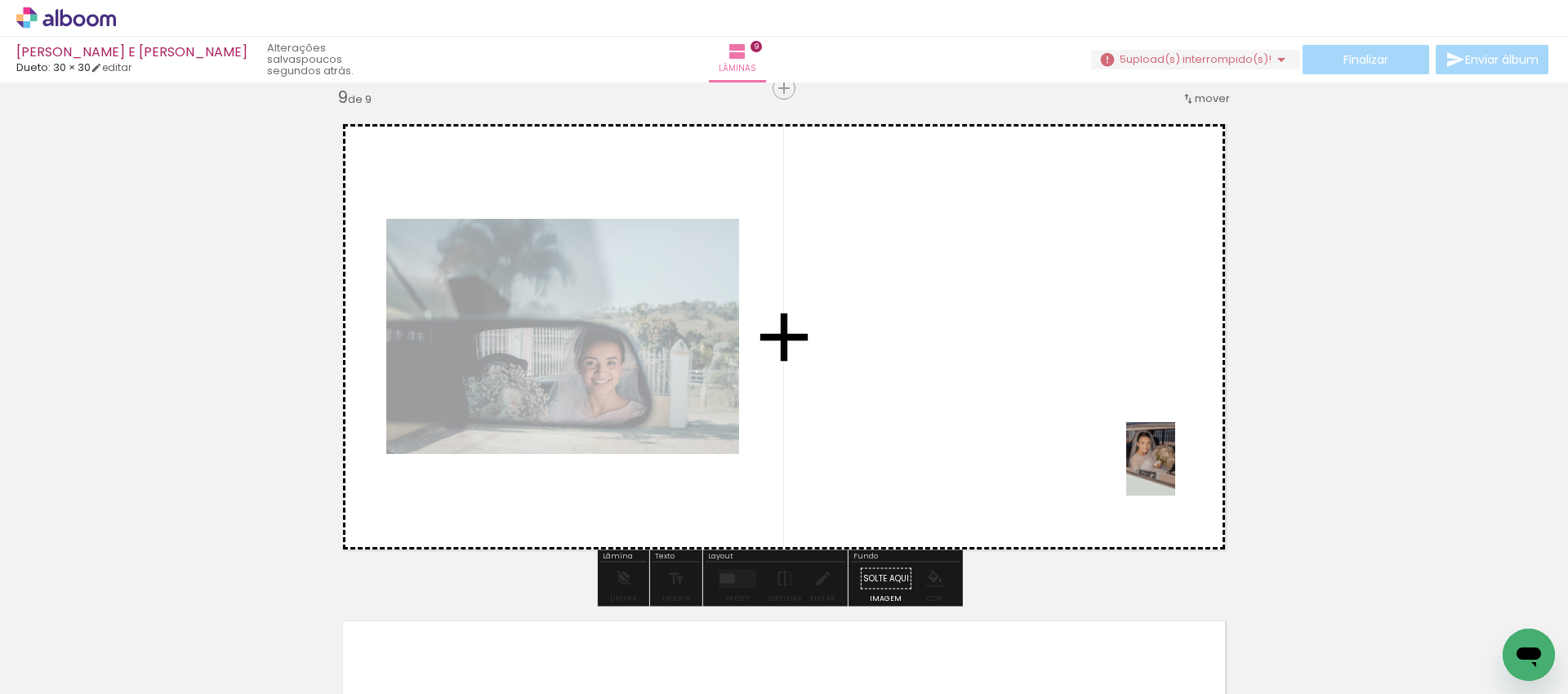
drag, startPoint x: 1424, startPoint y: 644, endPoint x: 1175, endPoint y: 471, distance: 303.2
click at [1175, 471] on quentale-workspace at bounding box center [784, 347] width 1568 height 694
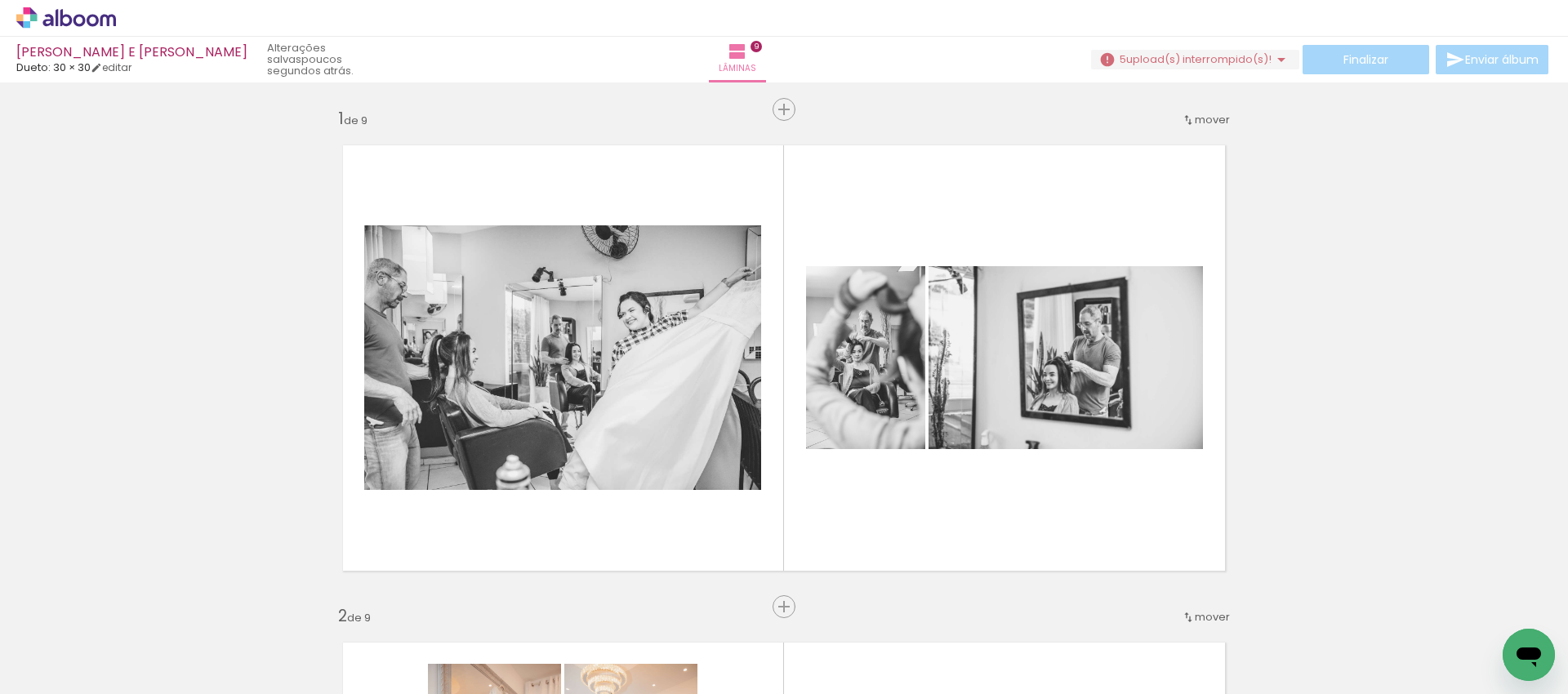
scroll to position [0, 6382]
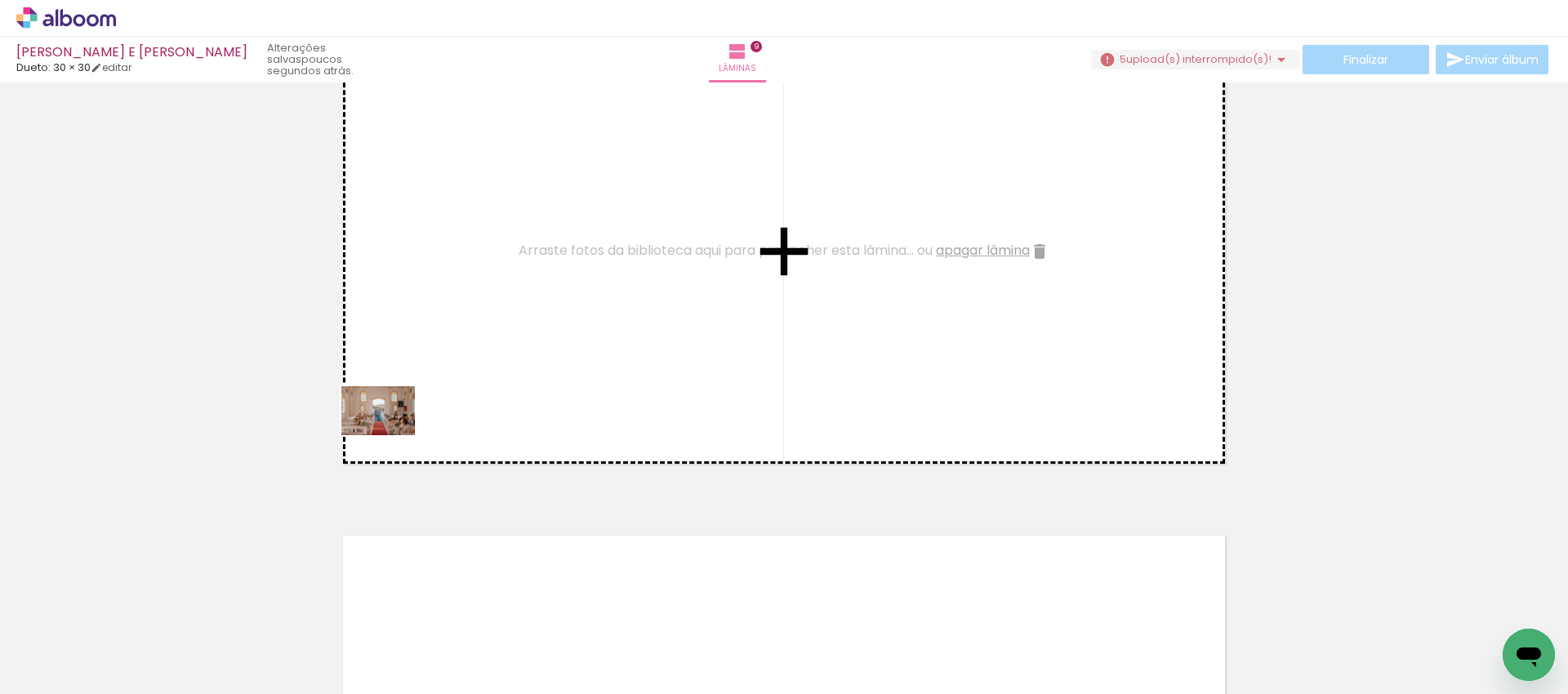
drag, startPoint x: 261, startPoint y: 643, endPoint x: 390, endPoint y: 435, distance: 244.8
click at [390, 435] on quentale-workspace at bounding box center [784, 347] width 1568 height 694
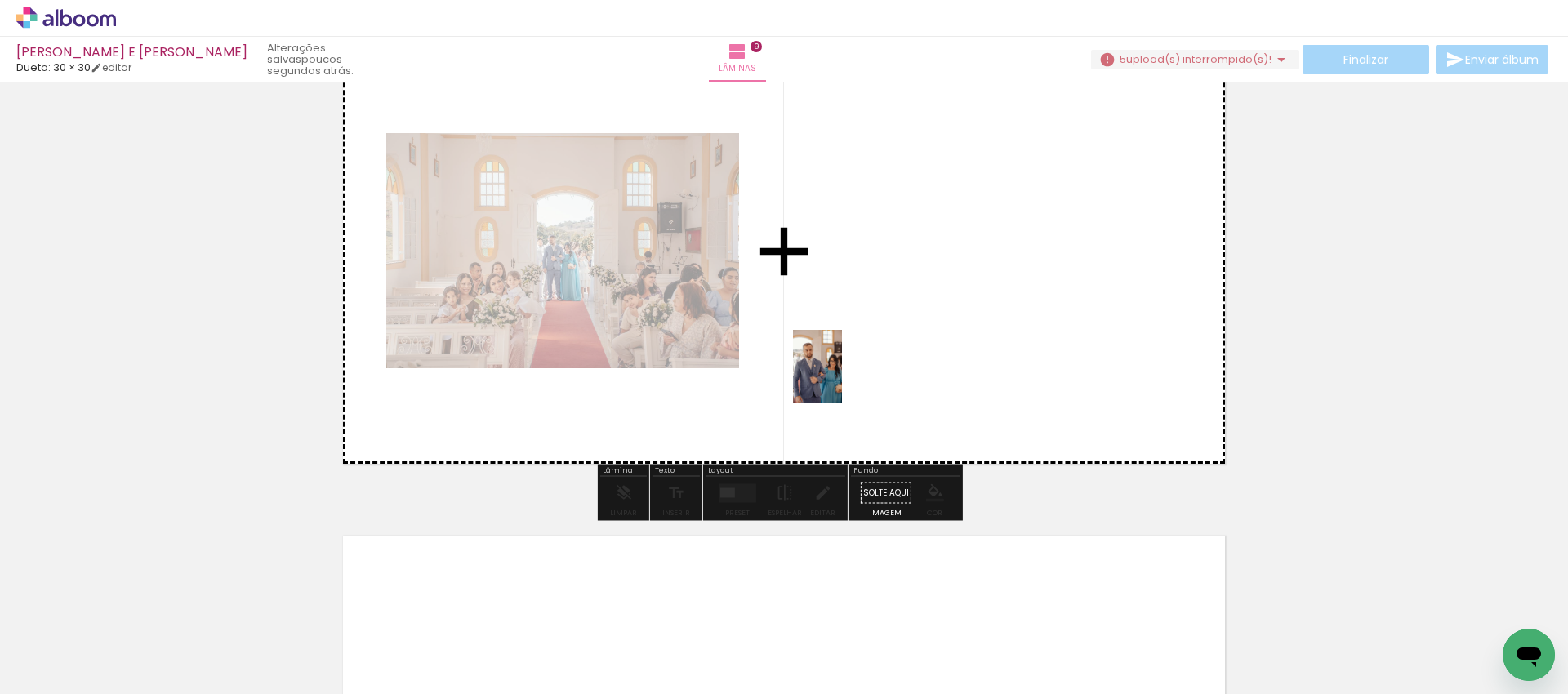
drag, startPoint x: 1385, startPoint y: 643, endPoint x: 842, endPoint y: 379, distance: 603.8
click at [842, 379] on quentale-workspace at bounding box center [784, 347] width 1568 height 694
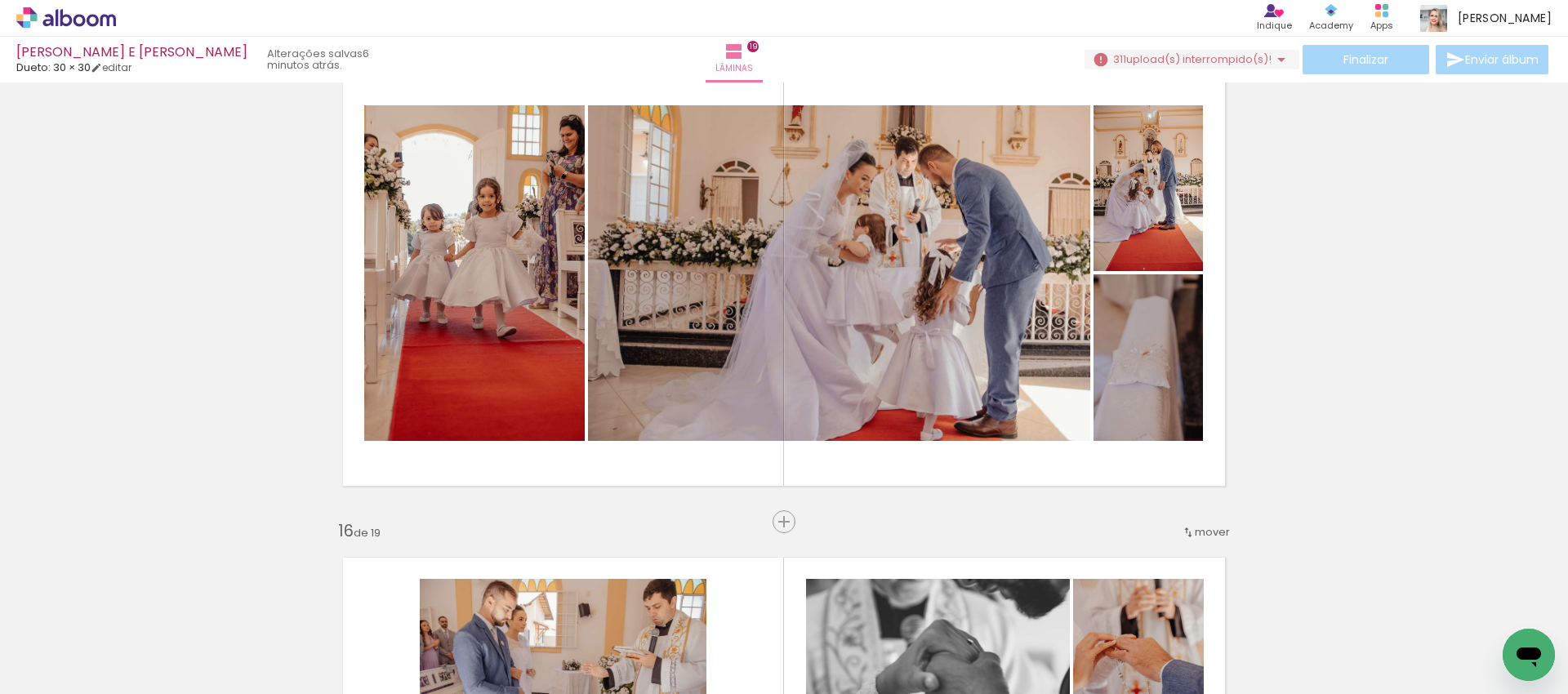
scroll to position [0, 6997]
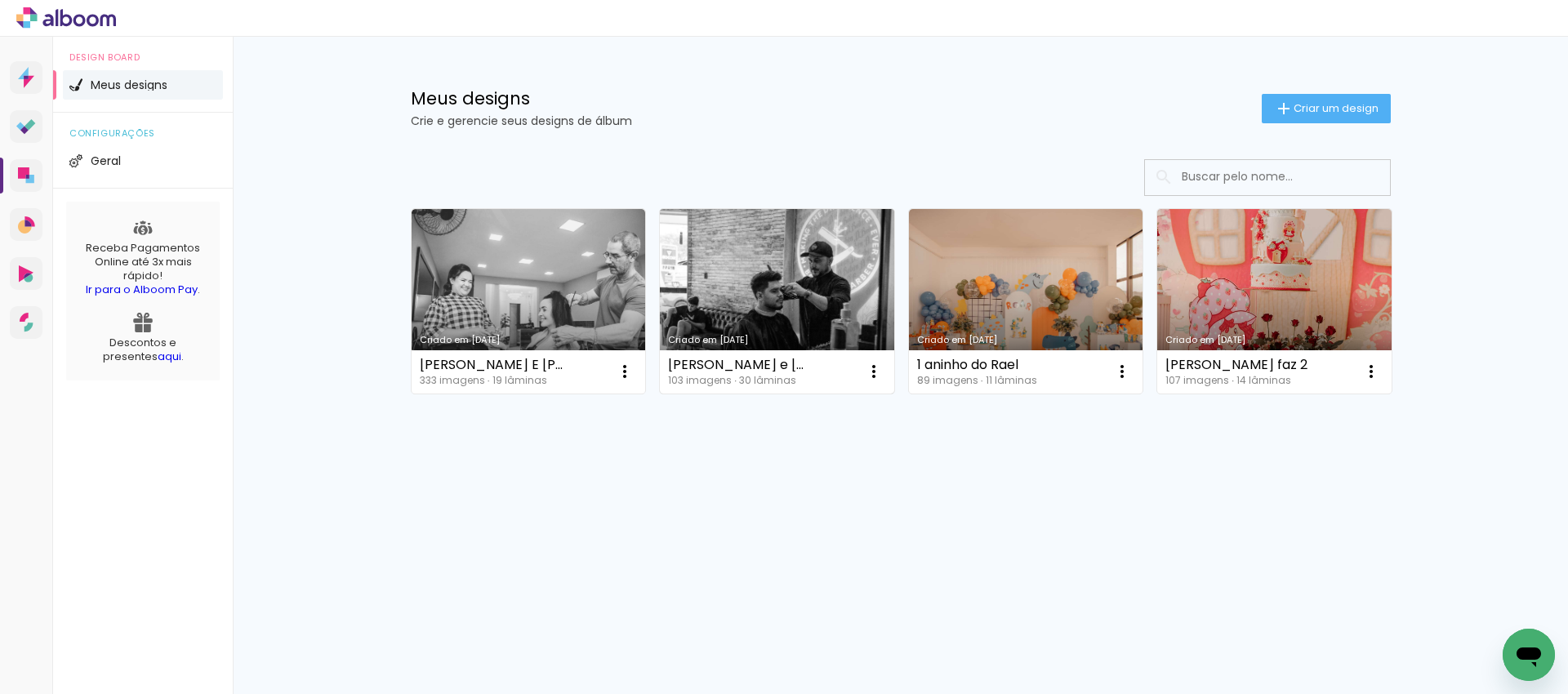
click at [819, 300] on link "Criado em [DATE]" at bounding box center [777, 301] width 235 height 184
